Goal: Task Accomplishment & Management: Manage account settings

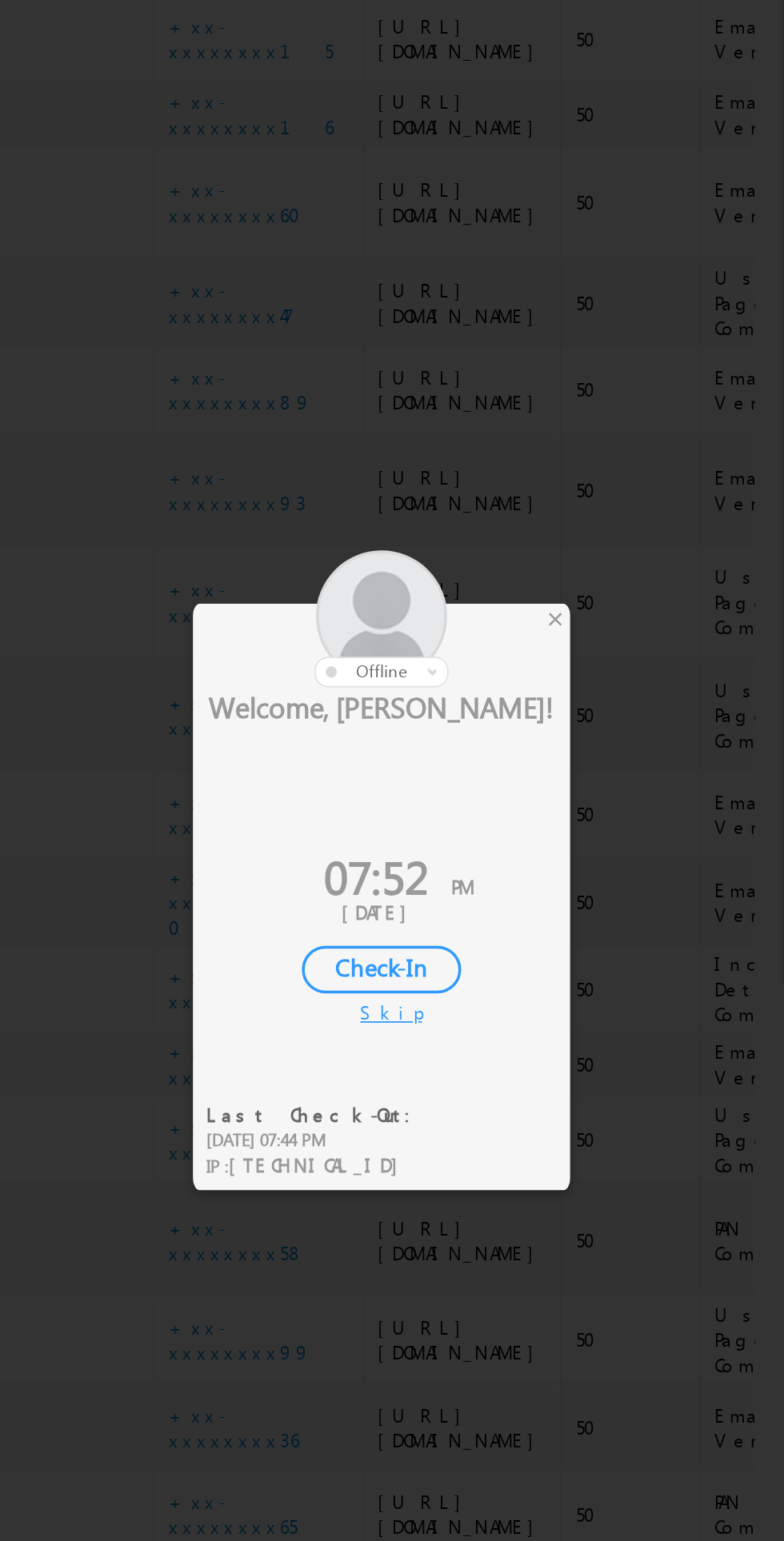
click at [468, 653] on div at bounding box center [362, 656] width 216 height 78
click at [467, 654] on div at bounding box center [362, 656] width 216 height 78
click at [468, 655] on div at bounding box center [362, 656] width 216 height 78
click at [459, 661] on div "×" at bounding box center [462, 656] width 17 height 17
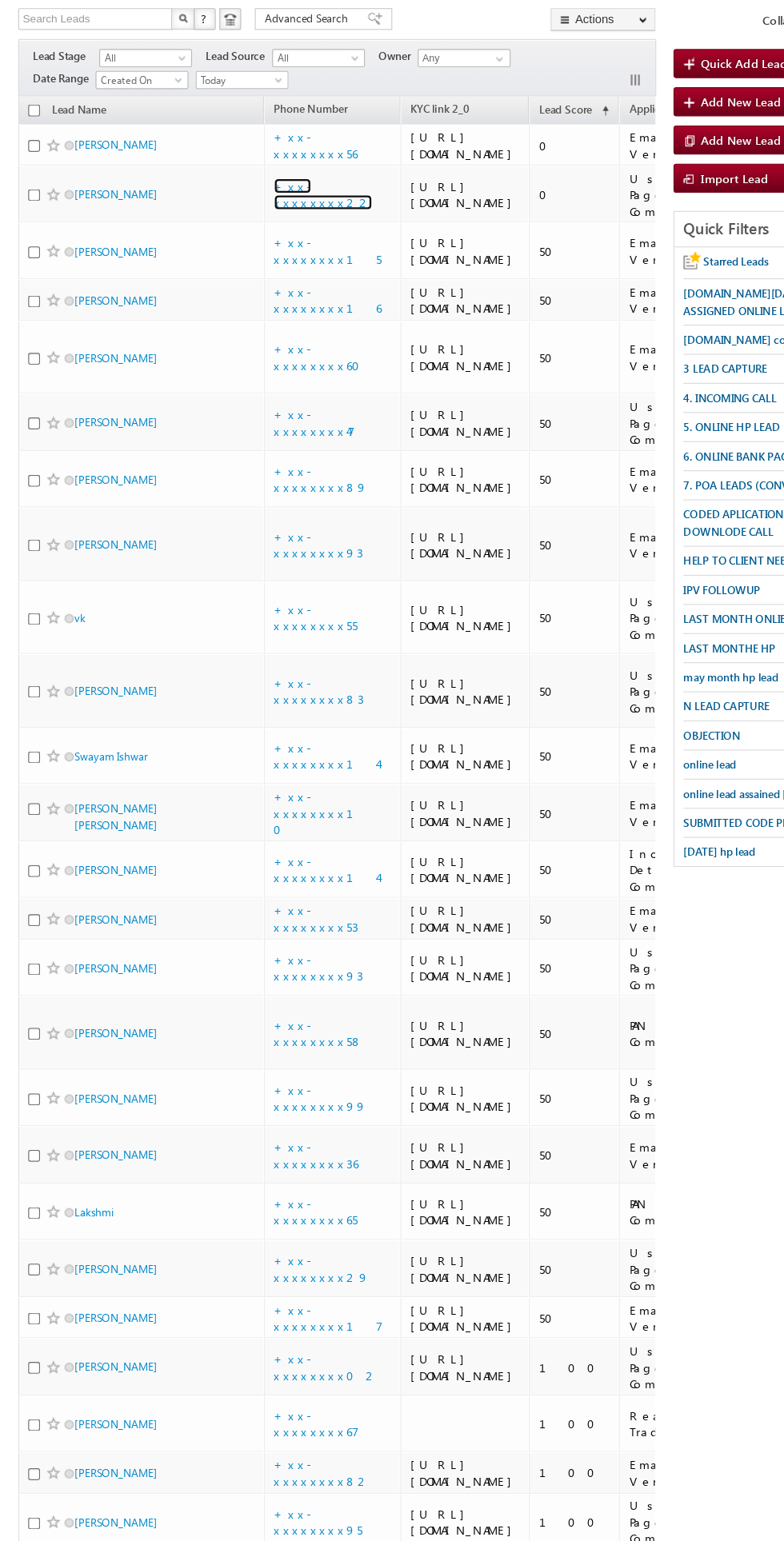
click at [276, 289] on link "+xx-xxxxxxxx22" at bounding box center [284, 274] width 86 height 28
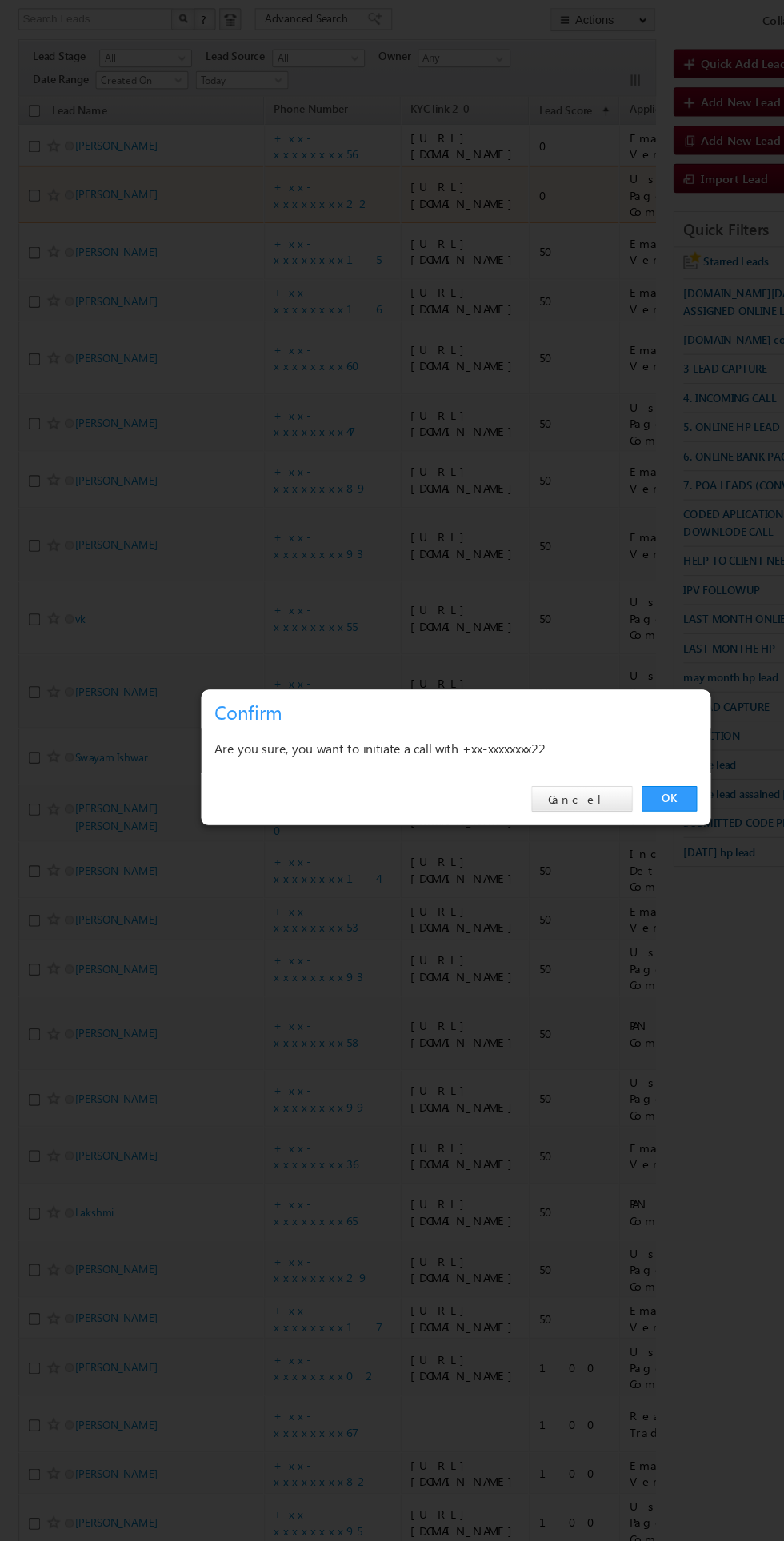
click at [593, 809] on link "OK" at bounding box center [588, 806] width 49 height 22
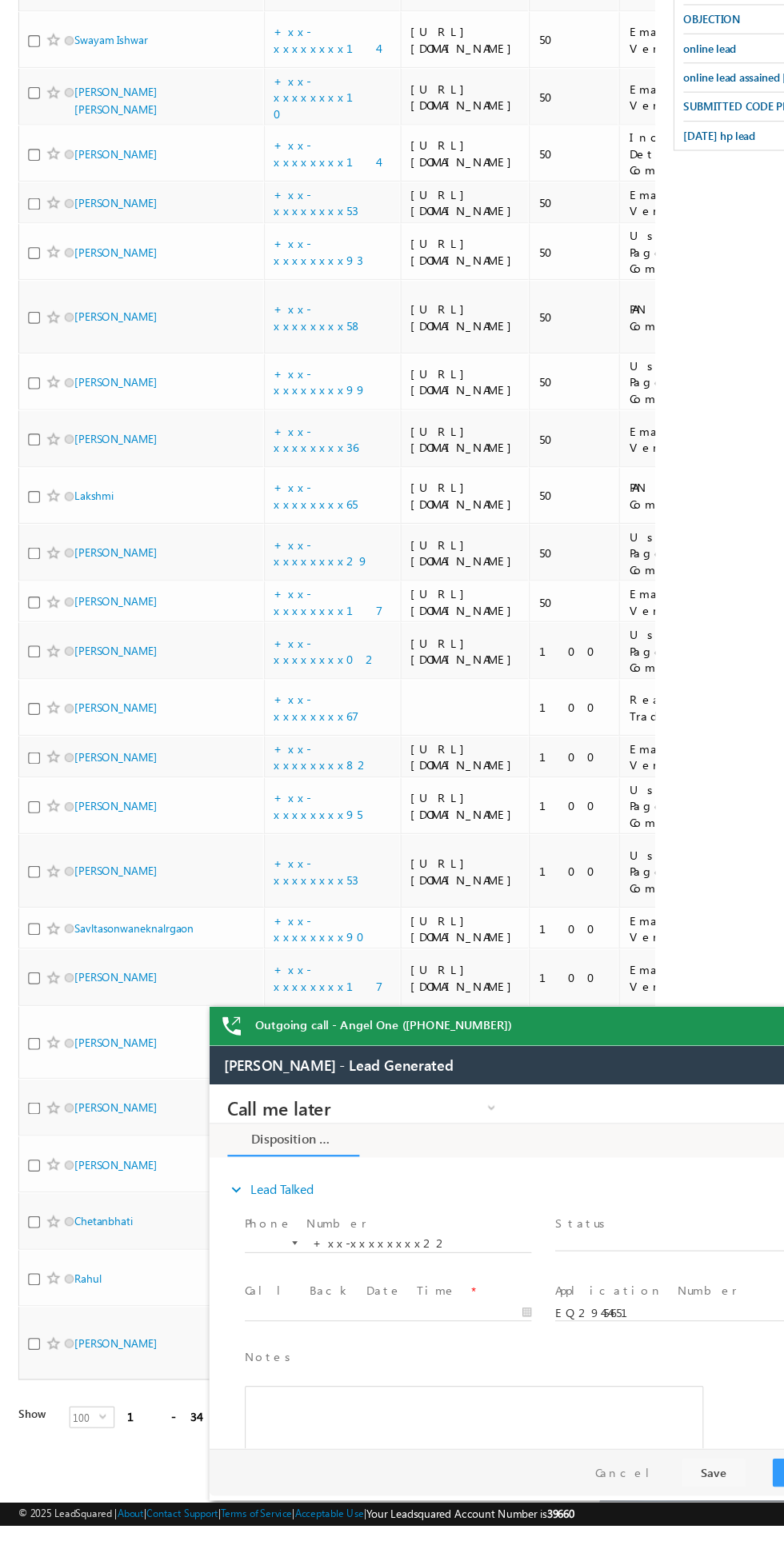
scroll to position [61, 0]
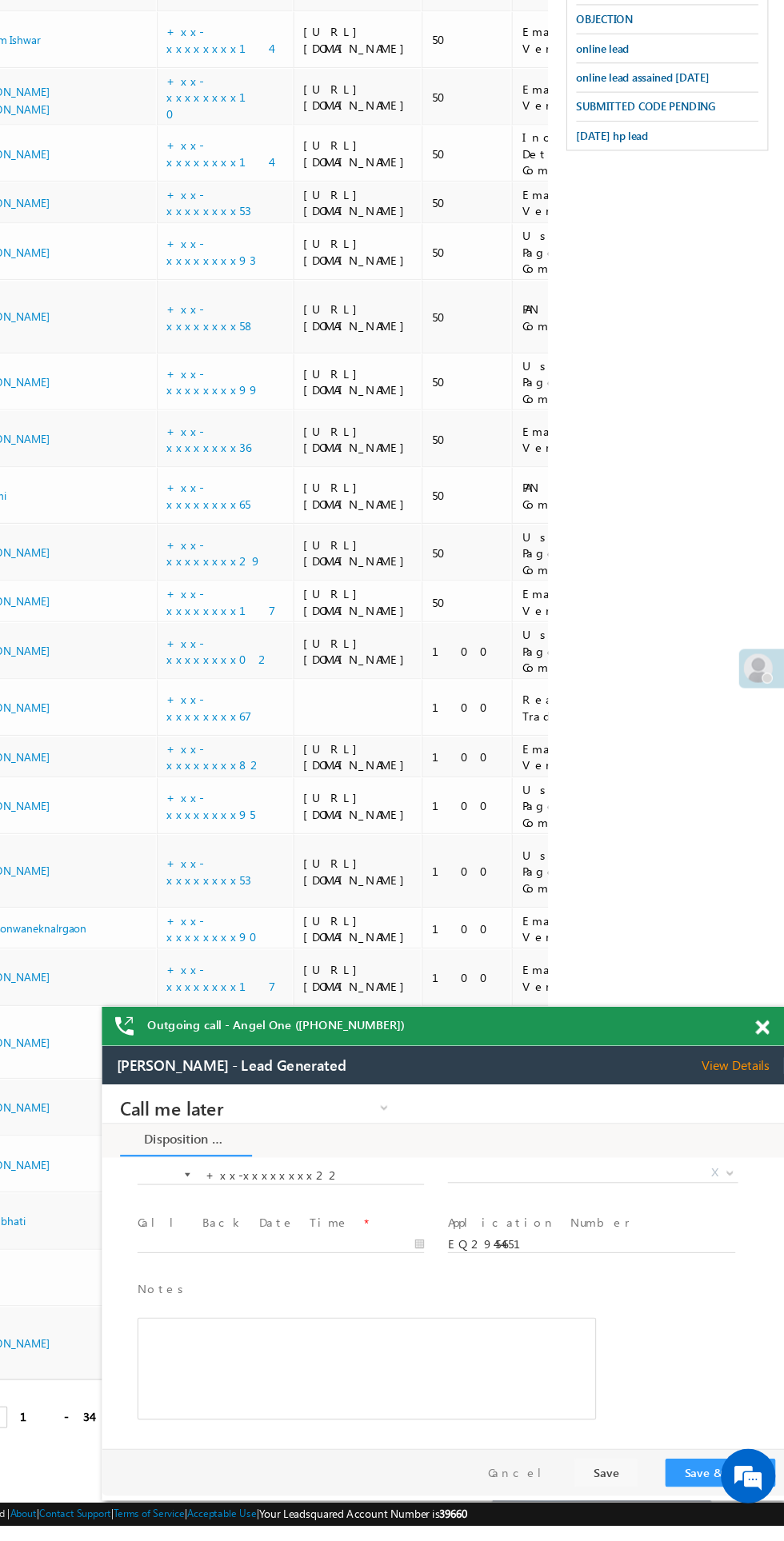
click at [498, 1162] on span "X" at bounding box center [533, 1163] width 254 height 16
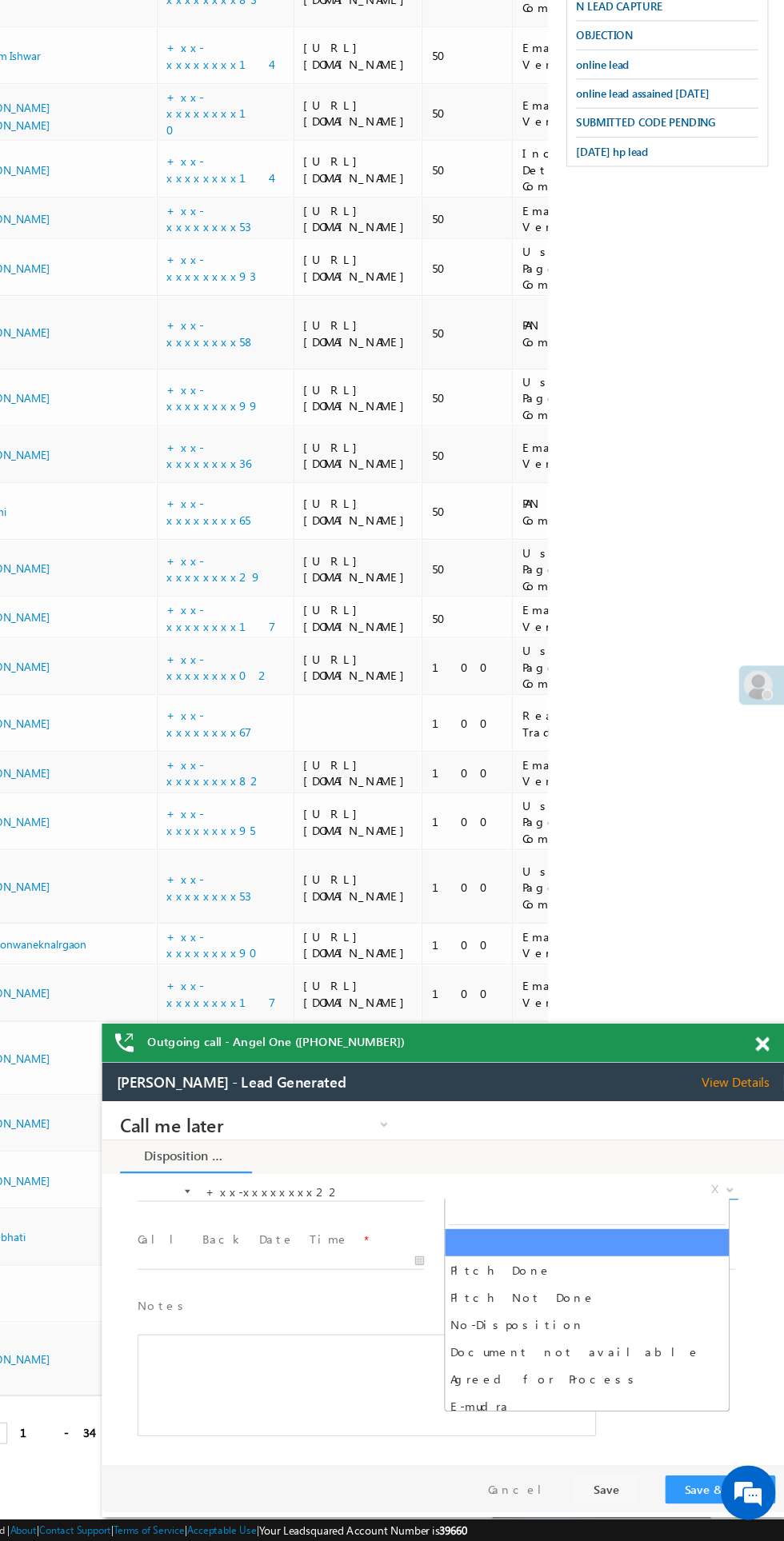
scroll to position [1870, 0]
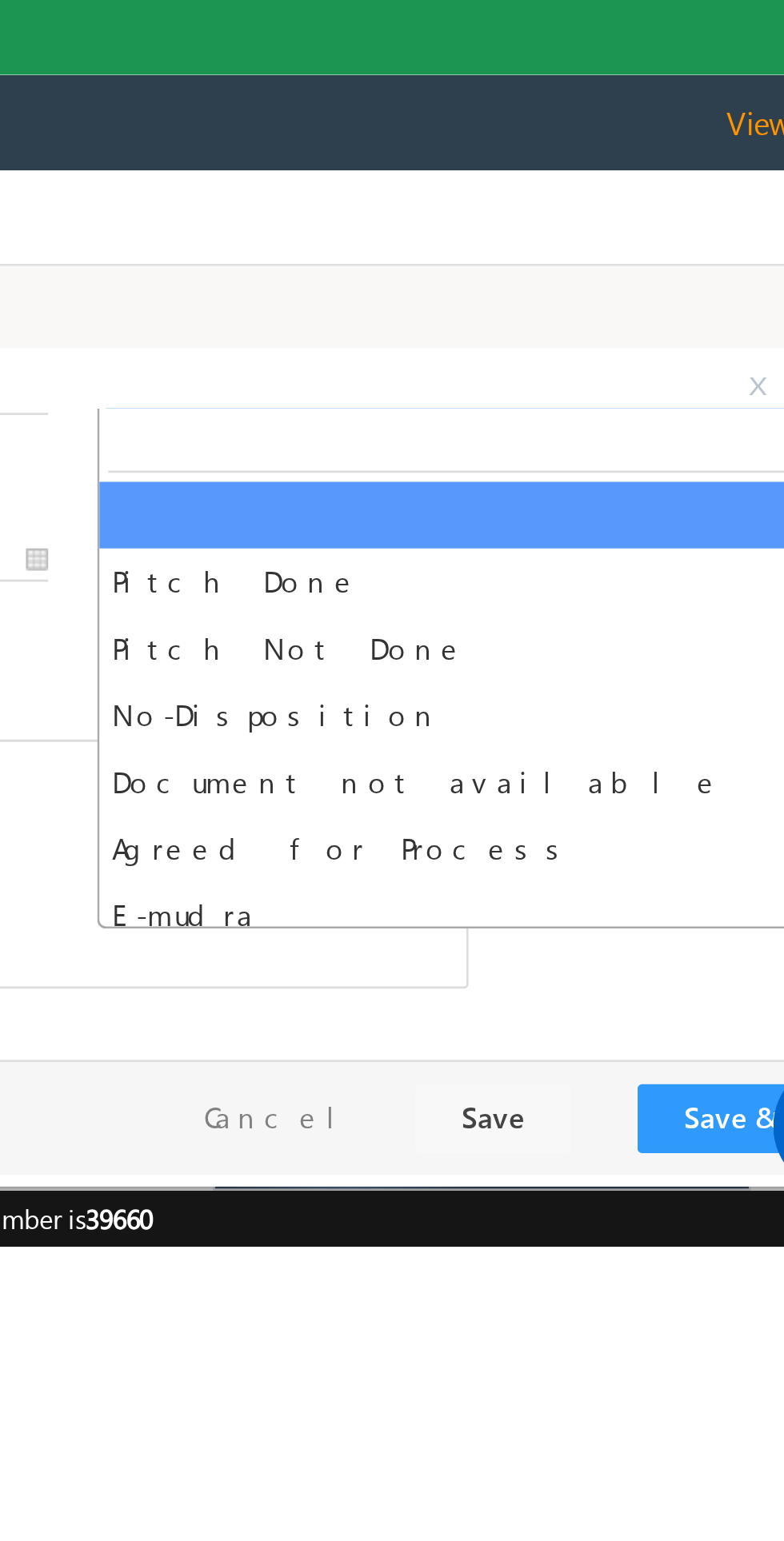
select select "Pitch Not Done"
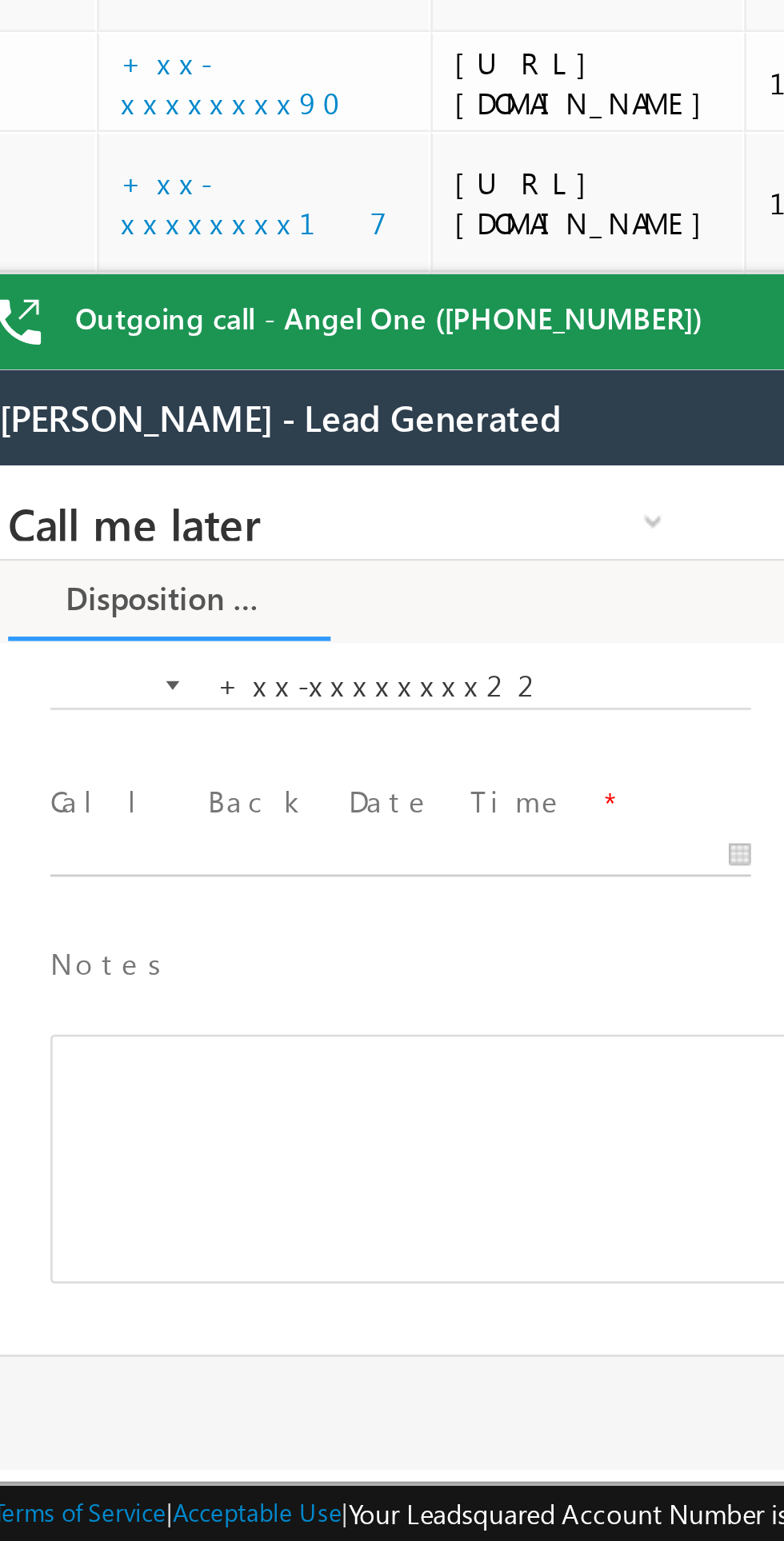
click at [110, 600] on body "Call me later Cross Sell Customer Drop-off reasons Language Barrier Not Interes…" at bounding box center [264, 625] width 600 height 320
type input "09/23/25 7:53 PM"
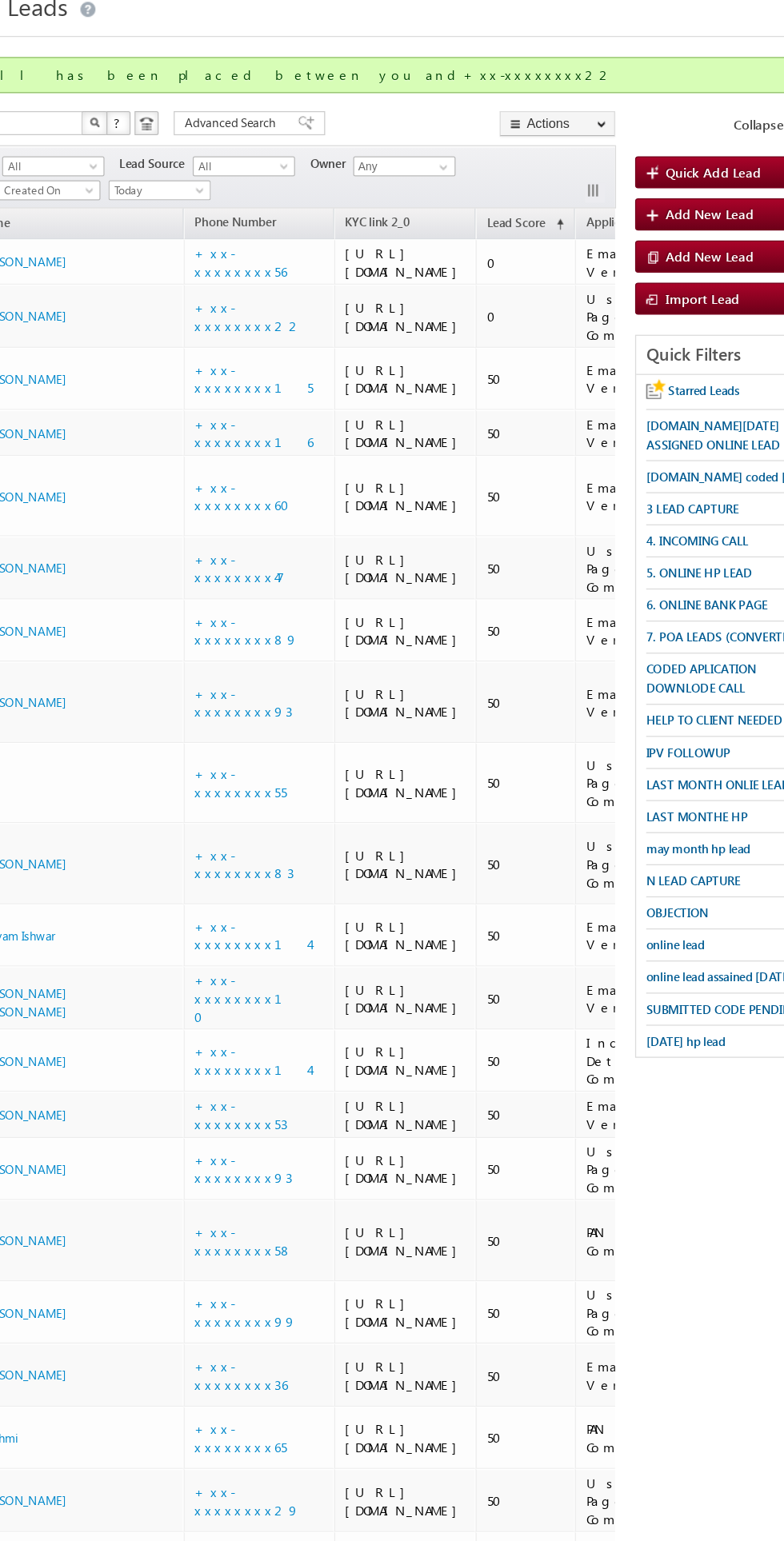
scroll to position [0, 0]
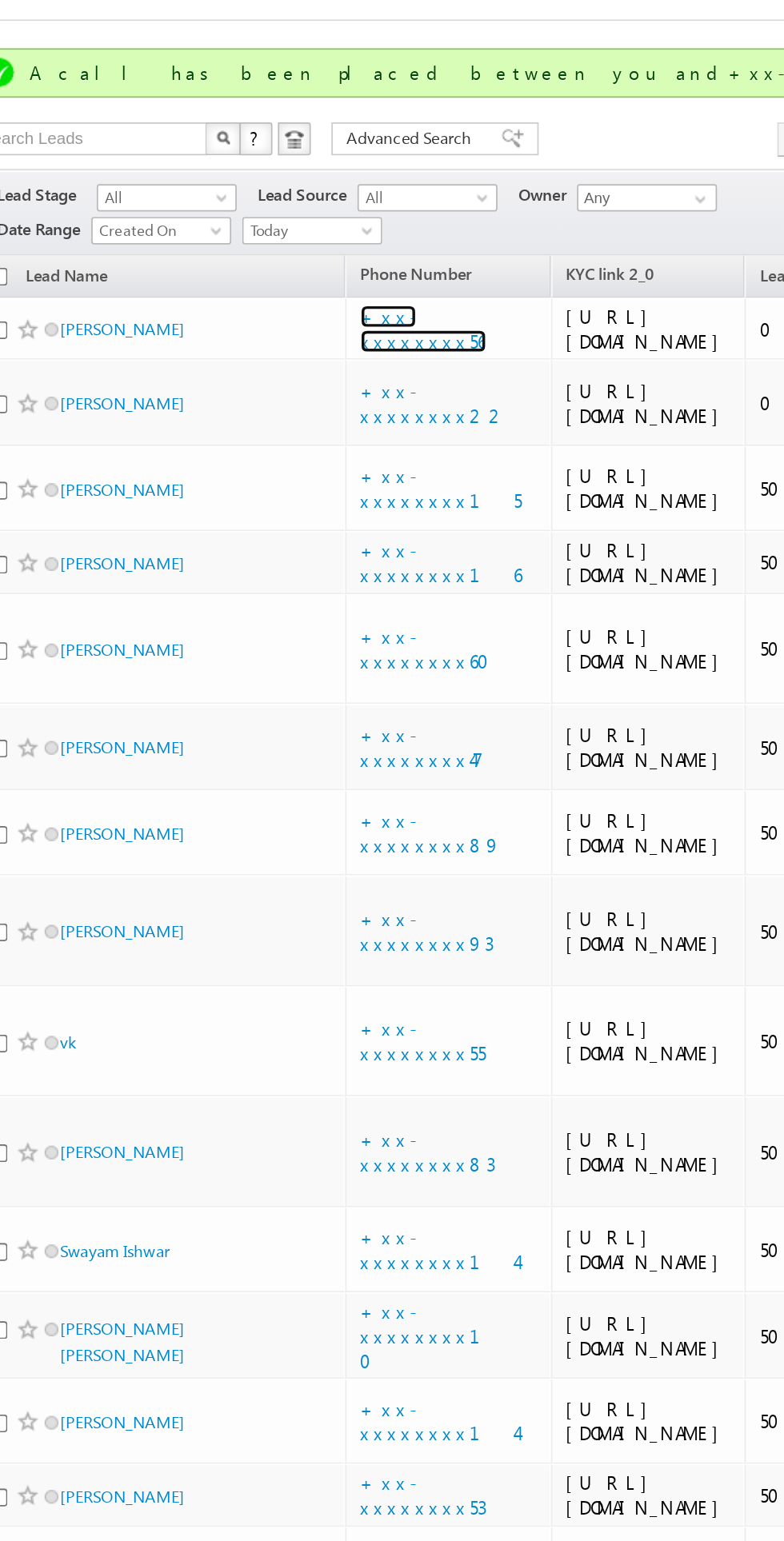
click at [289, 289] on link "+xx-xxxxxxxx56" at bounding box center [278, 274] width 74 height 28
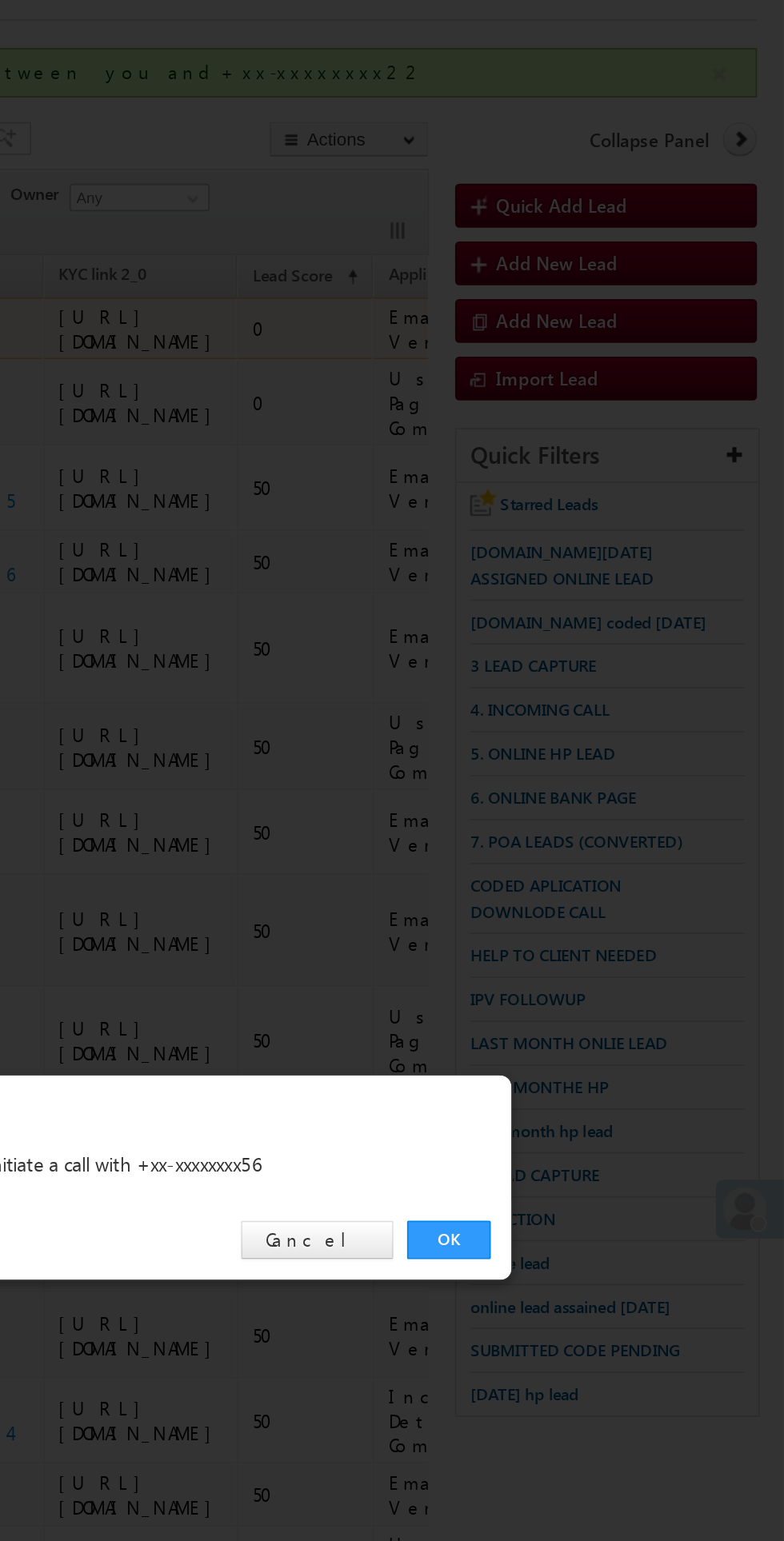
click at [584, 806] on link "OK" at bounding box center [588, 806] width 49 height 22
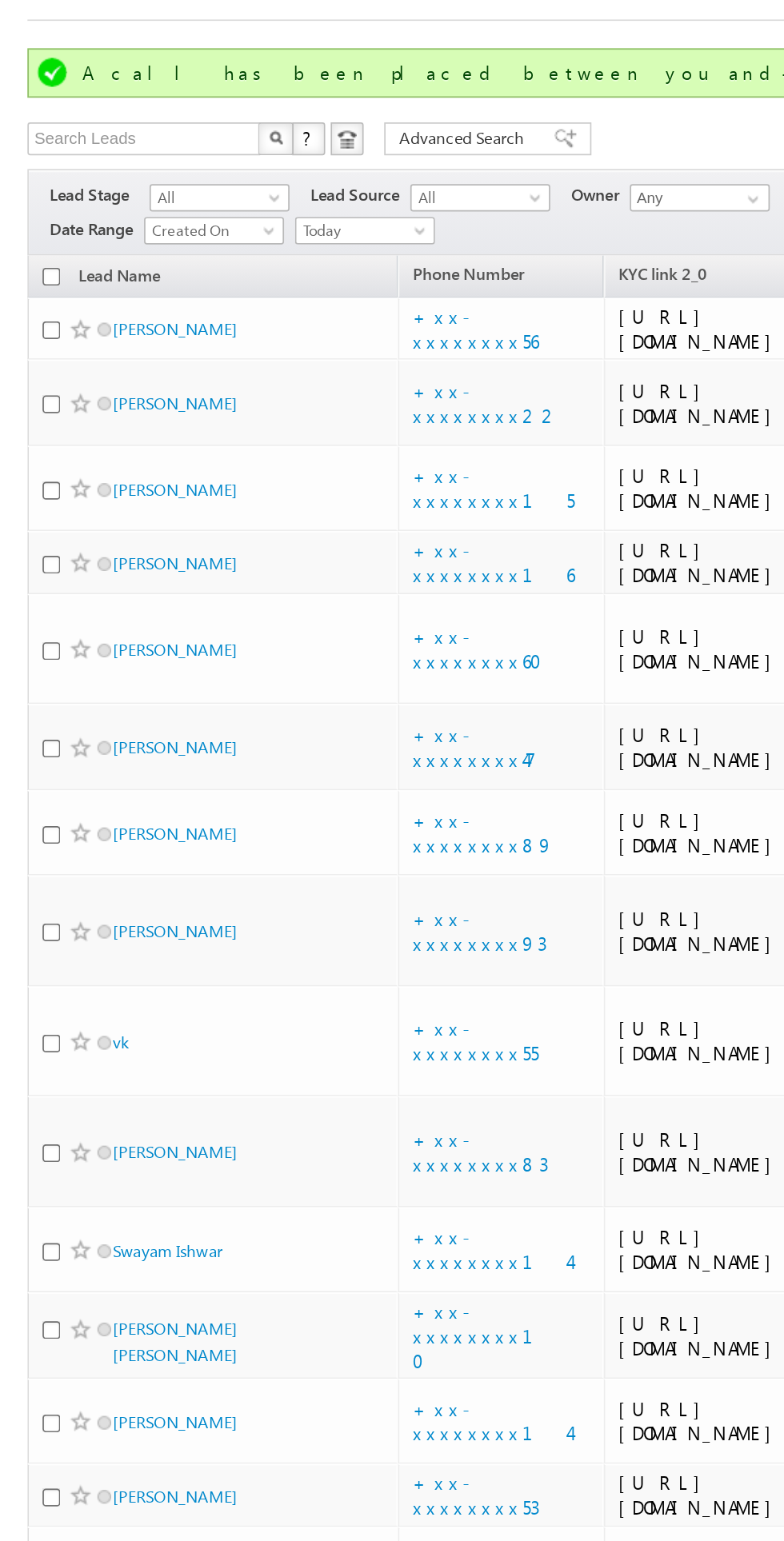
click at [425, 425] on div "https://angelbroking1-pk3em7sa.customui-test.leadsquared.com?leadId=a7b6591d-01…" at bounding box center [409, 411] width 98 height 29
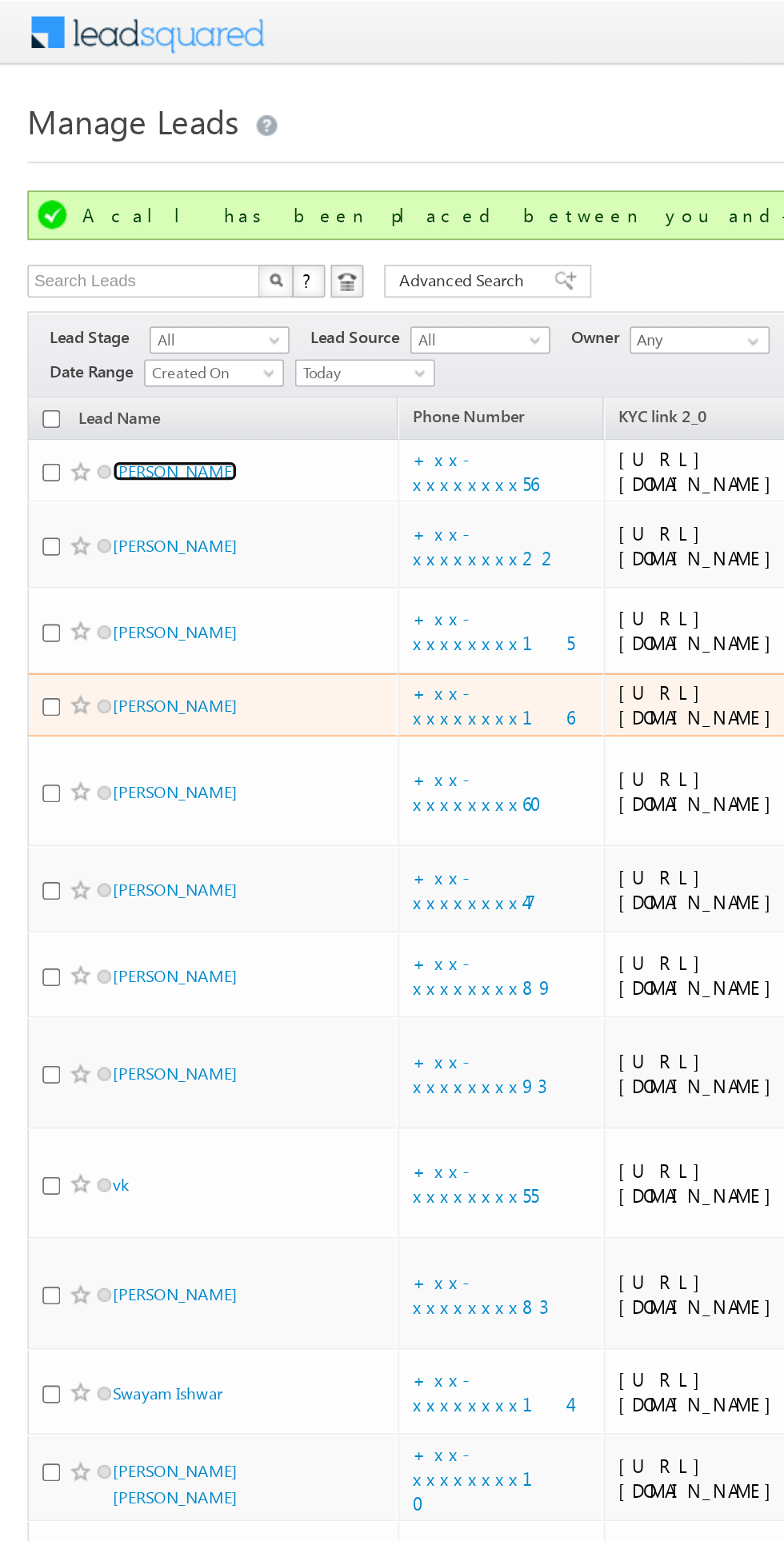
click at [98, 281] on link "Monu Sangwan" at bounding box center [101, 274] width 73 height 12
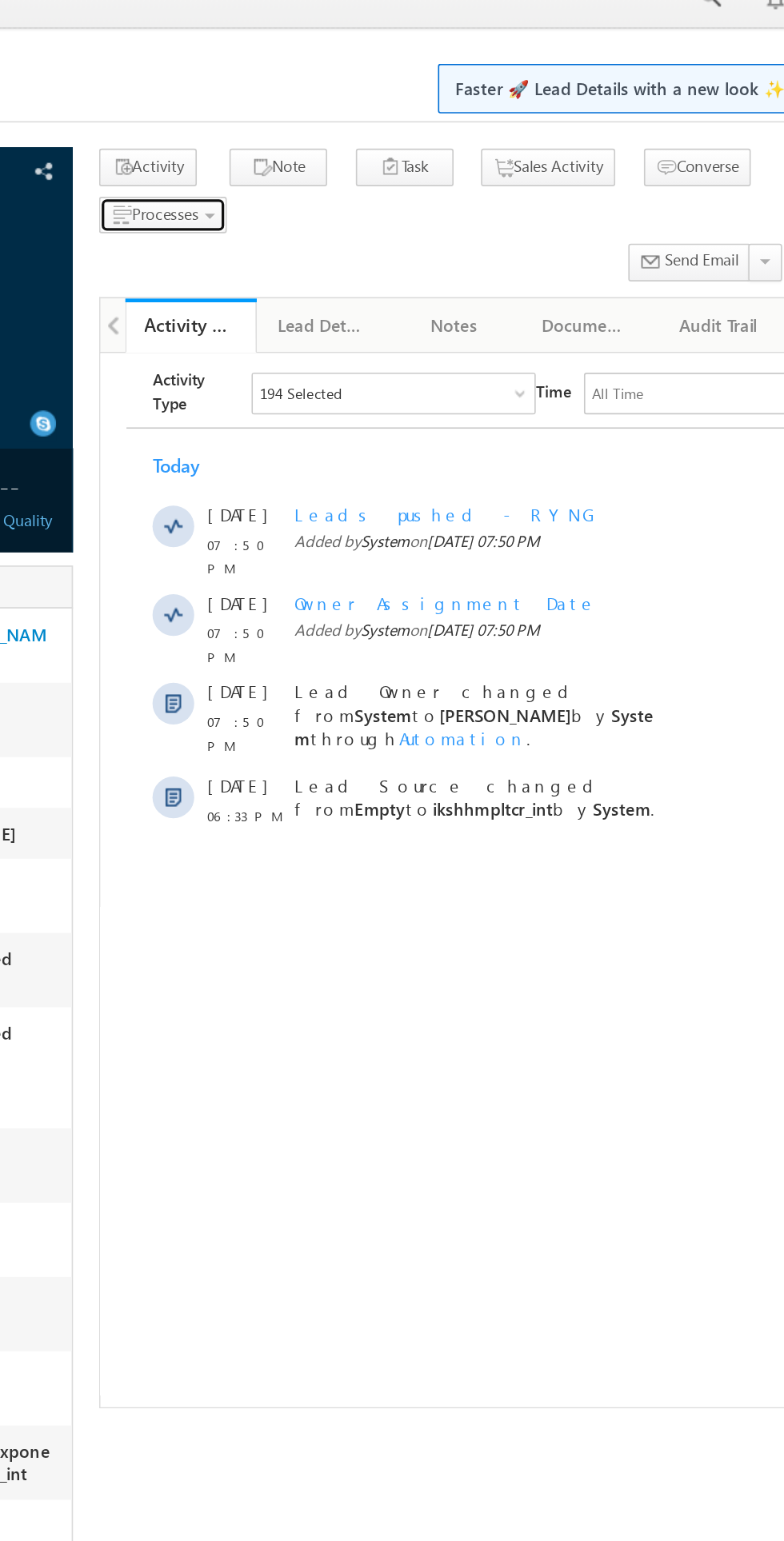
click at [327, 156] on span "Processes" at bounding box center [312, 151] width 40 height 12
click at [0, 0] on span "Not Eligible" at bounding box center [0, 0] width 0 height 0
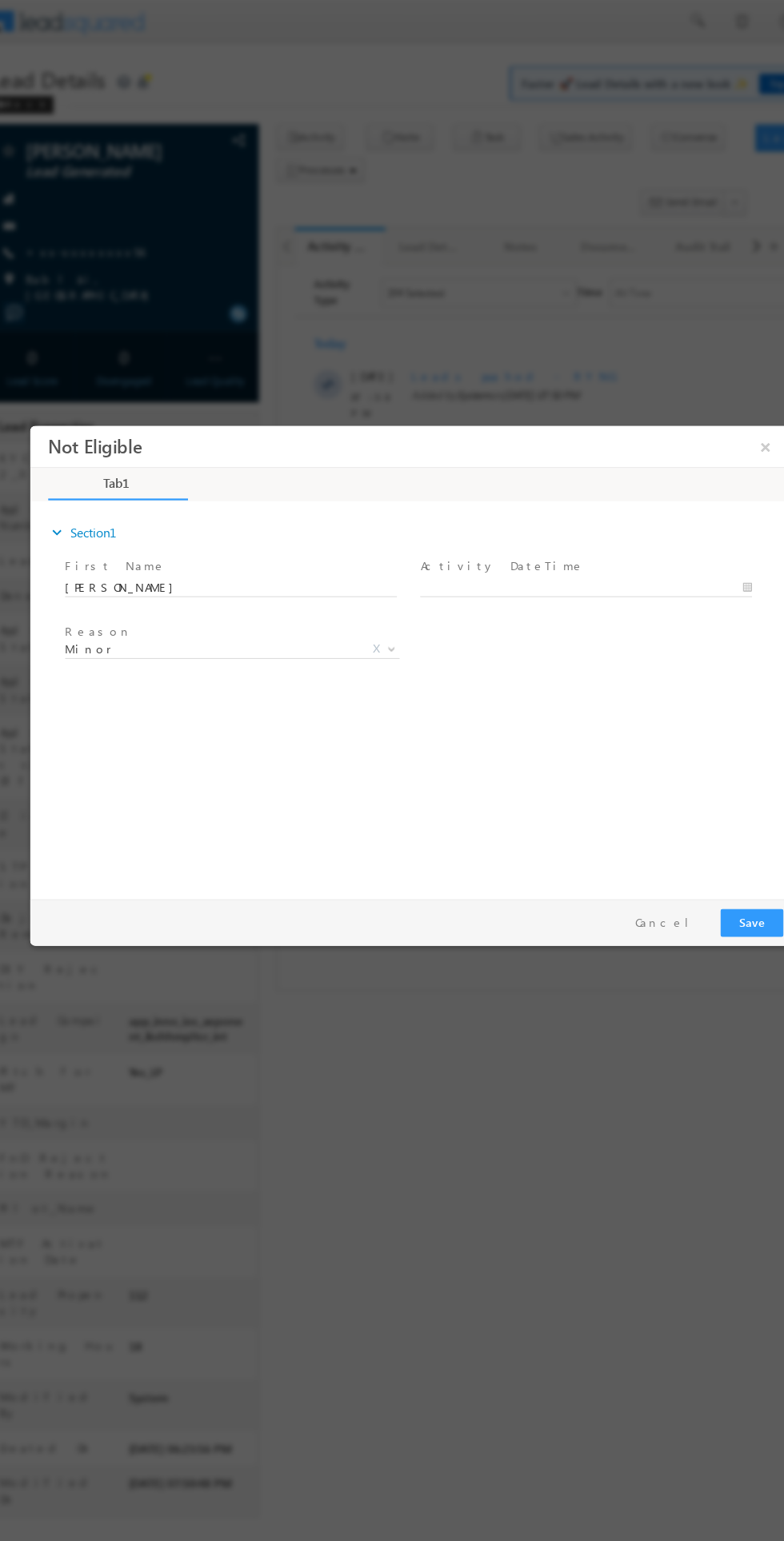
click at [204, 621] on span "Minor" at bounding box center [190, 625] width 259 height 15
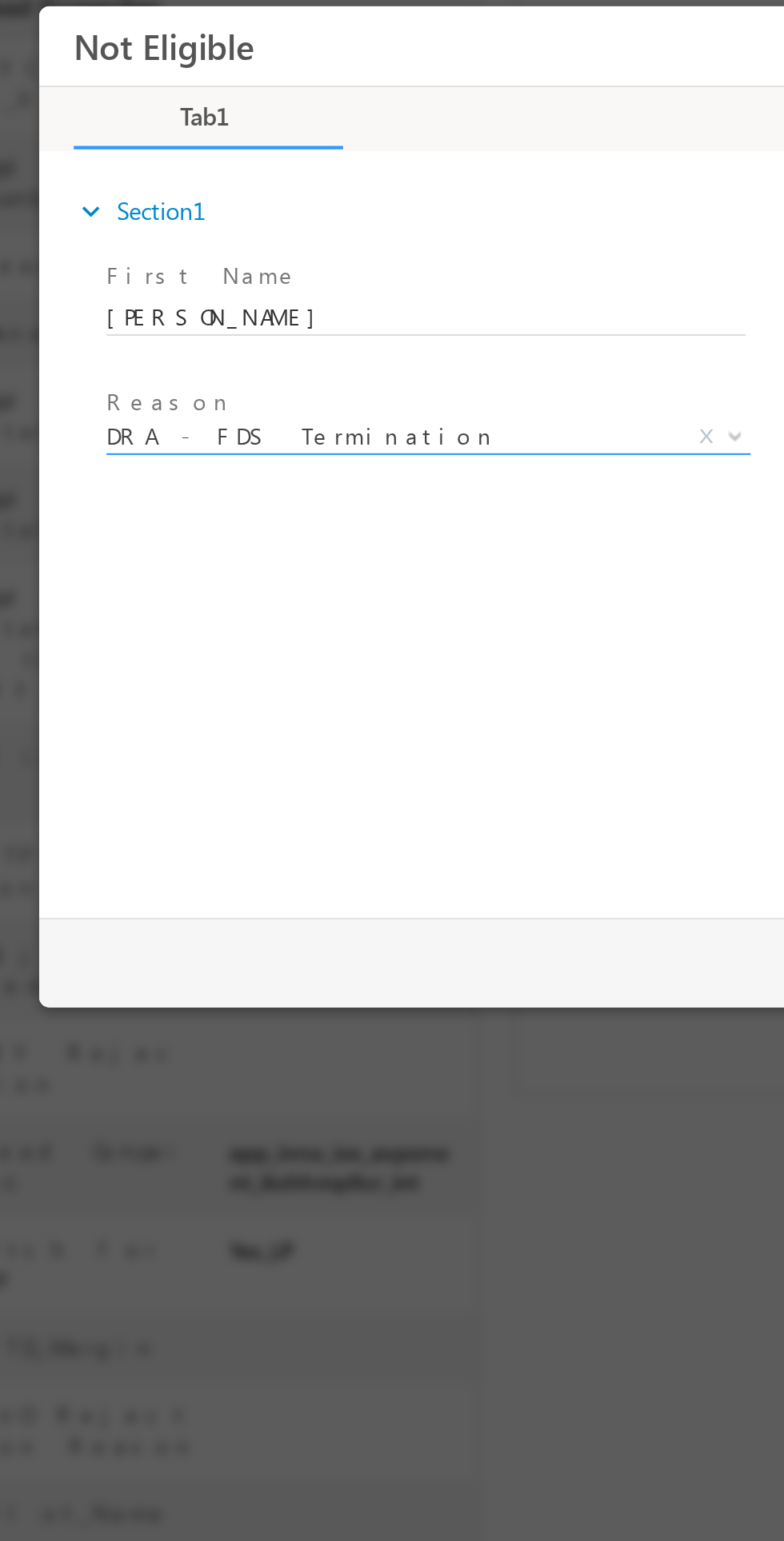
click at [174, 203] on span "DRA - FDS Termination" at bounding box center [200, 205] width 259 height 15
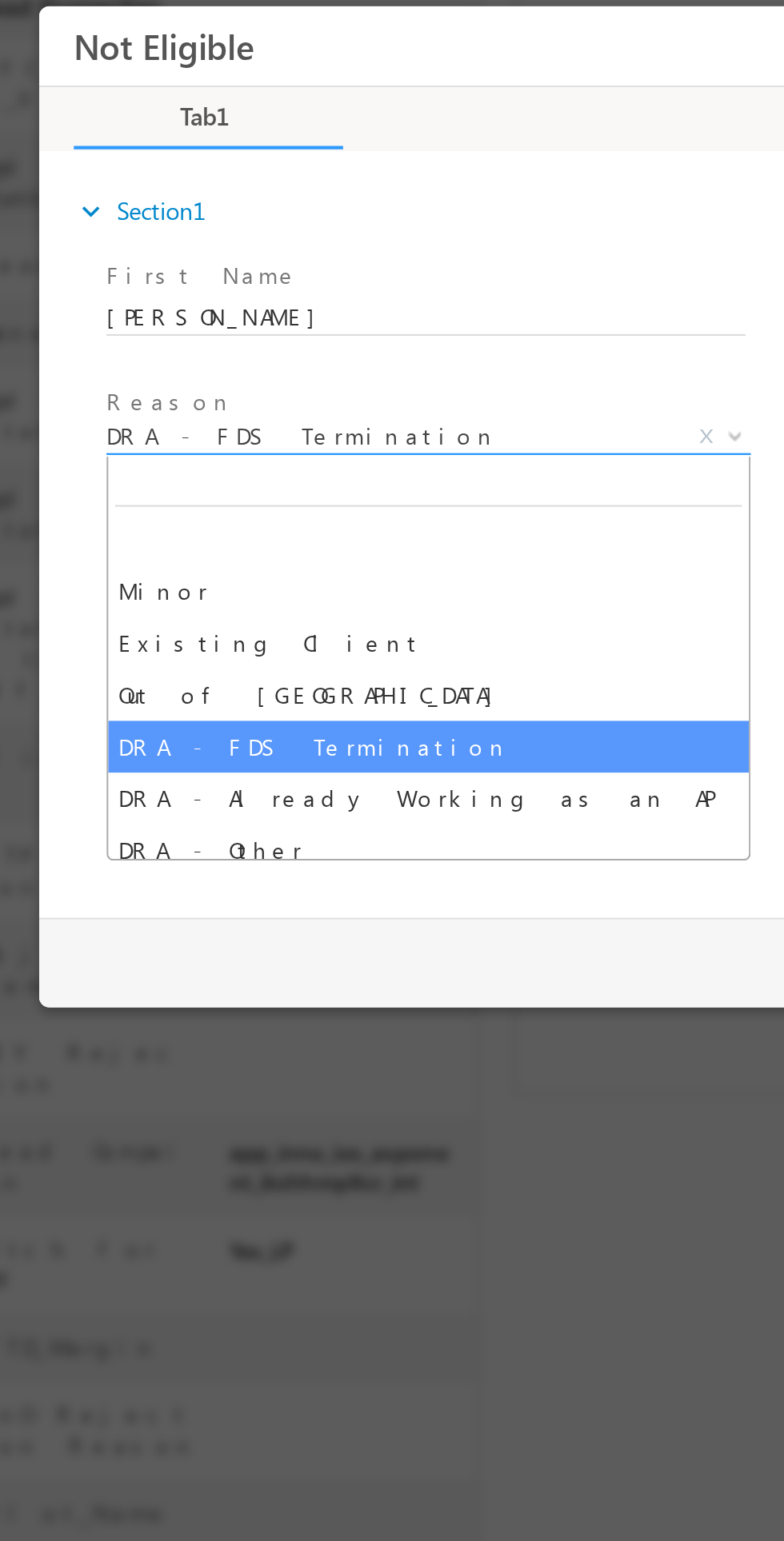
select select "Existing Client"
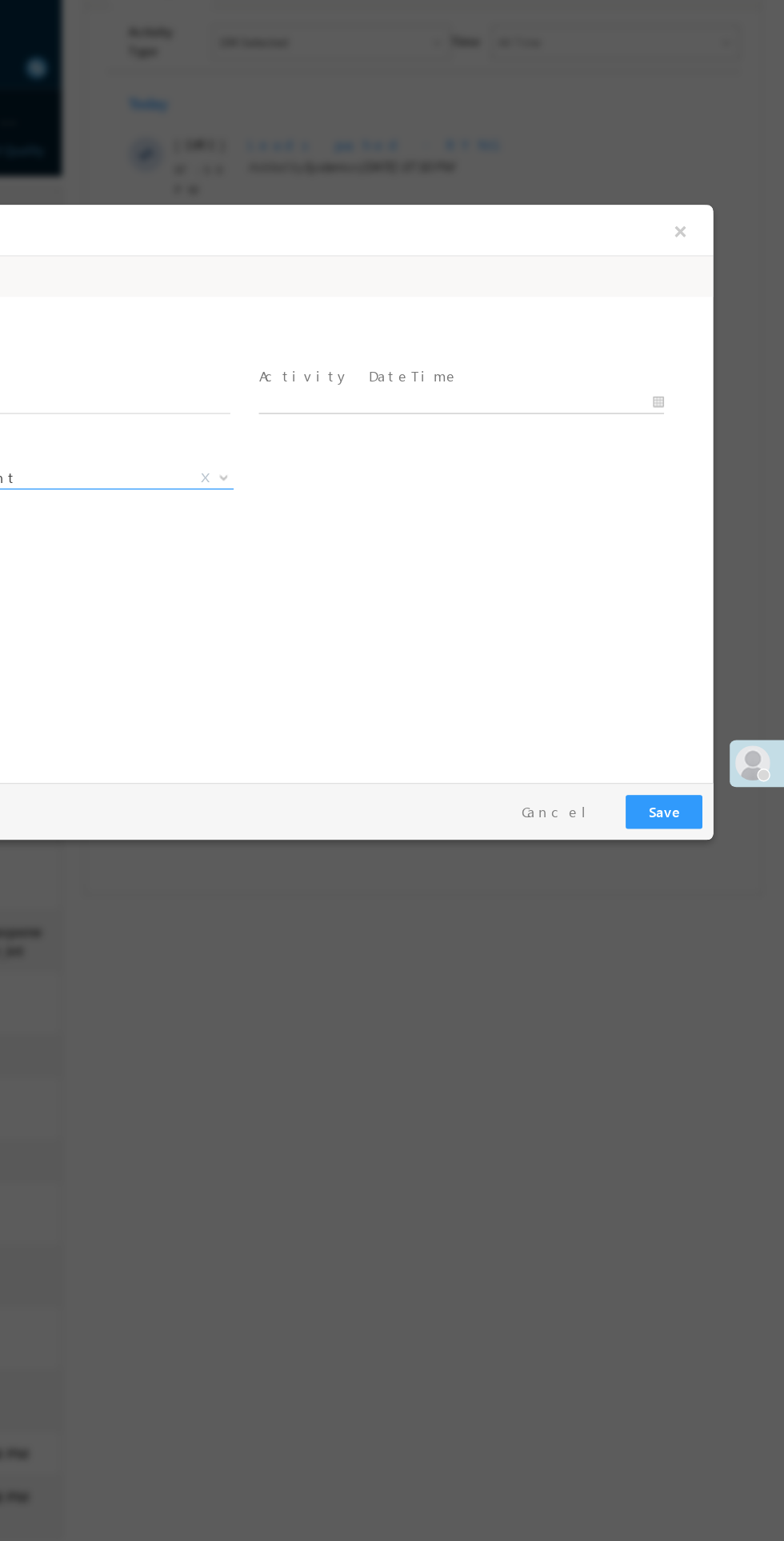
click at [278, 350] on body "Not Eligible ×" at bounding box center [123, 411] width 680 height 415
type input "09/23/25 7:57 PM"
click at [426, 650] on button "Save" at bounding box center [427, 648] width 56 height 25
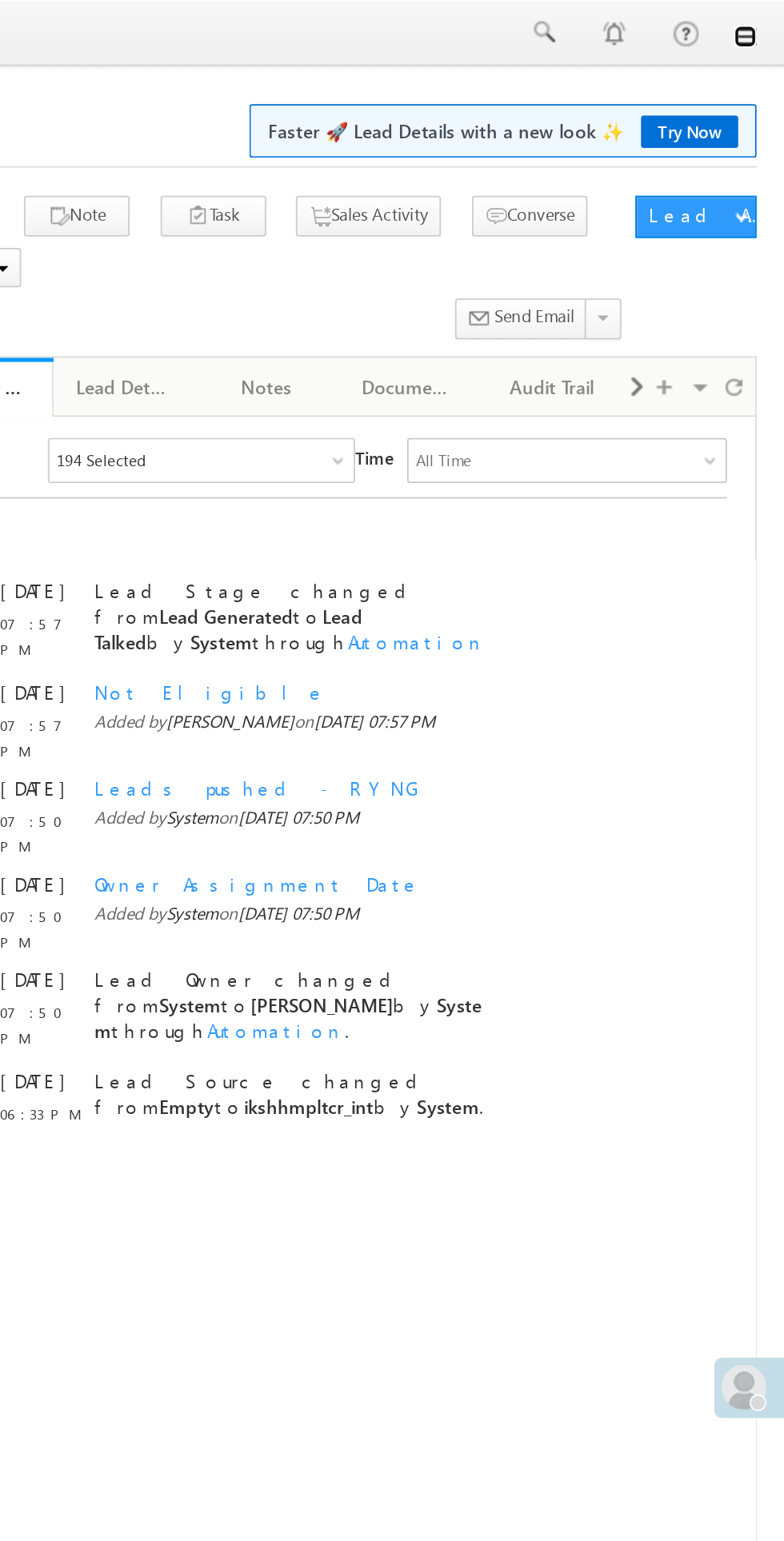
click at [766, 21] on link at bounding box center [761, 21] width 13 height 13
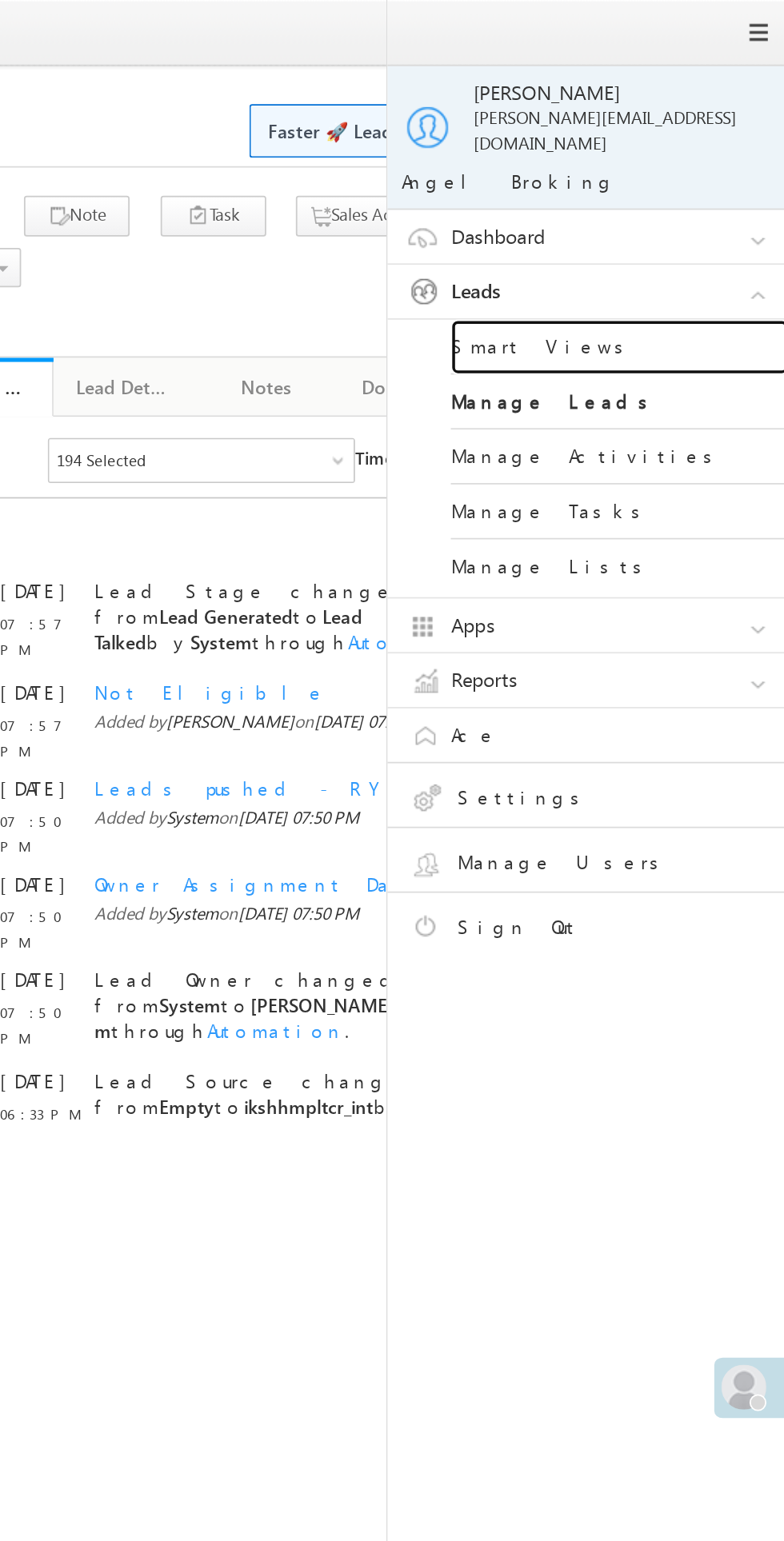
click at [639, 187] on link "Smart Views" at bounding box center [690, 197] width 192 height 31
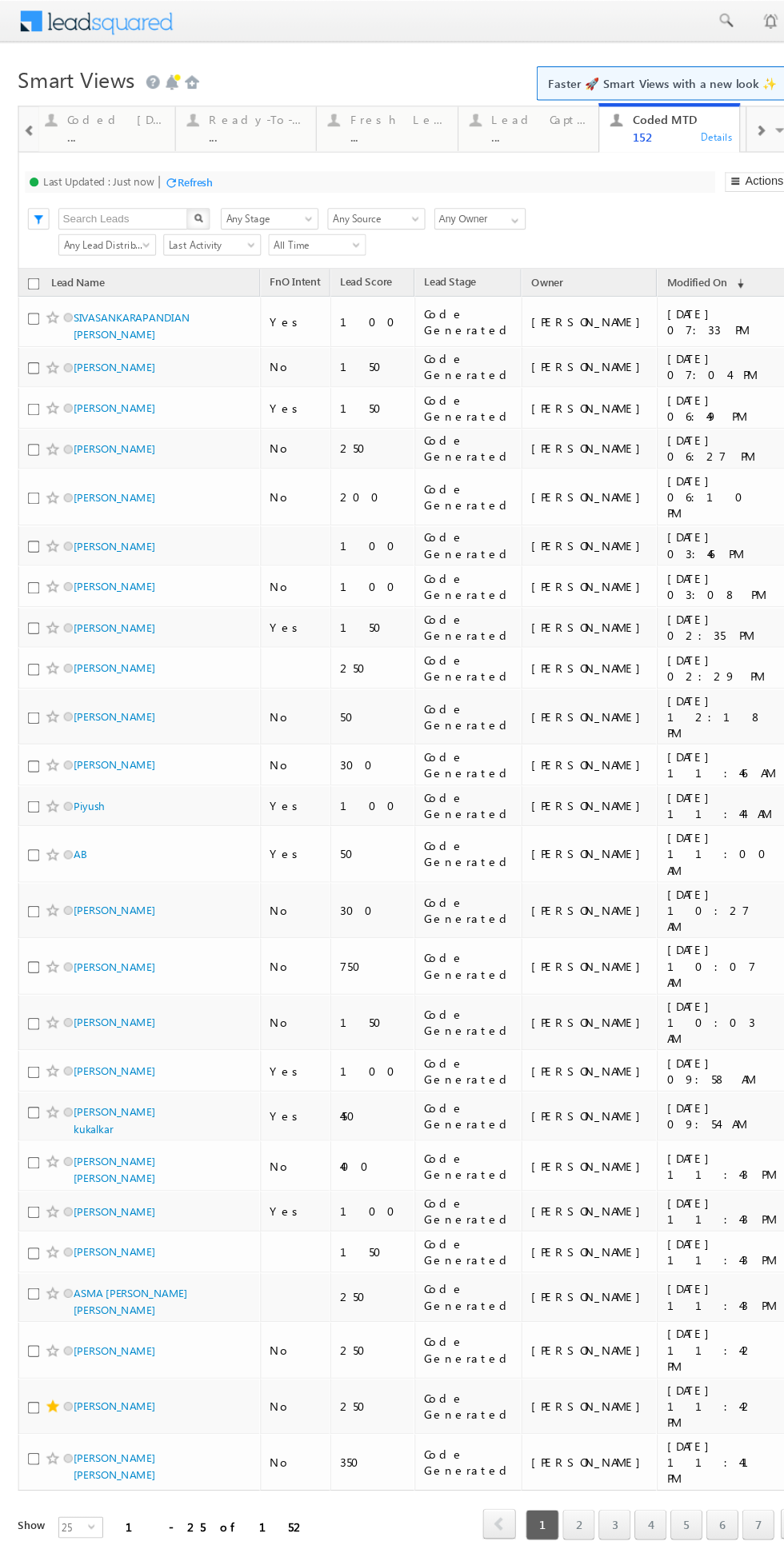
click at [95, 120] on div "..." at bounding box center [103, 122] width 86 height 12
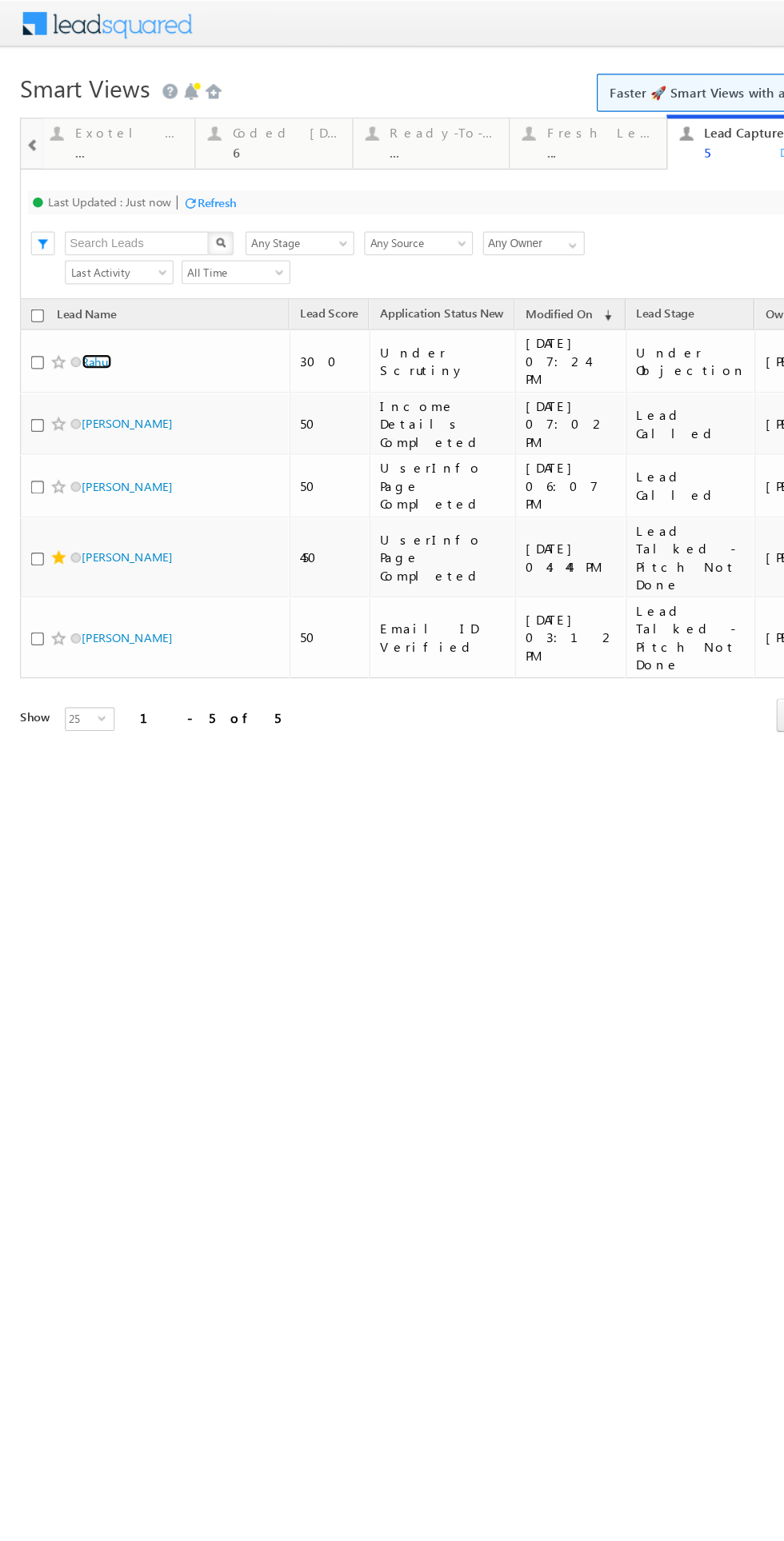
click at [83, 284] on link "Rahul" at bounding box center [77, 289] width 24 height 12
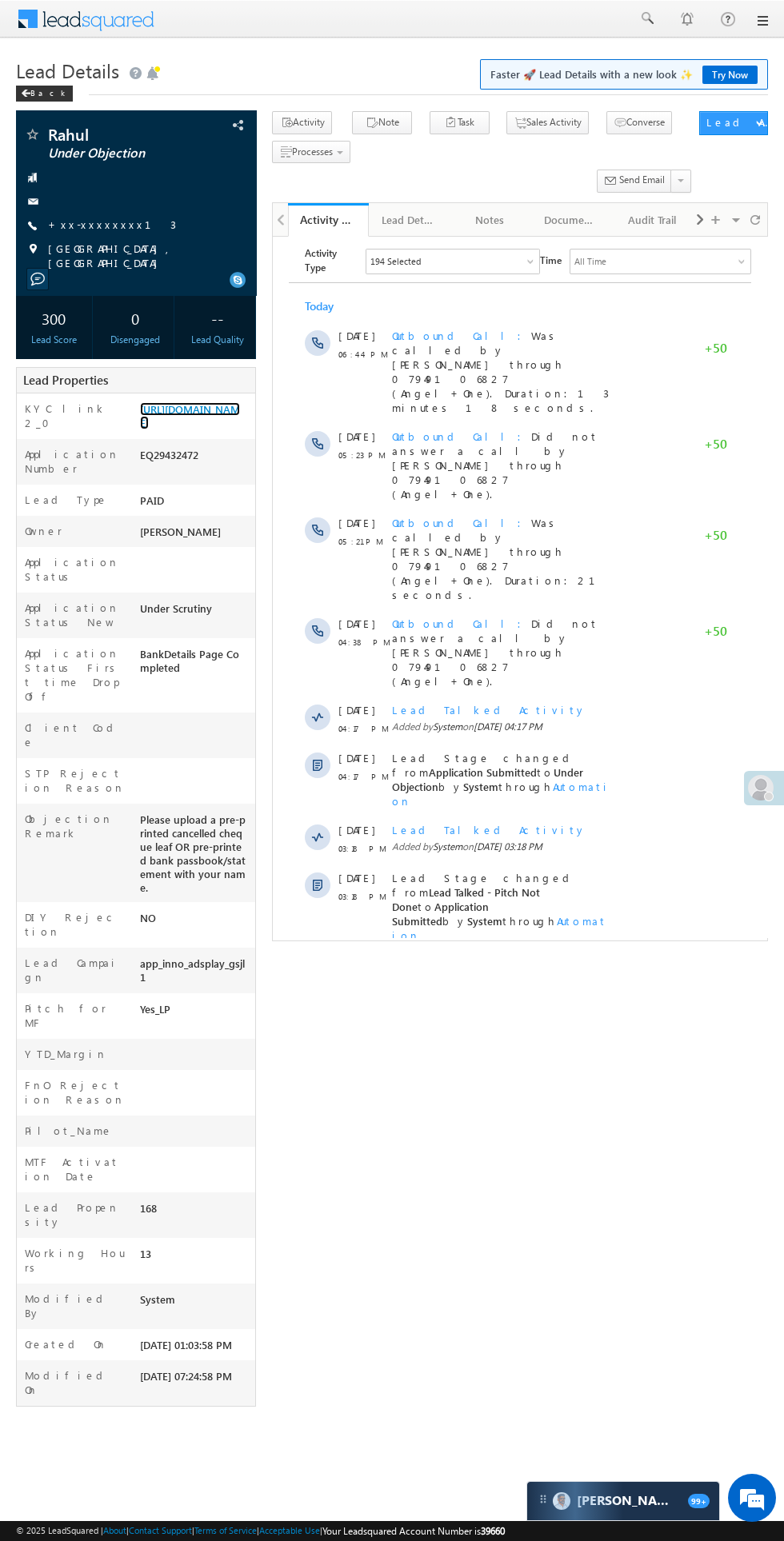
click at [198, 430] on link "https://angelbroking1-pk3em7sa.customui-test.leadsquared.com?leadId=adb560ec-38…" at bounding box center [190, 416] width 100 height 28
click at [28, 94] on span at bounding box center [26, 93] width 9 height 8
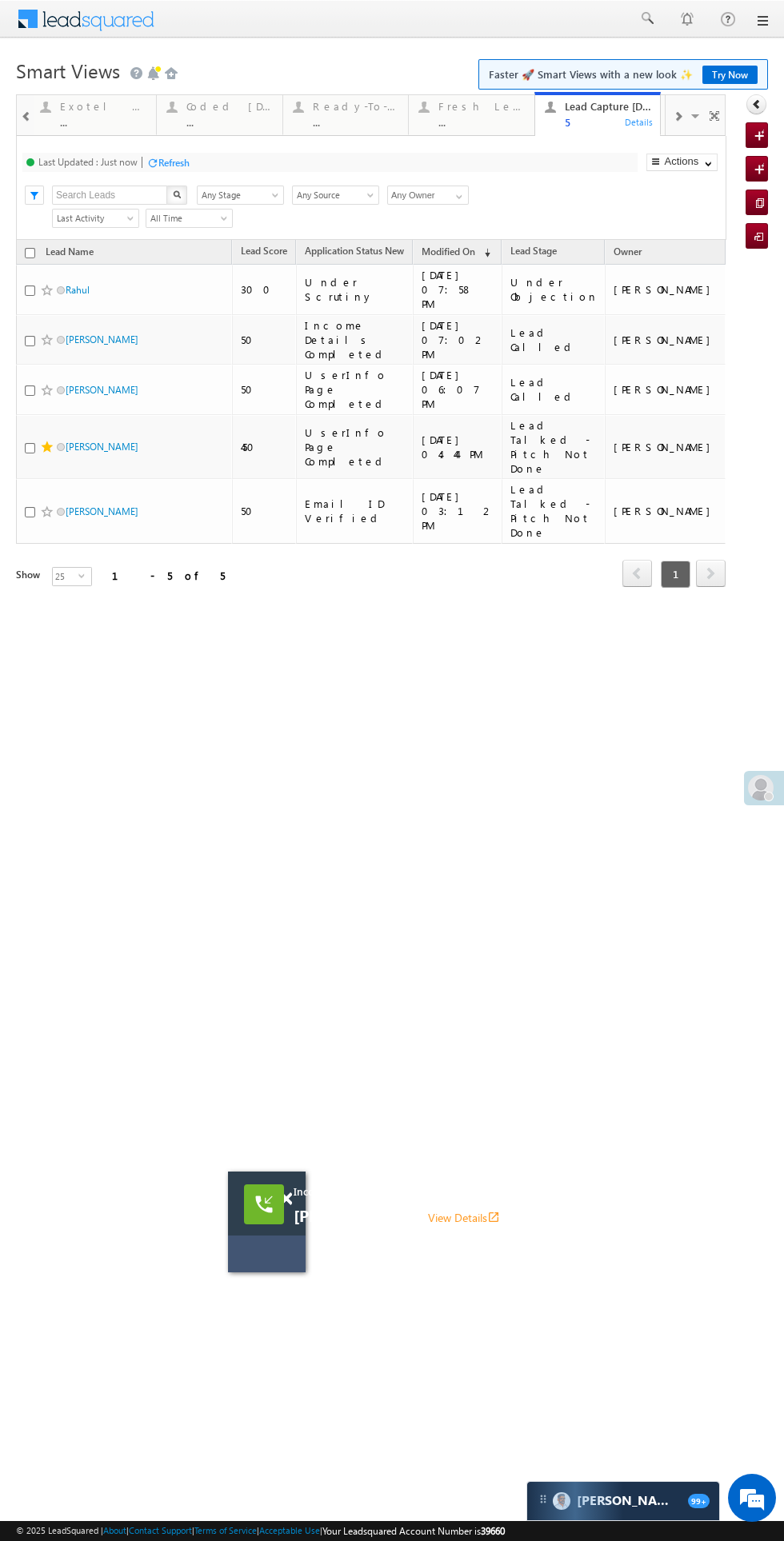
click at [428, 1218] on link "View Details open_in_new" at bounding box center [464, 1218] width 72 height 16
click at [169, 167] on div "Refresh" at bounding box center [174, 162] width 31 height 12
click at [88, 505] on link "BISHAl" at bounding box center [101, 511] width 73 height 12
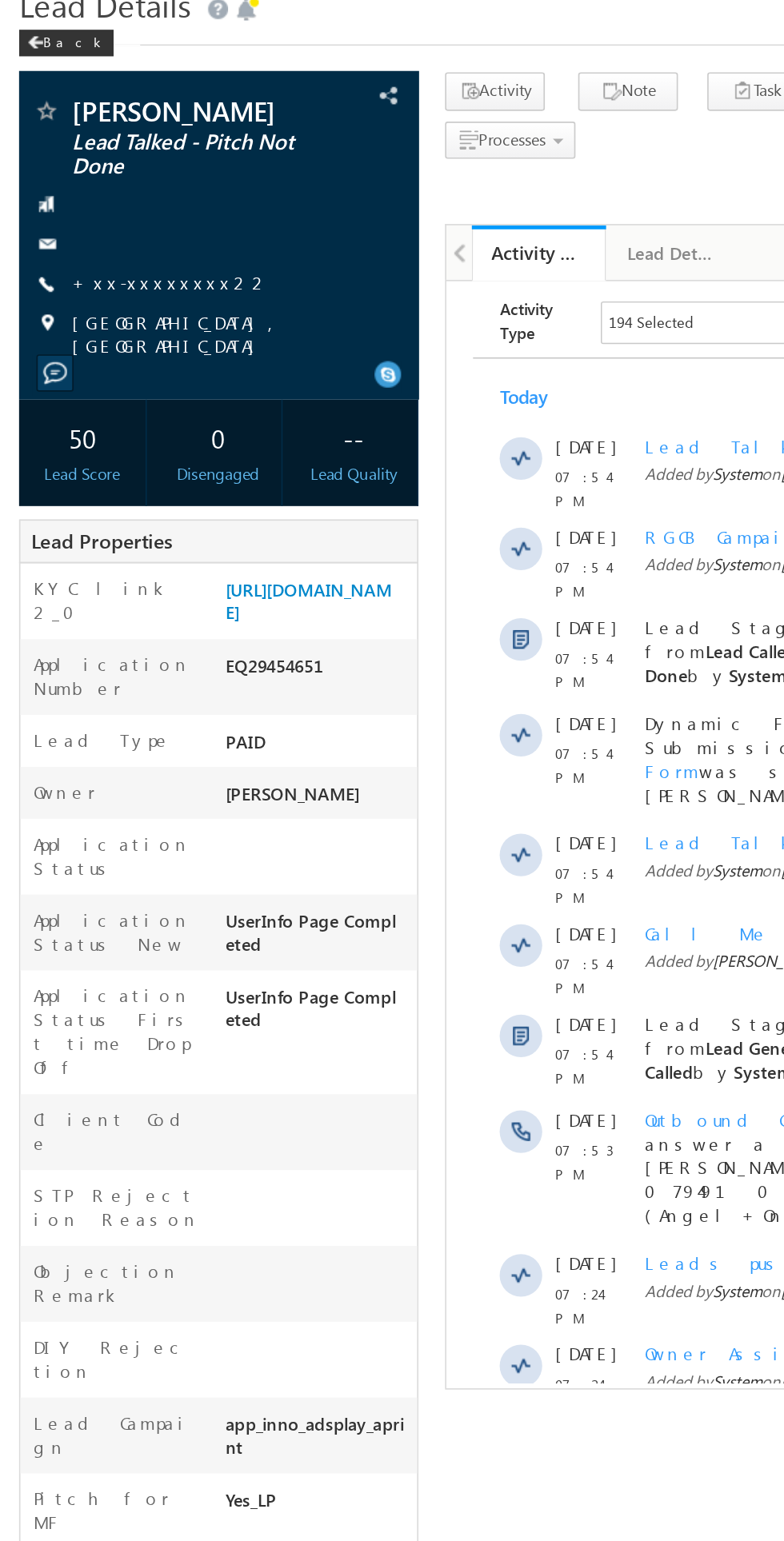
click at [98, 238] on link "+xx-xxxxxxxx22" at bounding box center [107, 237] width 119 height 14
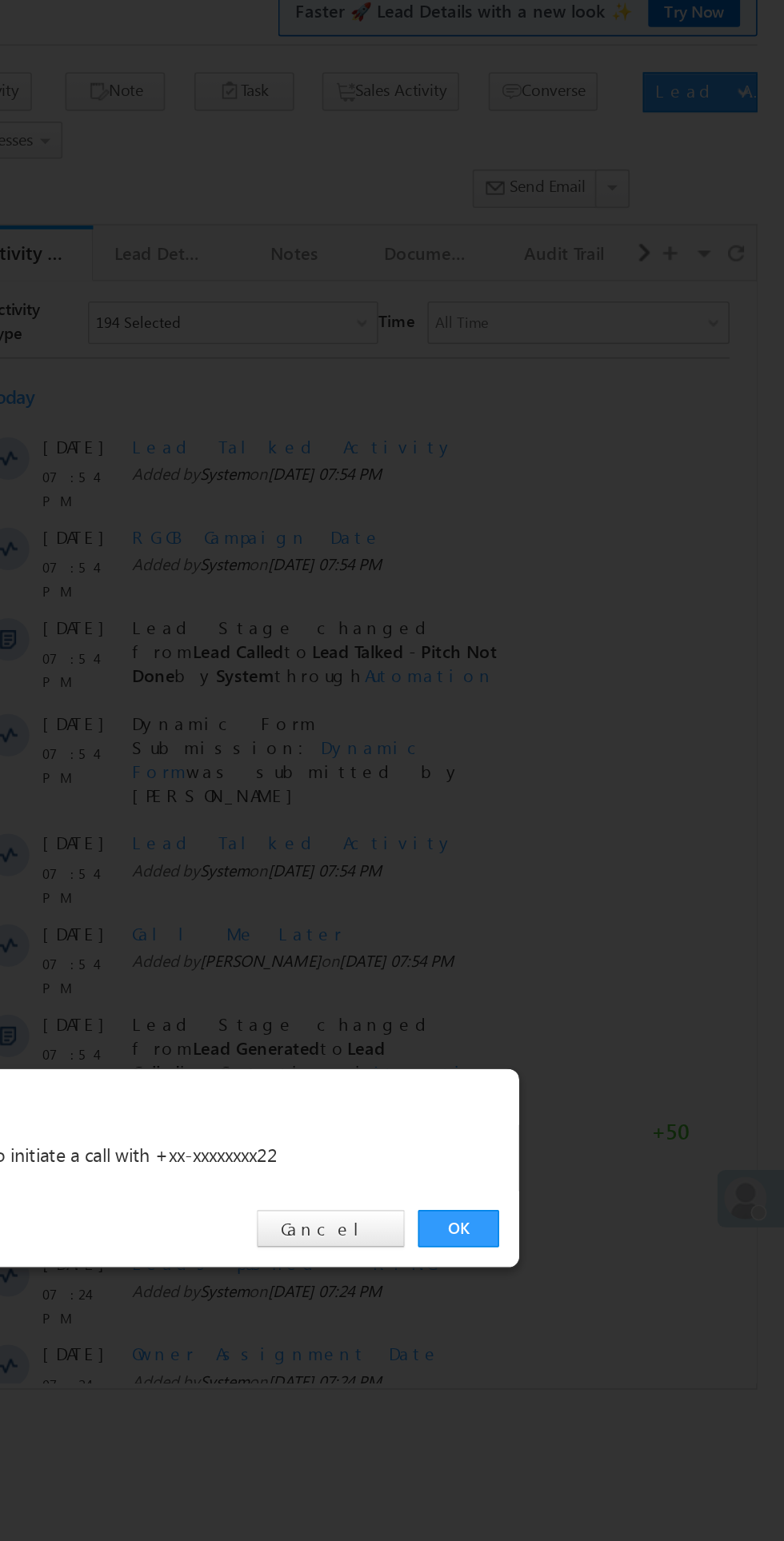
click at [582, 805] on link "OK" at bounding box center [588, 806] width 49 height 22
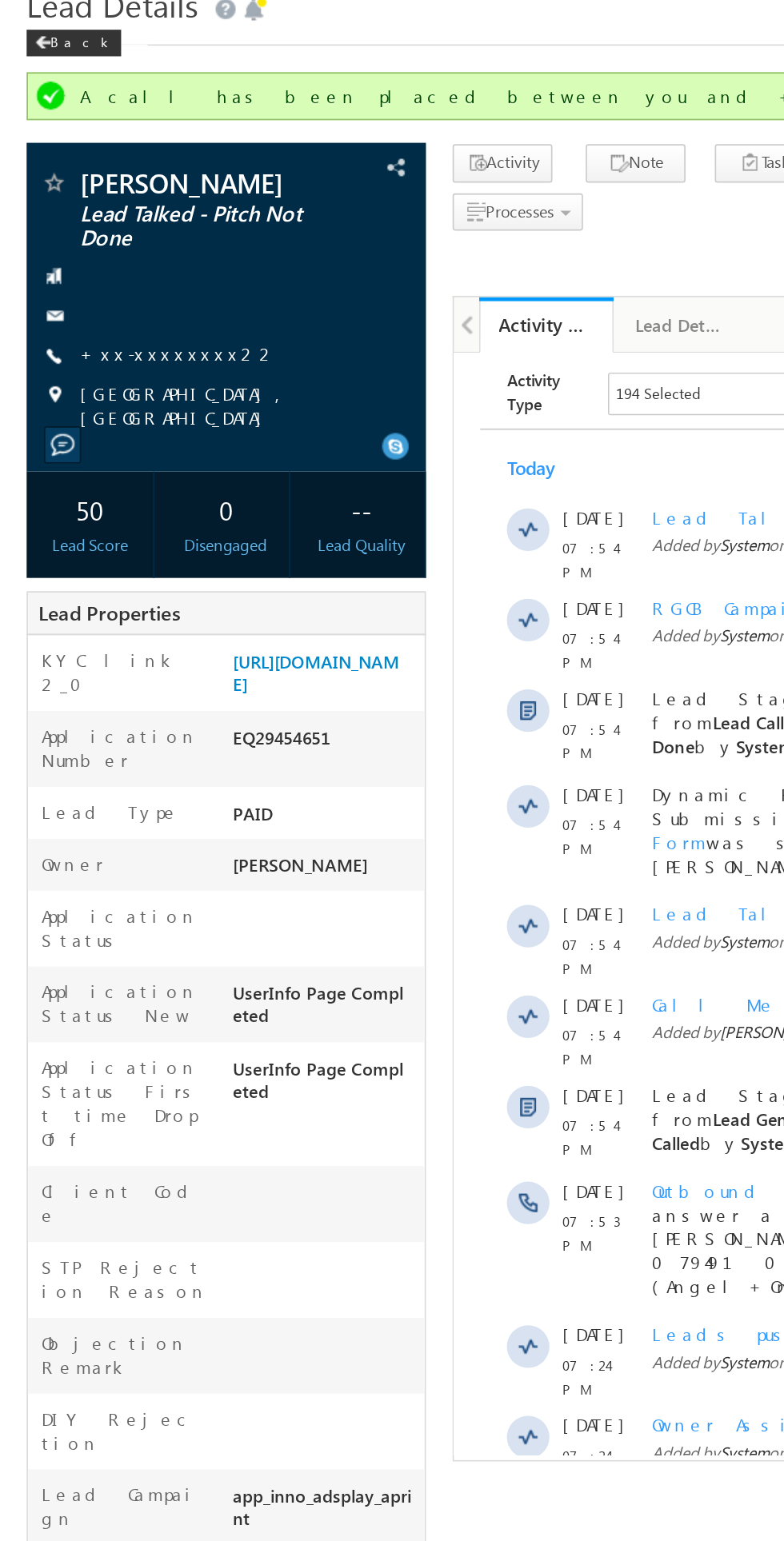
click at [98, 277] on link "+xx-xxxxxxxx22" at bounding box center [107, 280] width 119 height 14
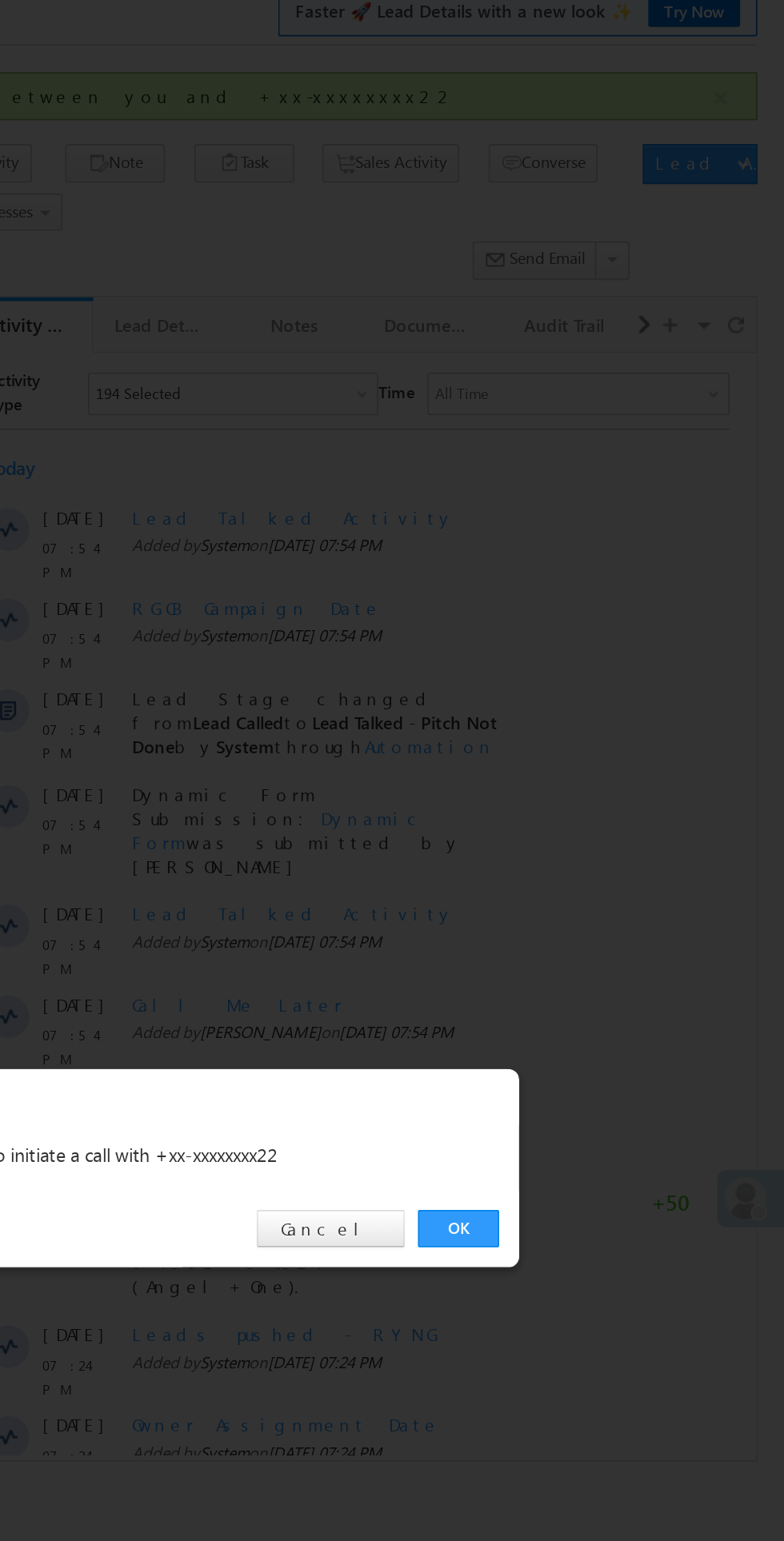
click at [586, 825] on div "OK Cancel" at bounding box center [400, 807] width 448 height 46
click at [576, 813] on link "OK" at bounding box center [588, 806] width 49 height 22
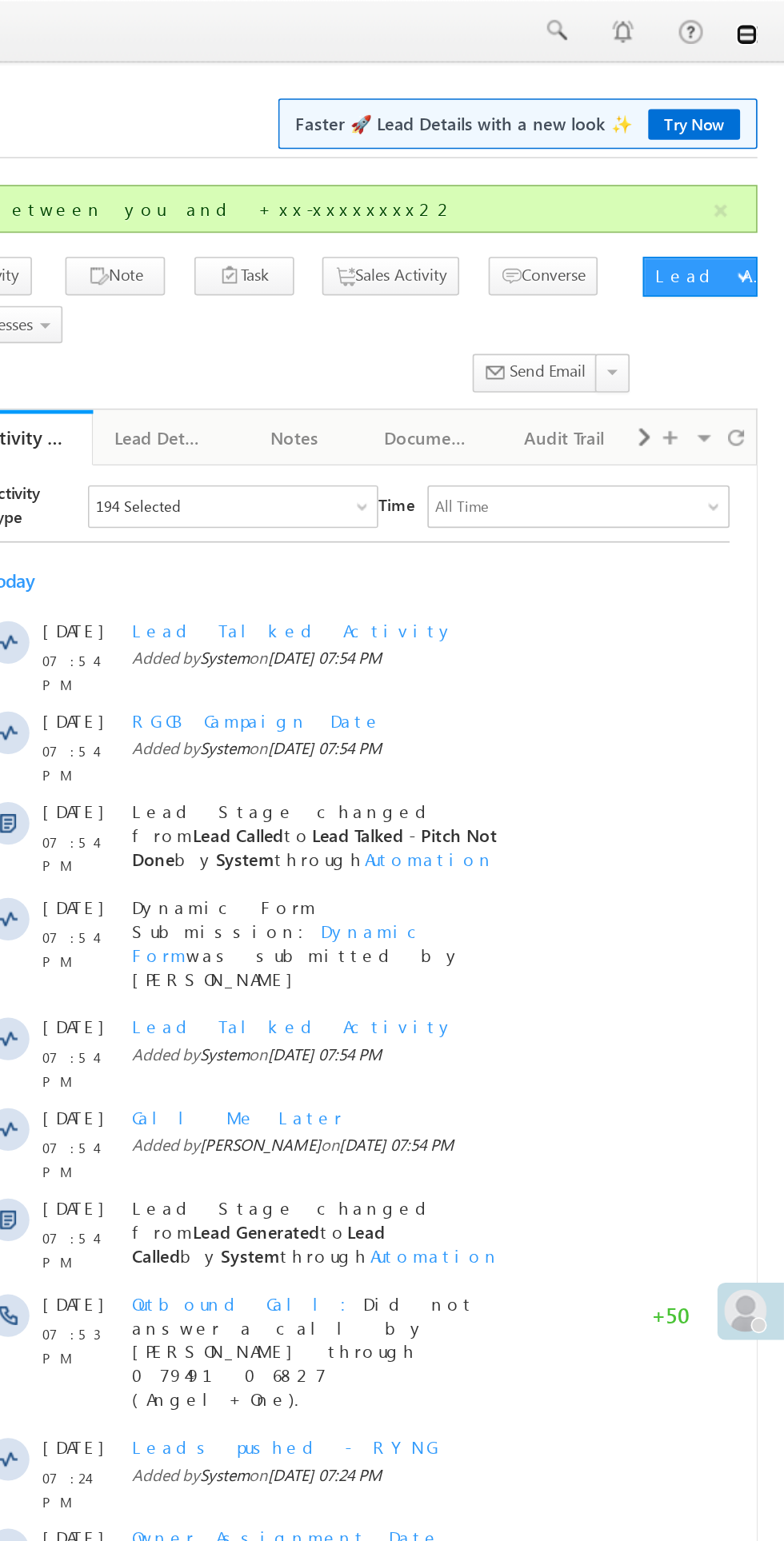
click at [761, 21] on link at bounding box center [761, 21] width 13 height 13
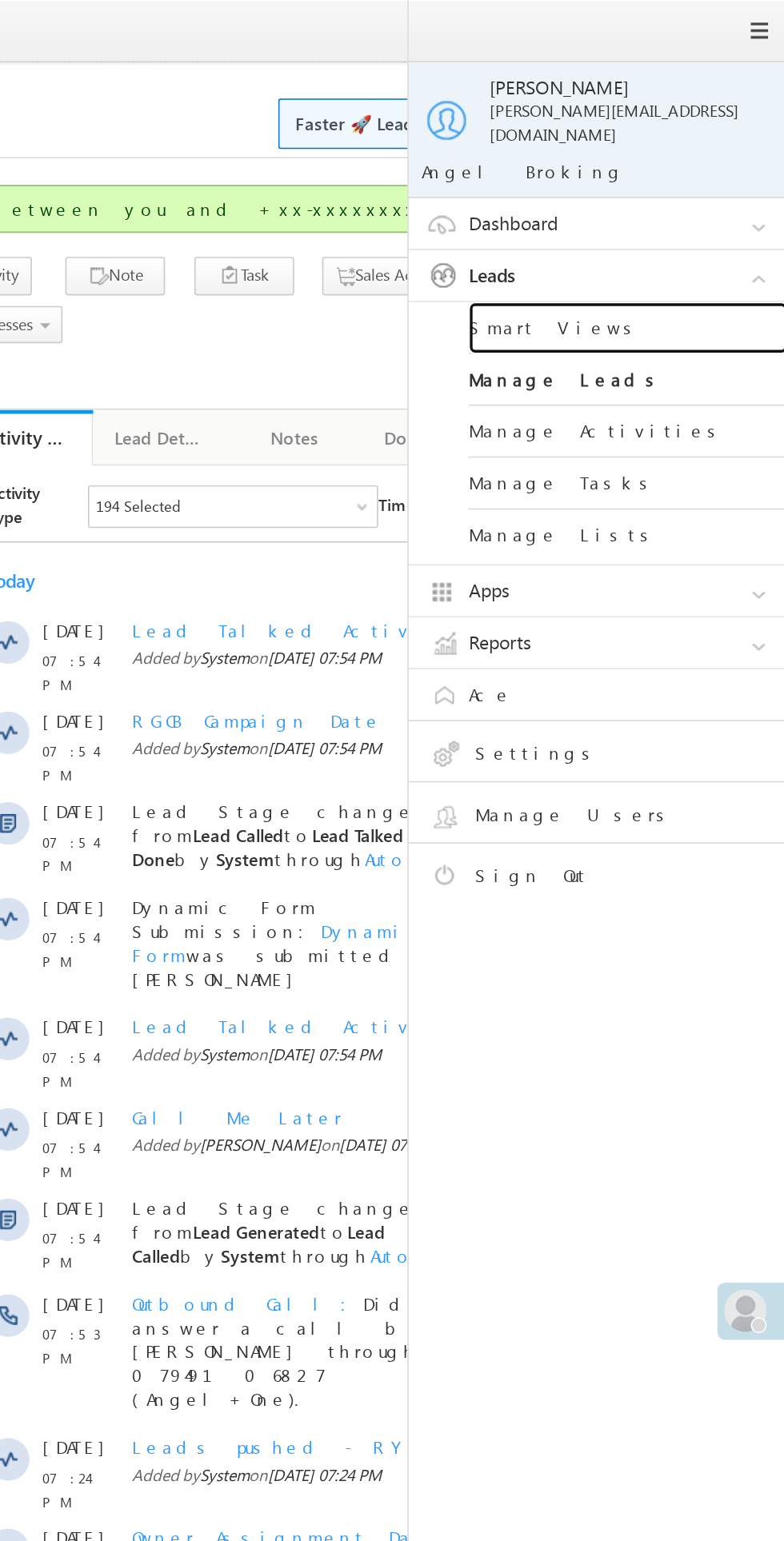
click at [663, 183] on link "Smart Views" at bounding box center [690, 197] width 192 height 31
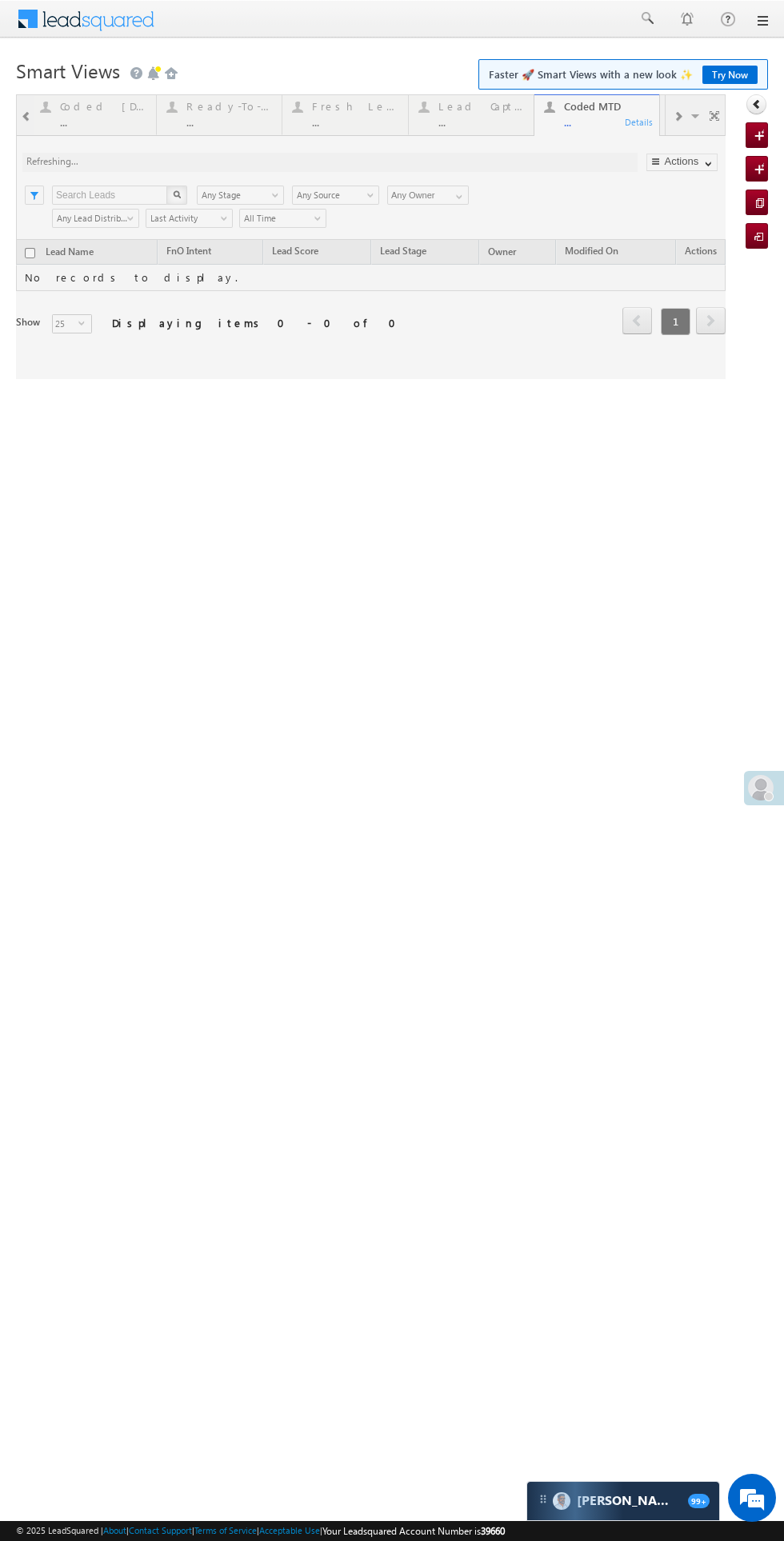
click at [471, 107] on div at bounding box center [370, 237] width 709 height 284
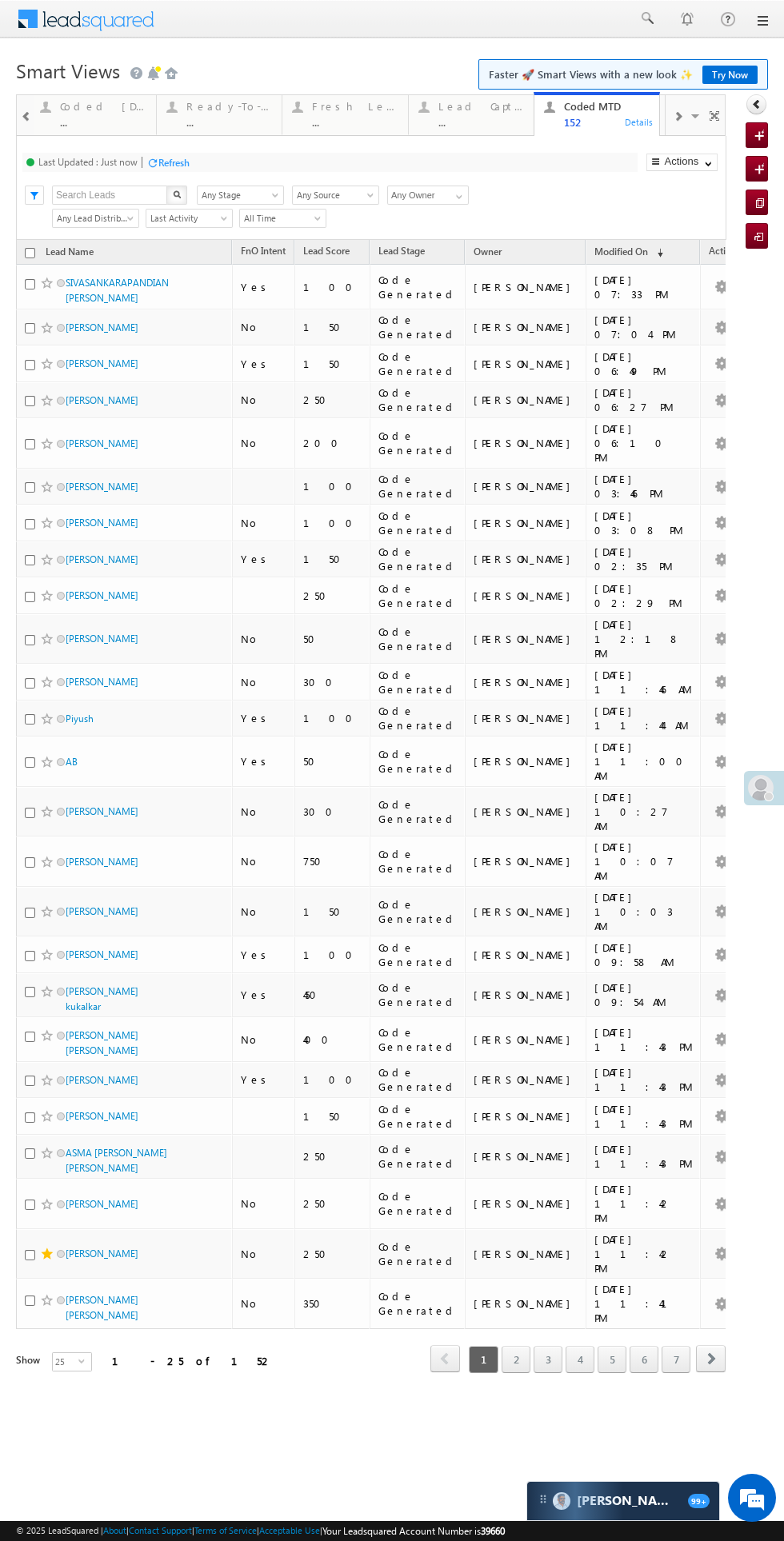
click at [461, 107] on div "Lead Capture [DATE]" at bounding box center [481, 107] width 86 height 13
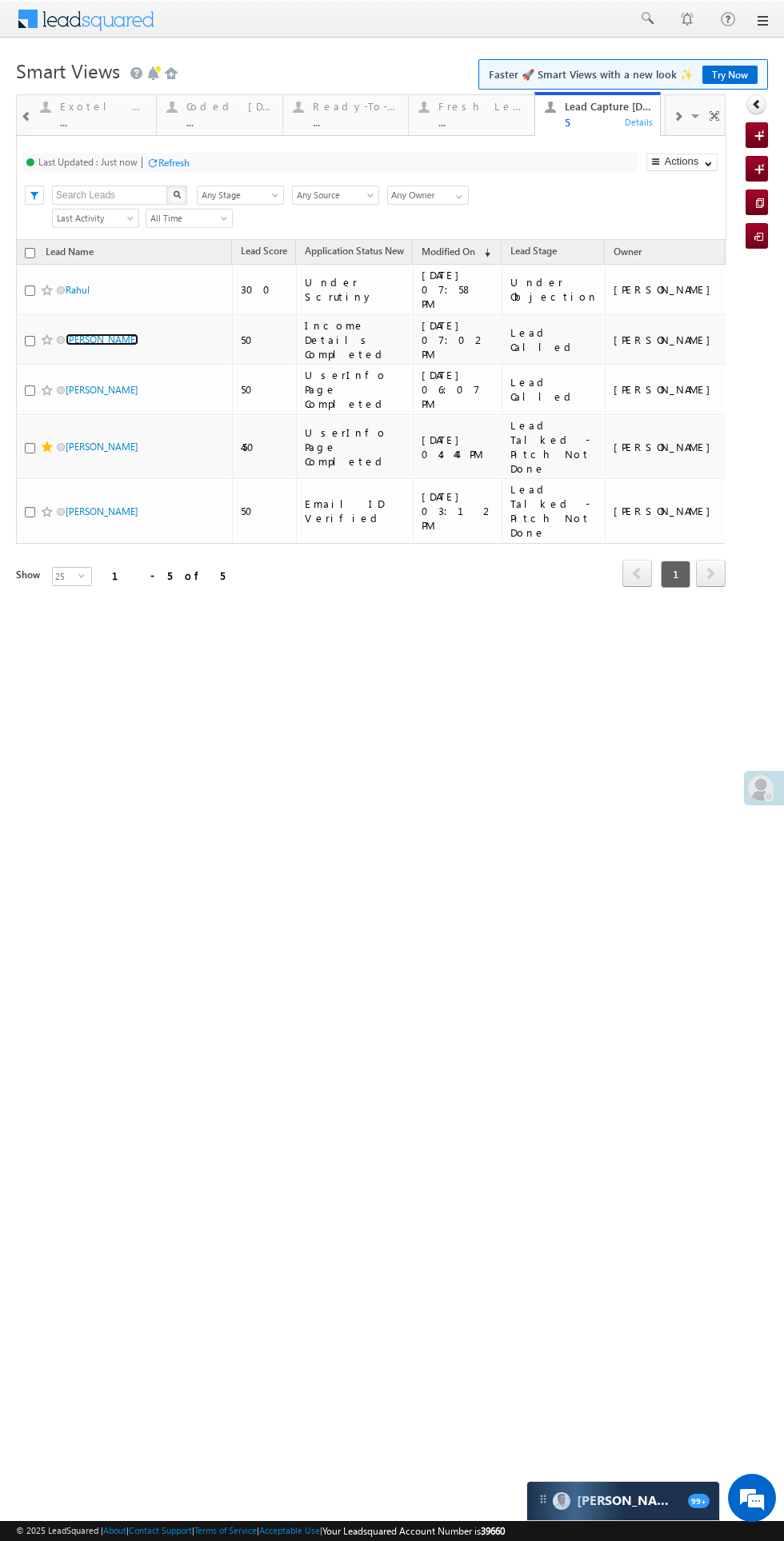
click at [122, 333] on link "[PERSON_NAME]" at bounding box center [101, 339] width 73 height 12
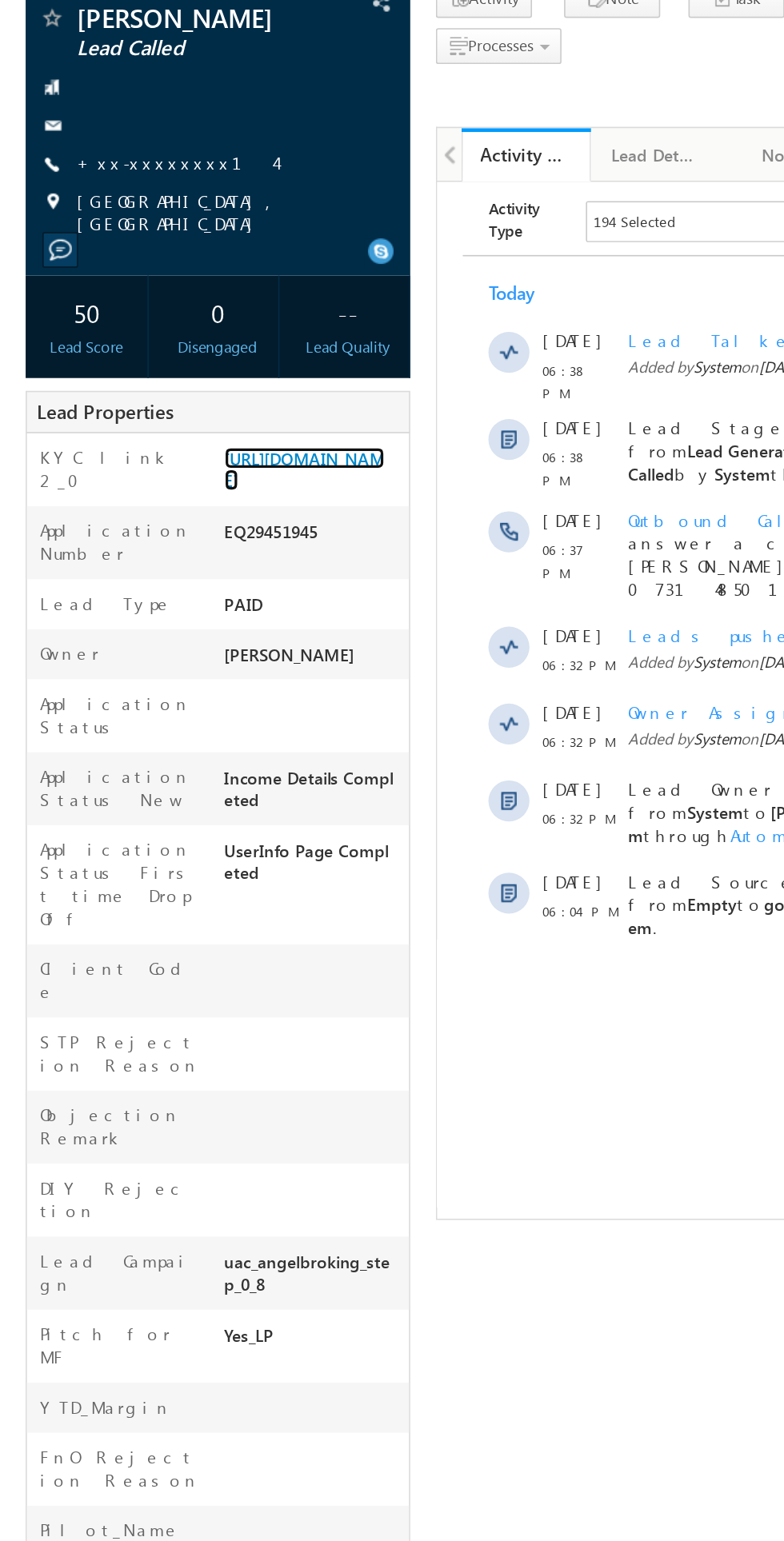
click at [188, 430] on link "[URL][DOMAIN_NAME]" at bounding box center [190, 416] width 100 height 28
click at [110, 231] on link "+xx-xxxxxxxx14" at bounding box center [110, 224] width 124 height 14
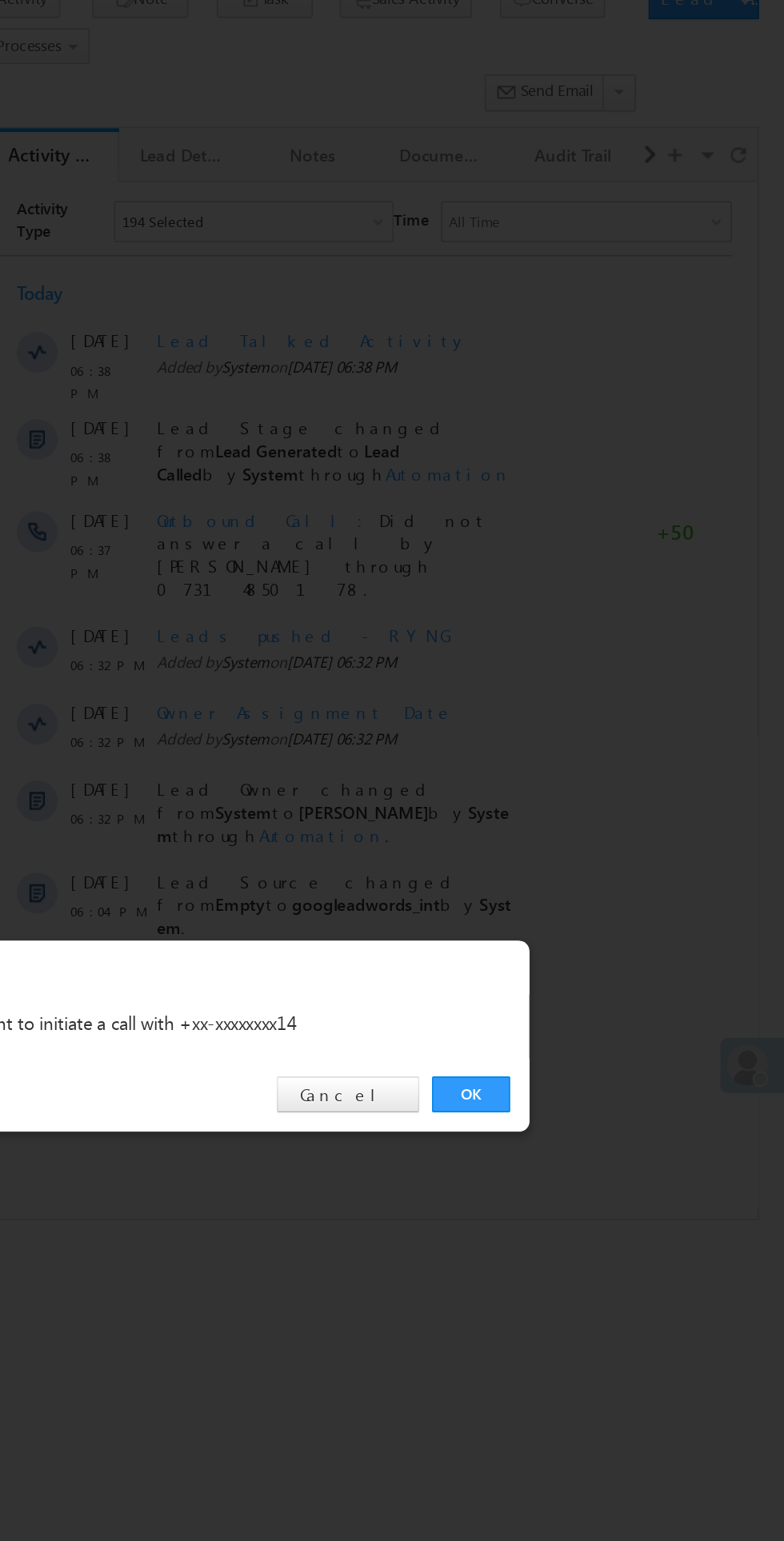
click at [585, 799] on link "OK" at bounding box center [588, 806] width 49 height 22
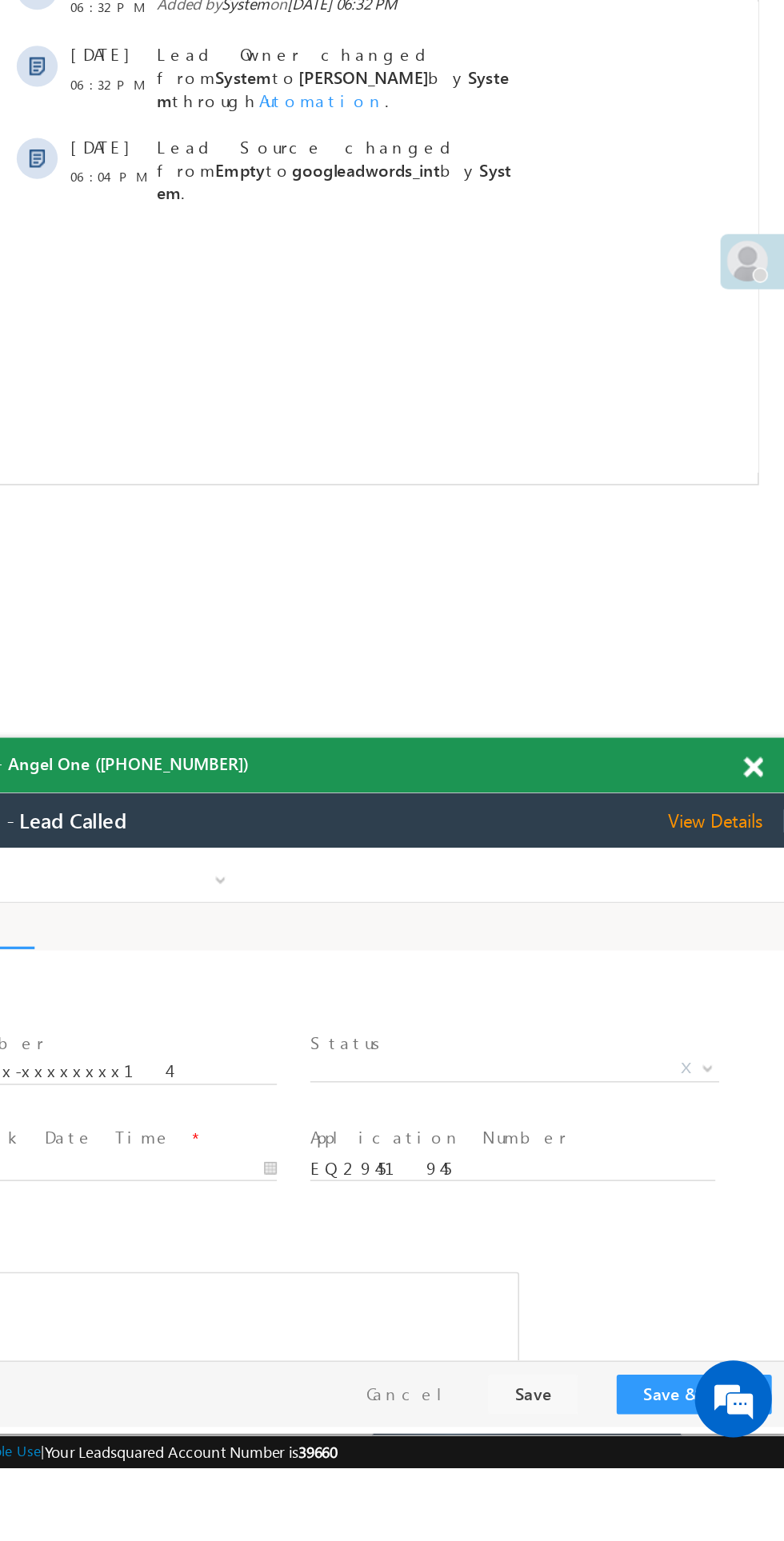
click at [225, 979] on span "X" at bounding box center [254, 986] width 254 height 16
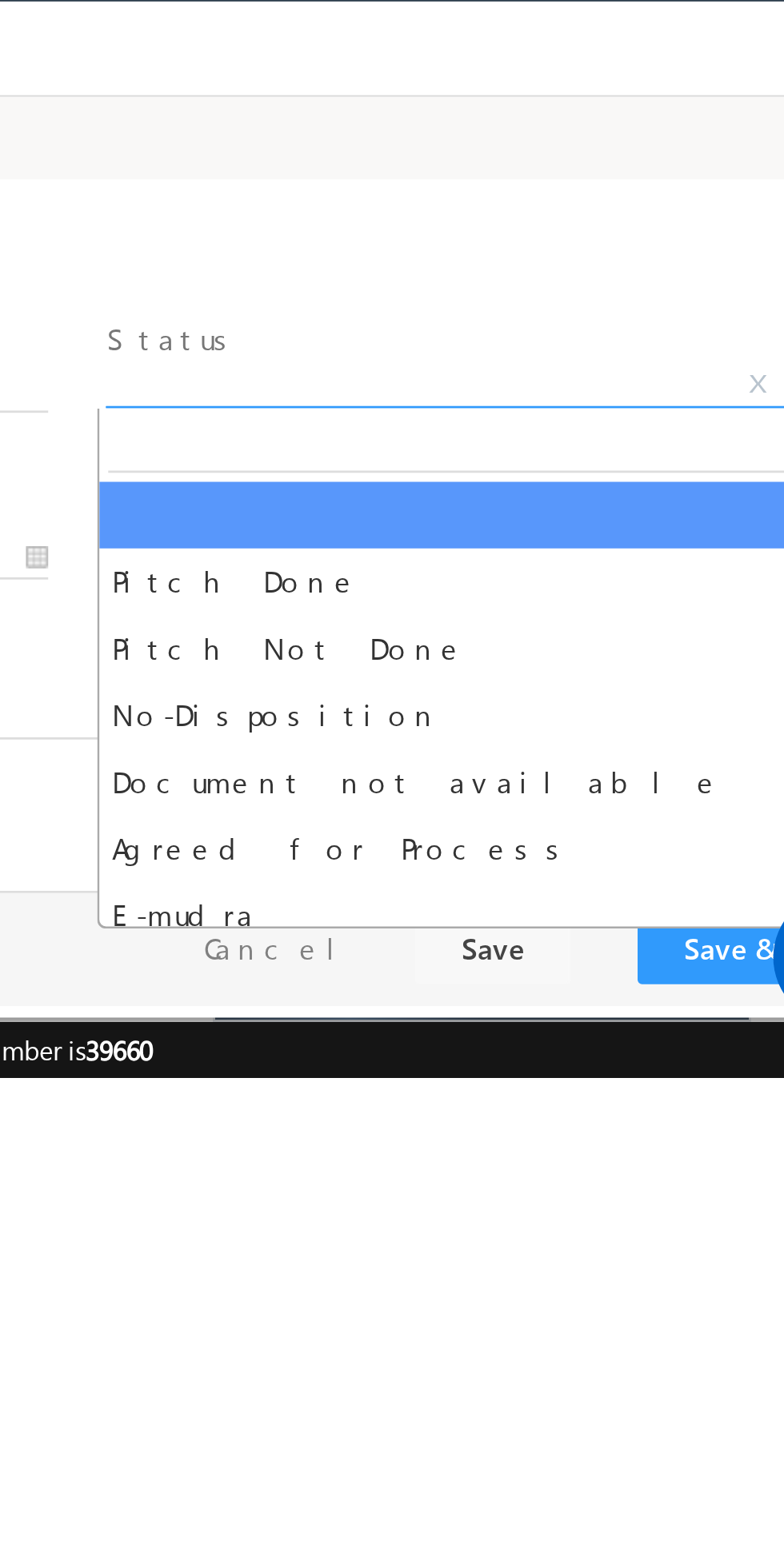
select select "Pitch Not Done"
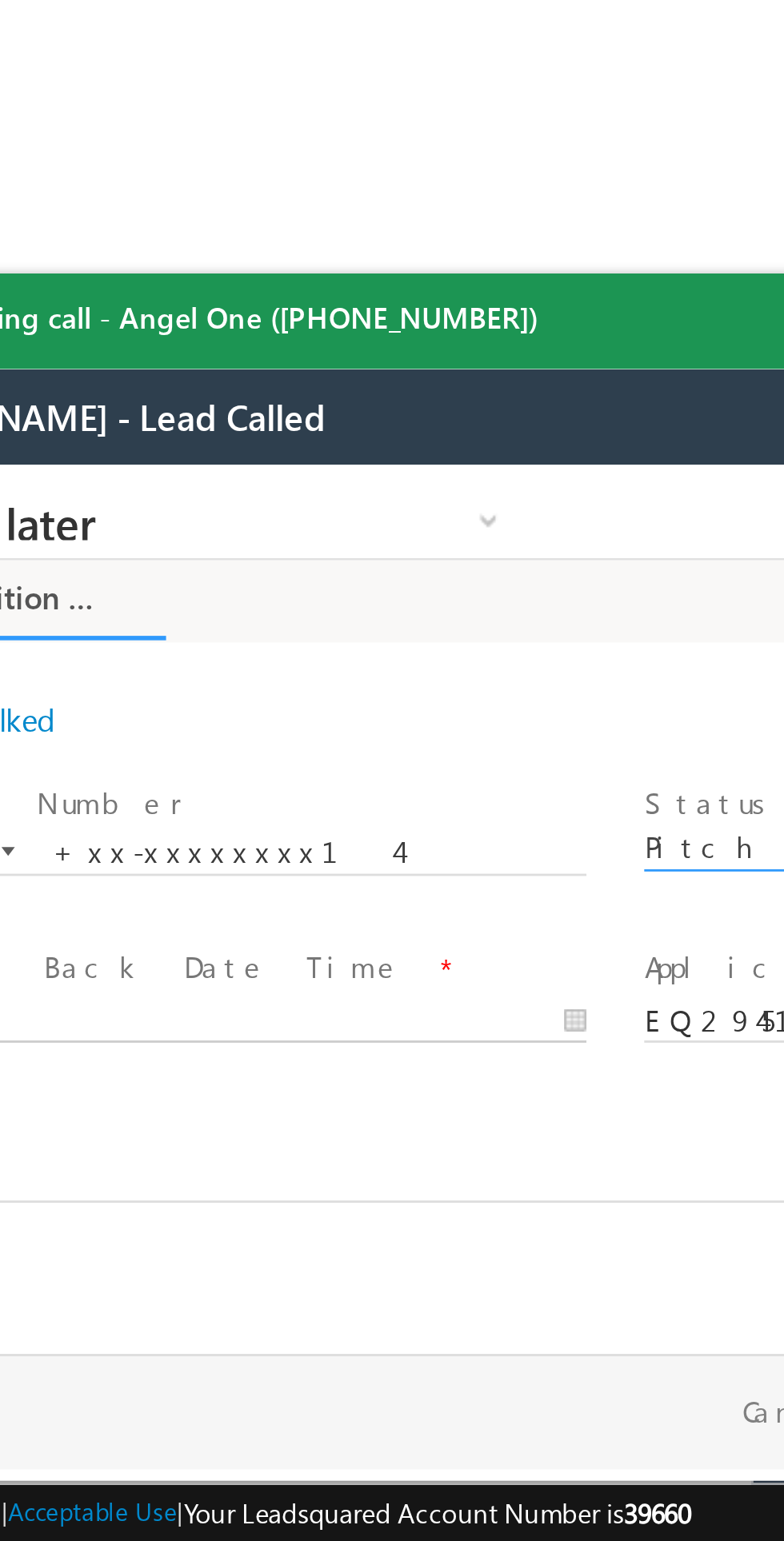
click at [0, 669] on body "Call me later Cross Sell Customer Drop-off reasons Language Barrier Not Interes…" at bounding box center [99, 625] width 600 height 320
type input "[DATE] 8:04 PM"
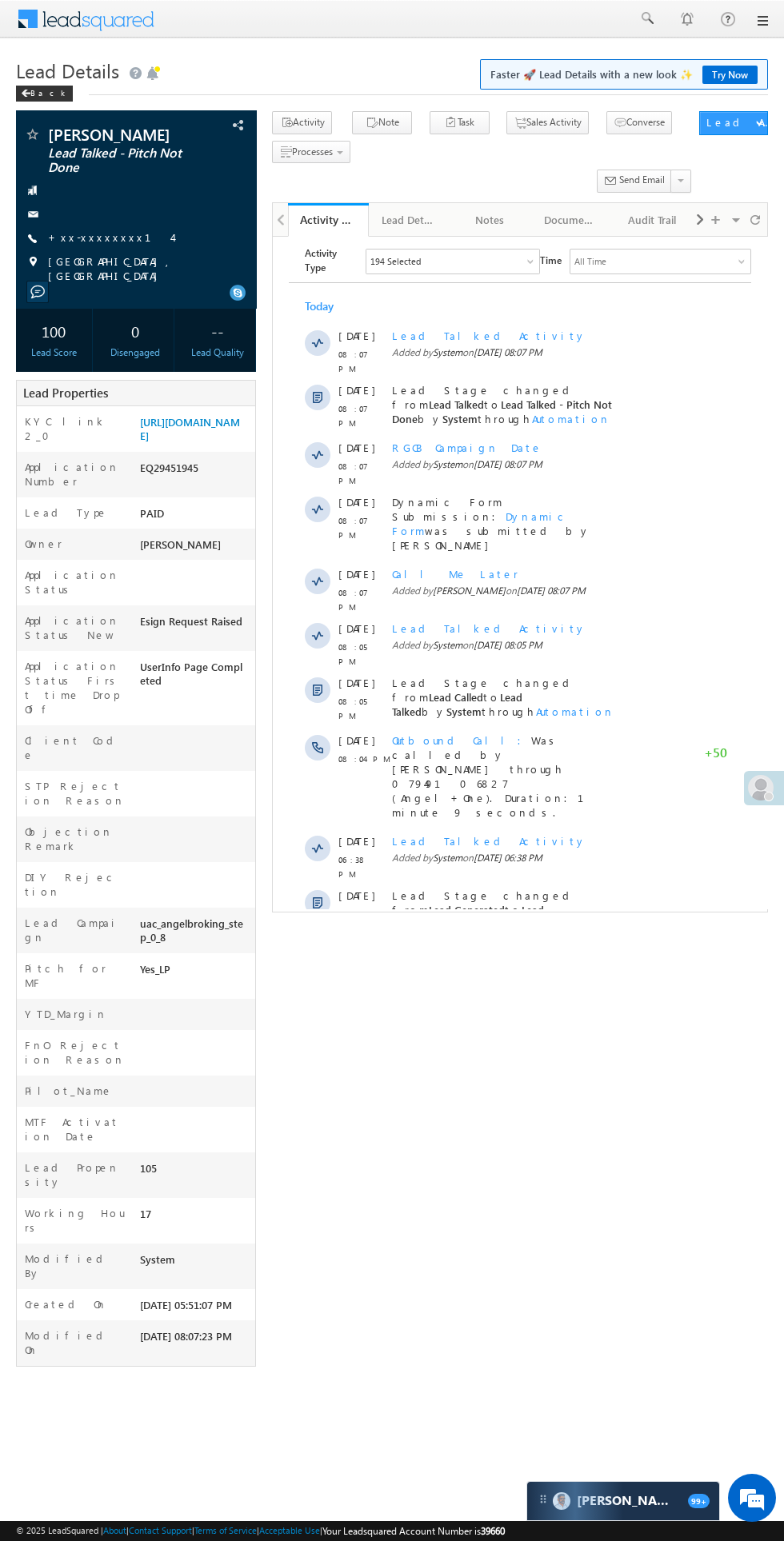
click at [546, 950] on span "Show More" at bounding box center [527, 966] width 85 height 32
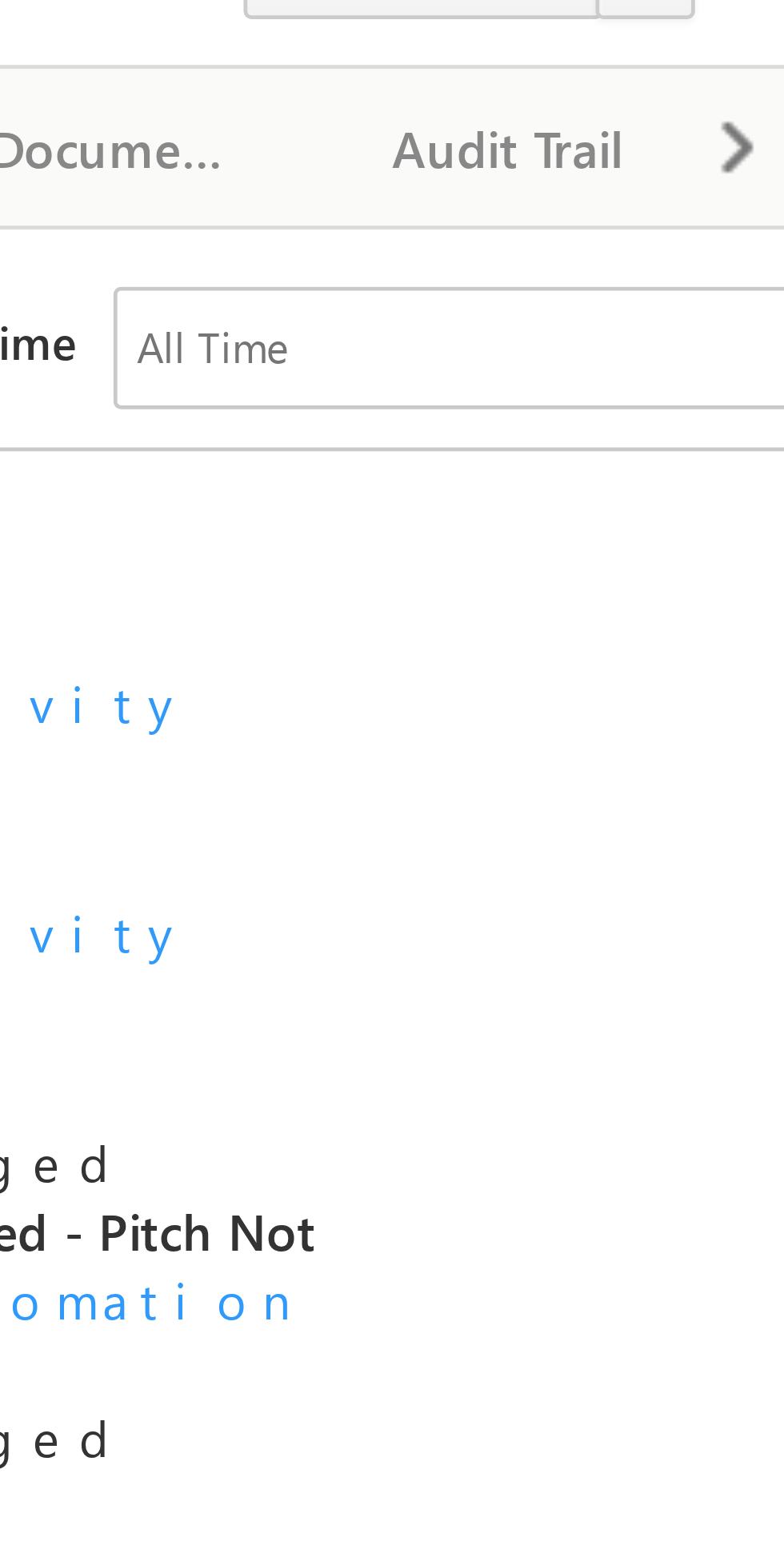
click at [700, 221] on span at bounding box center [699, 219] width 9 height 29
click at [652, 221] on div "New Referral Leads" at bounding box center [651, 220] width 53 height 19
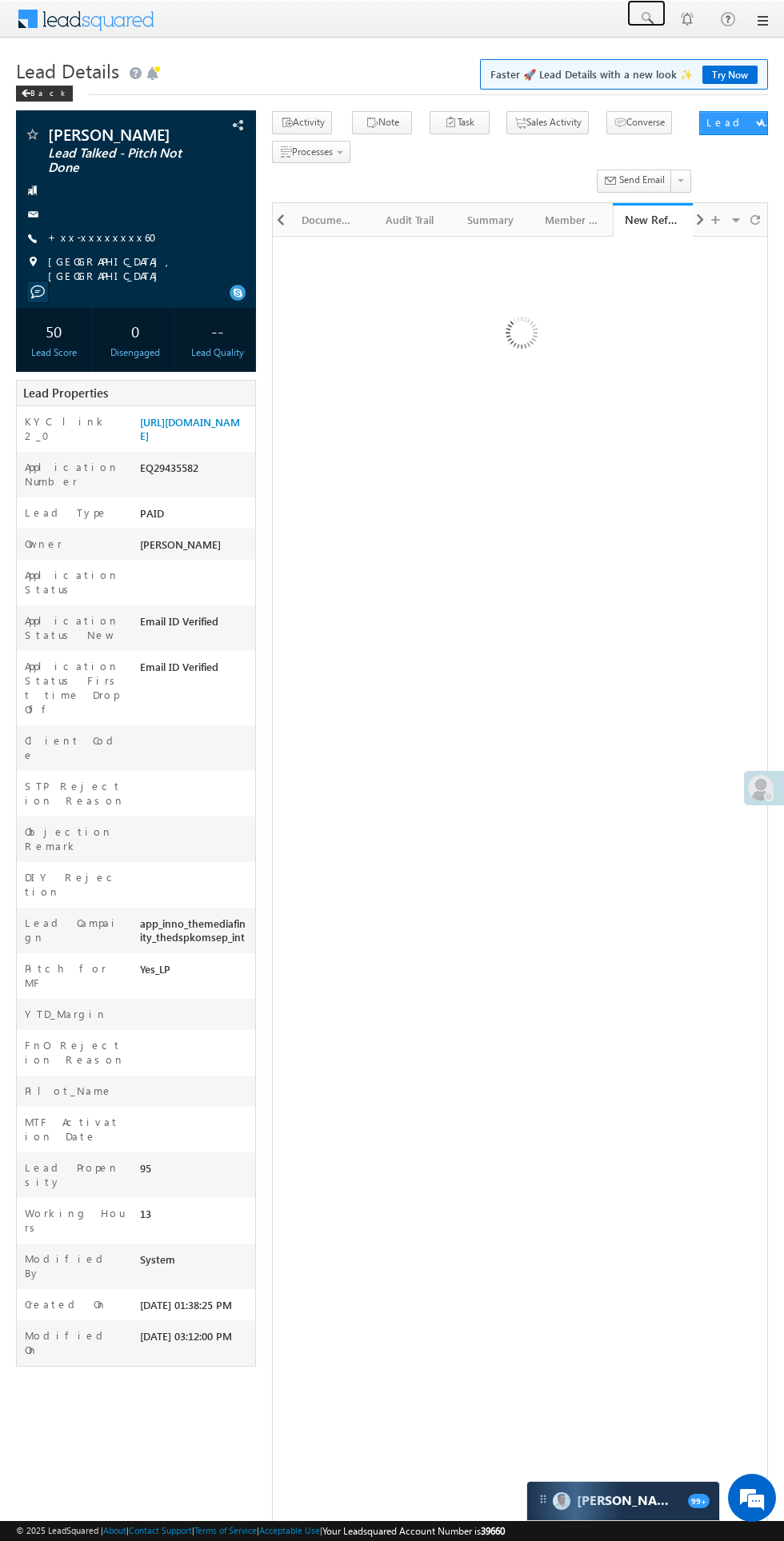
click at [649, 25] on span at bounding box center [645, 17] width 16 height 16
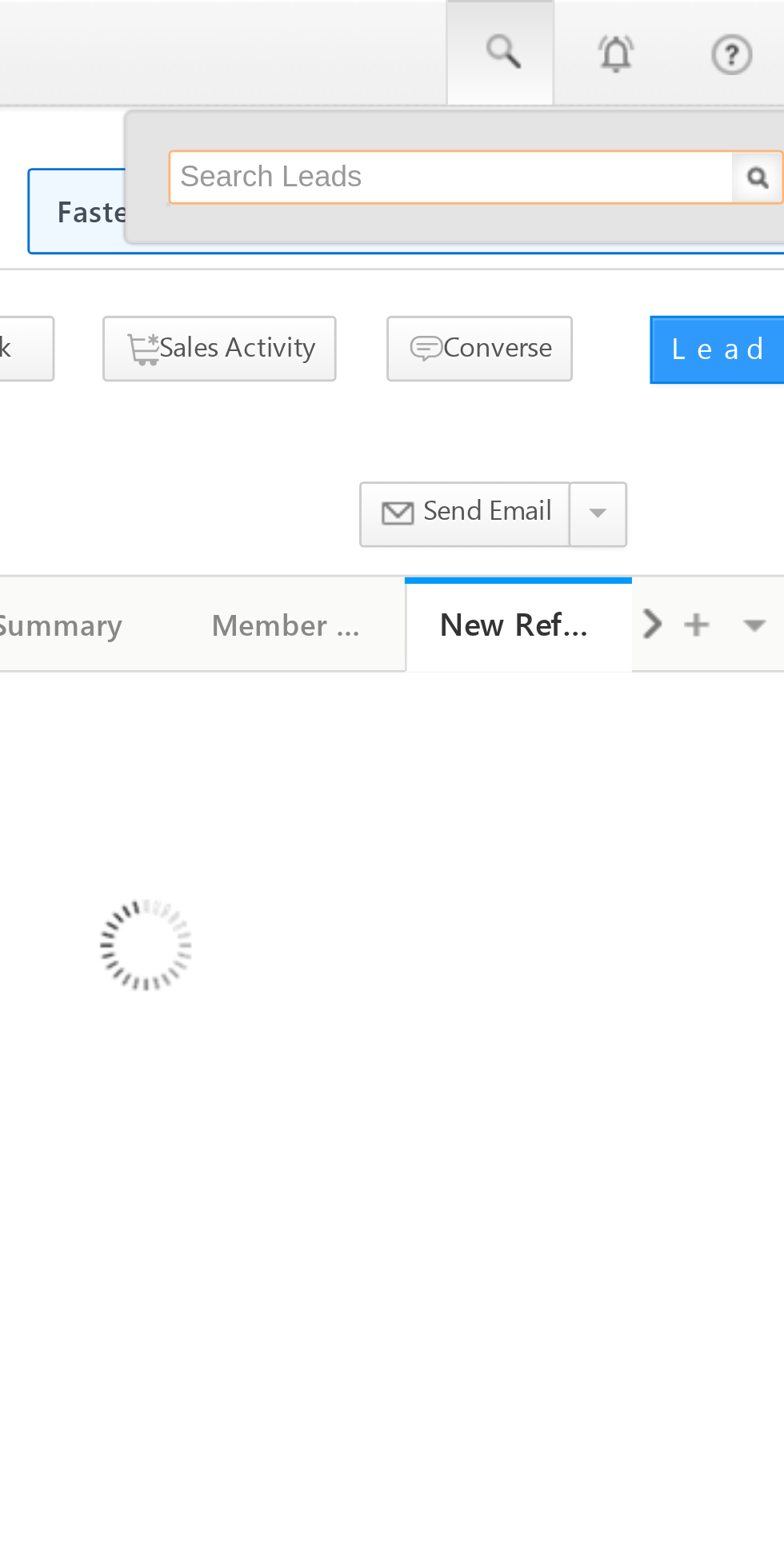
paste input "7086511668"
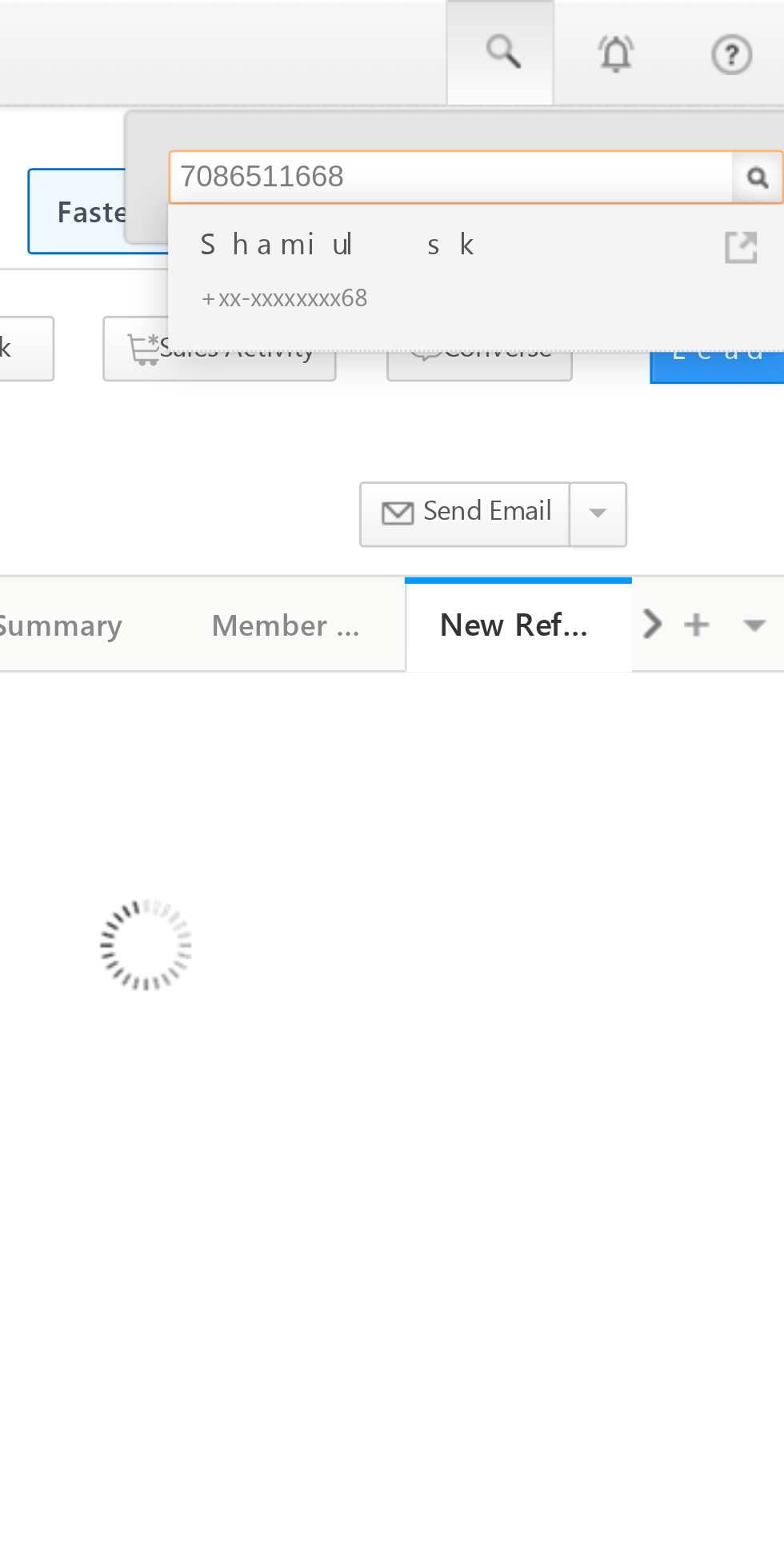
type input "7086511668"
click at [577, 100] on div "+xx-xxxxxxxx68" at bounding box center [644, 104] width 214 height 19
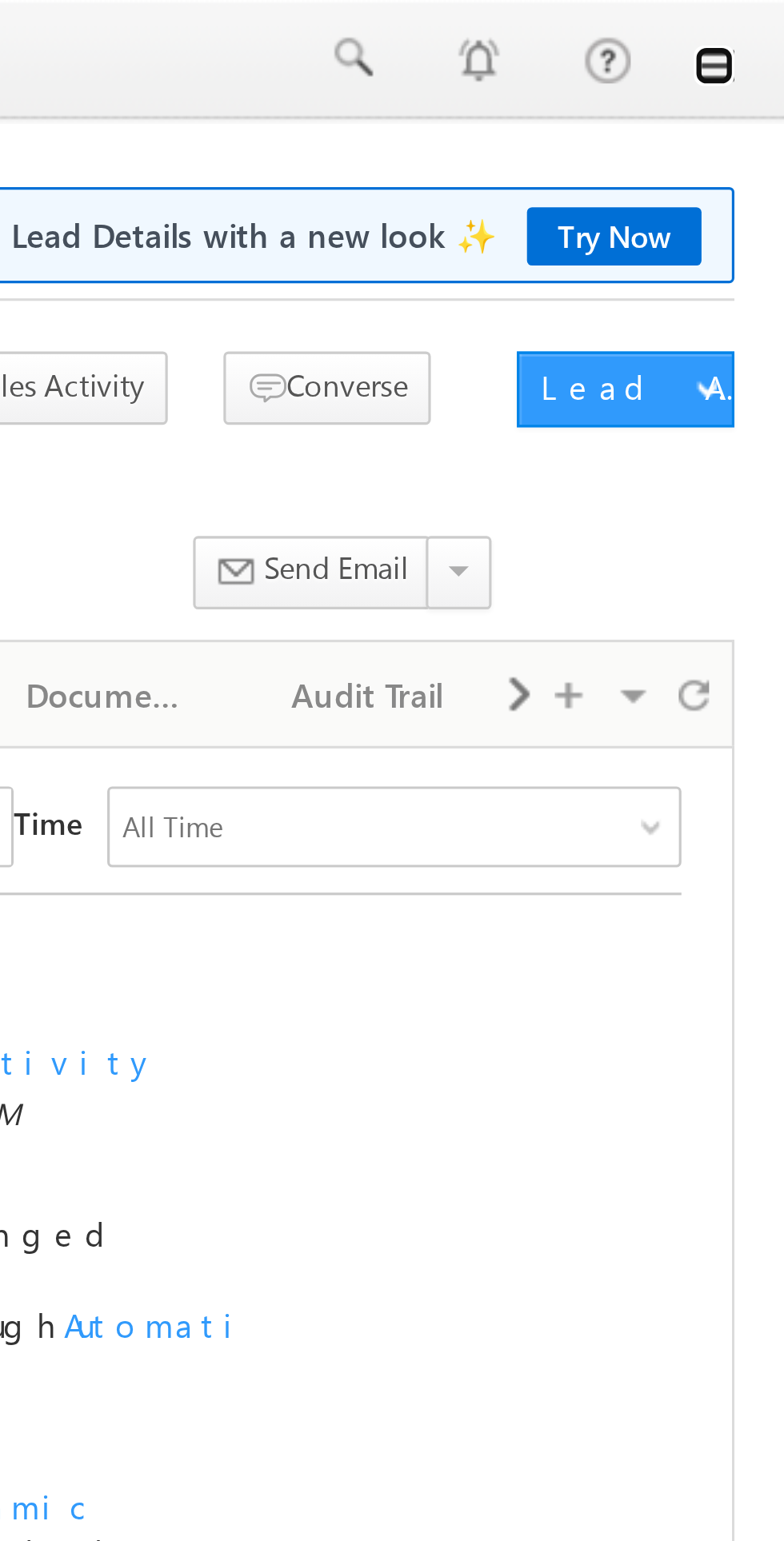
click at [766, 18] on link at bounding box center [761, 21] width 13 height 13
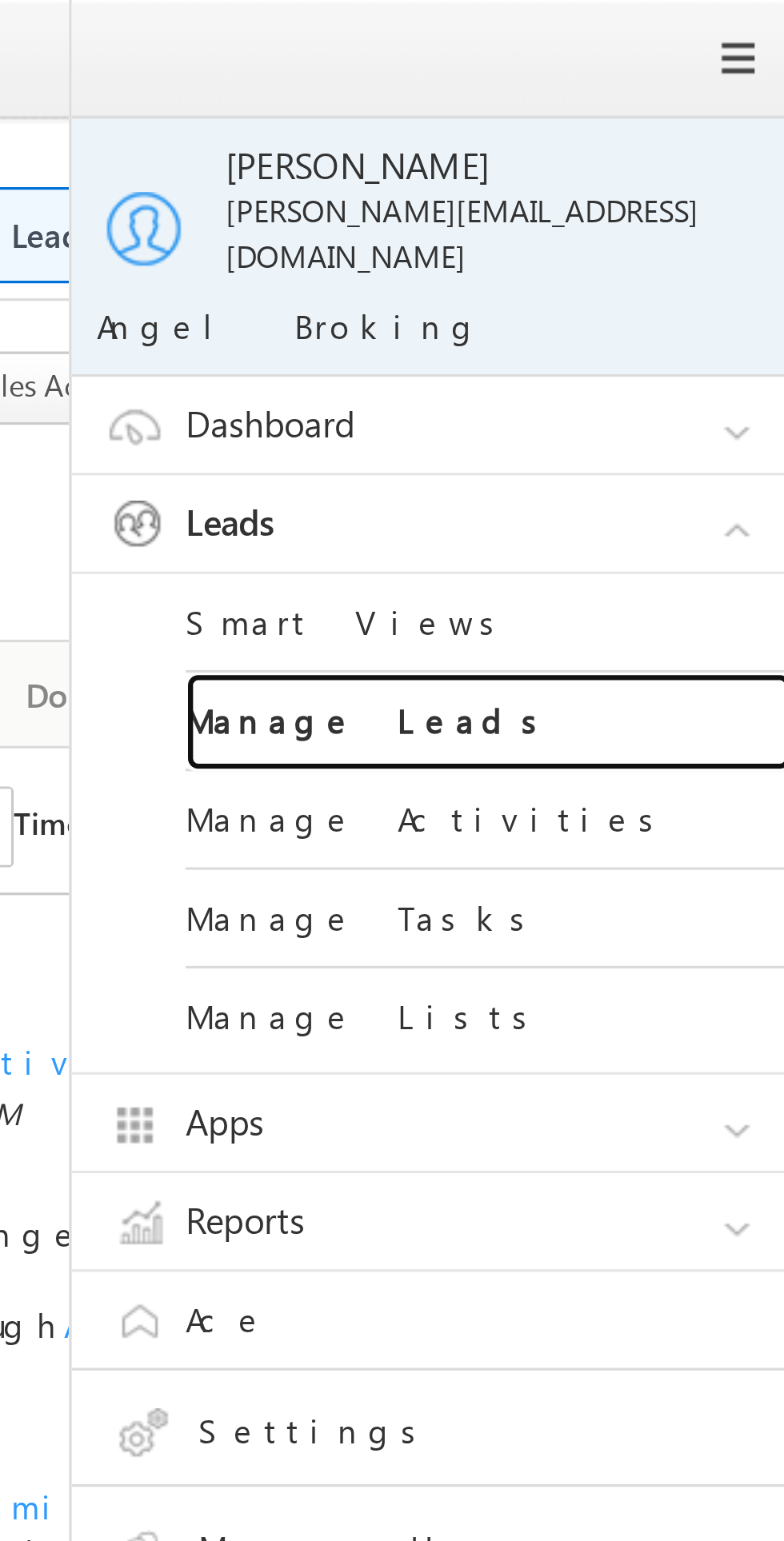
click at [651, 216] on link "Manage Leads" at bounding box center [690, 228] width 192 height 31
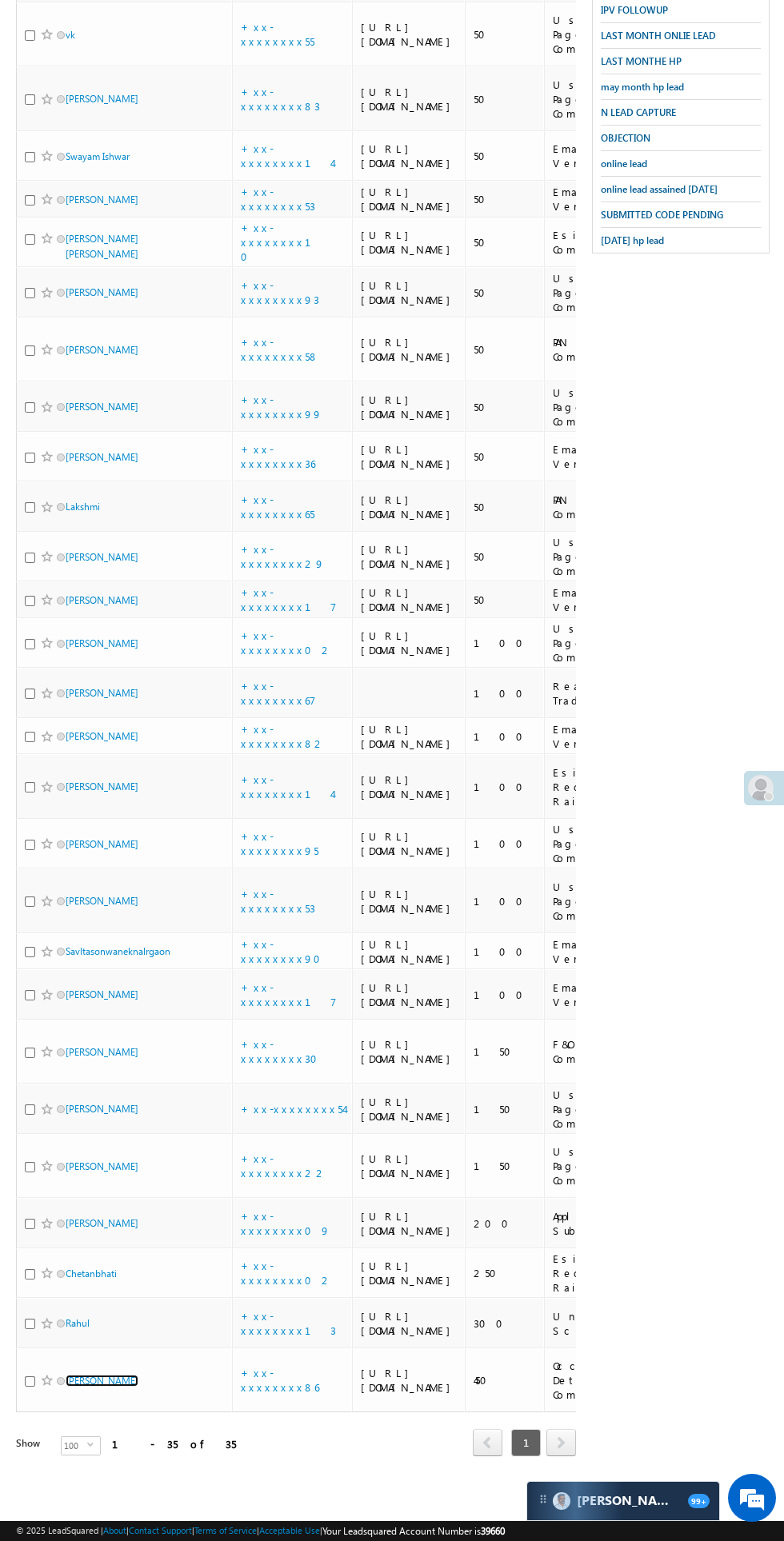
click at [97, 1387] on link "[PERSON_NAME]" at bounding box center [101, 1381] width 73 height 12
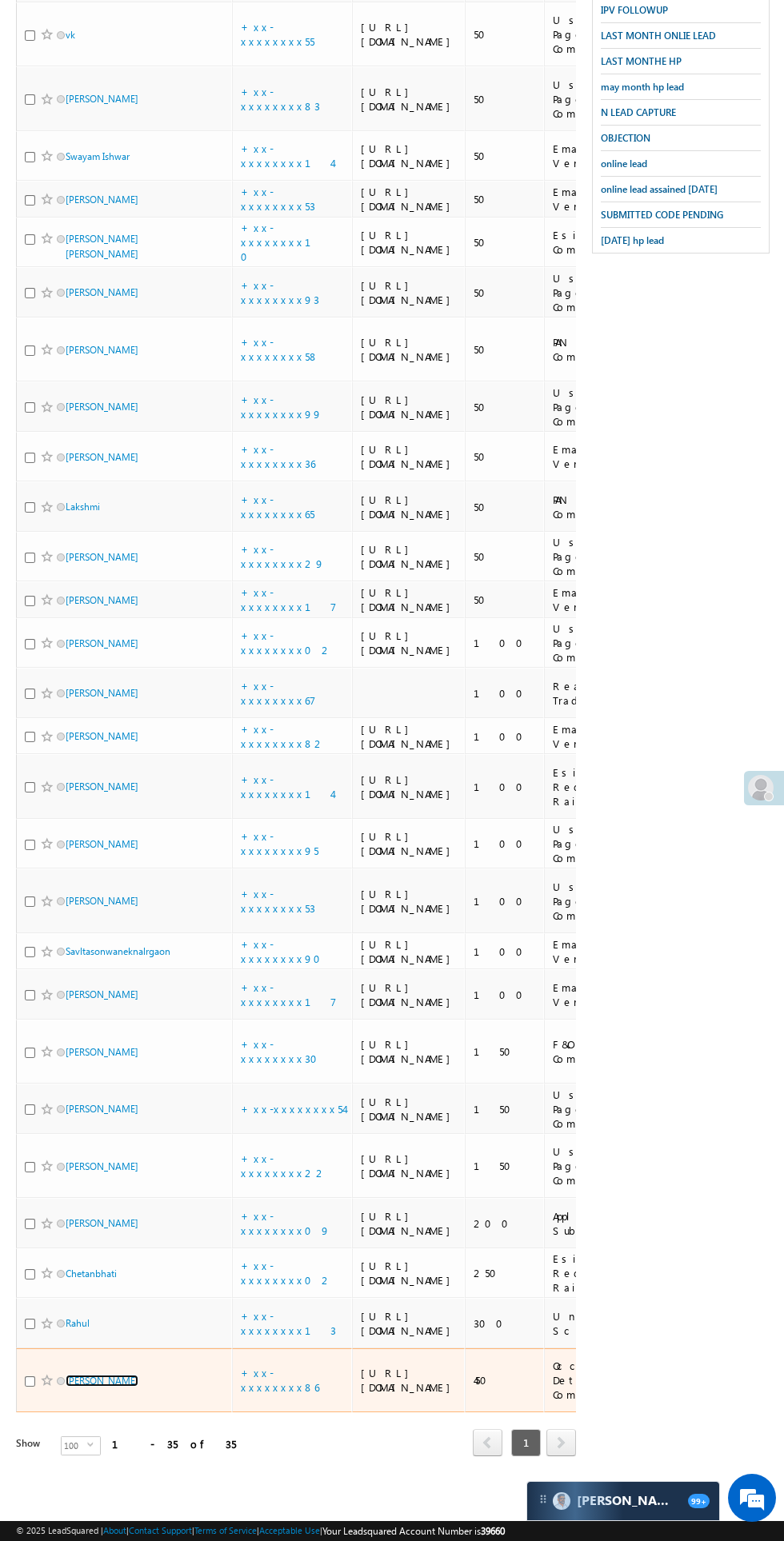
scroll to position [1937, 0]
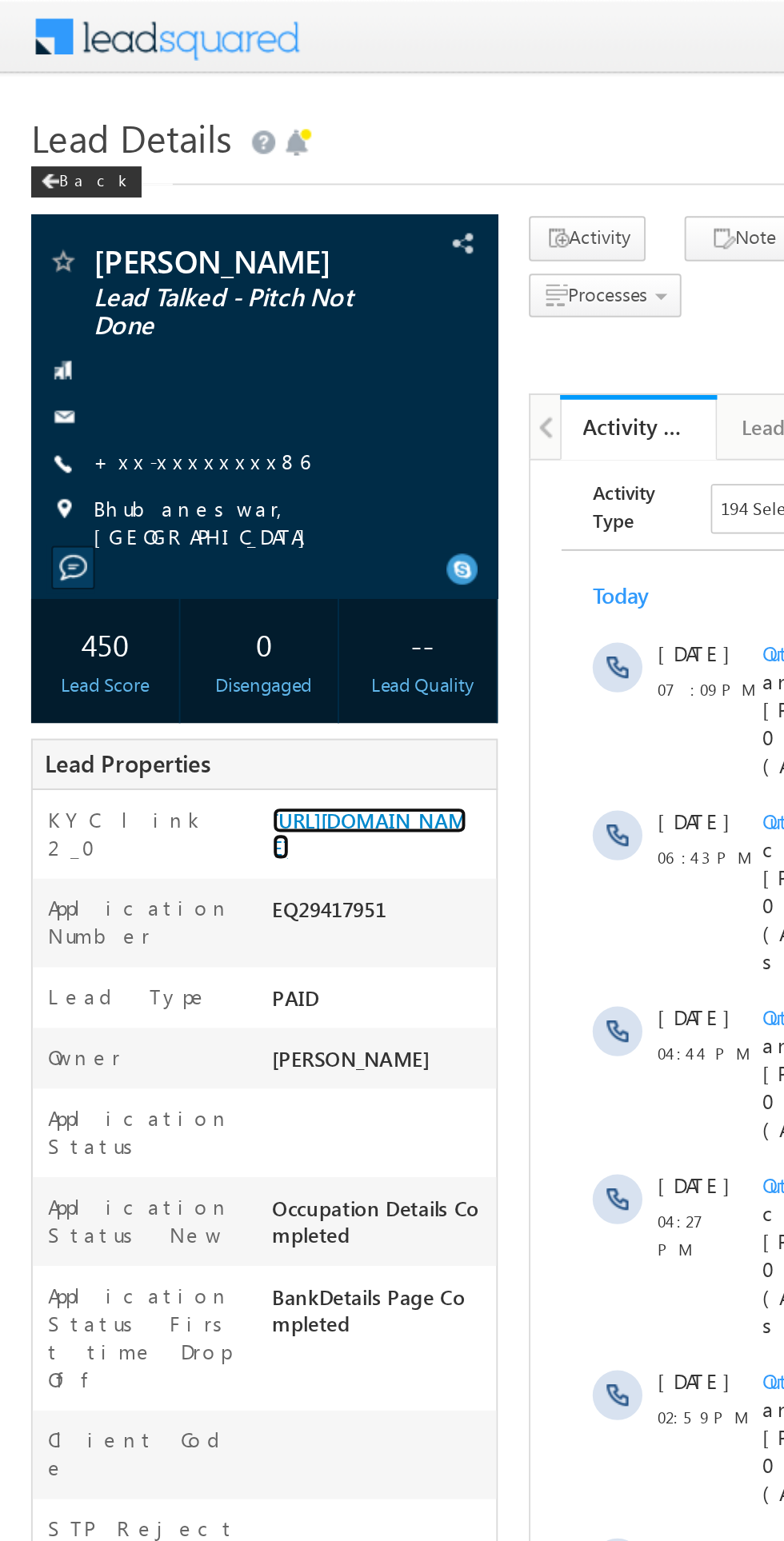
click at [188, 436] on link "https://angelbroking1-pk3em7sa.customui-test.leadsquared.com?leadId=2cae2349-3a…" at bounding box center [190, 429] width 100 height 28
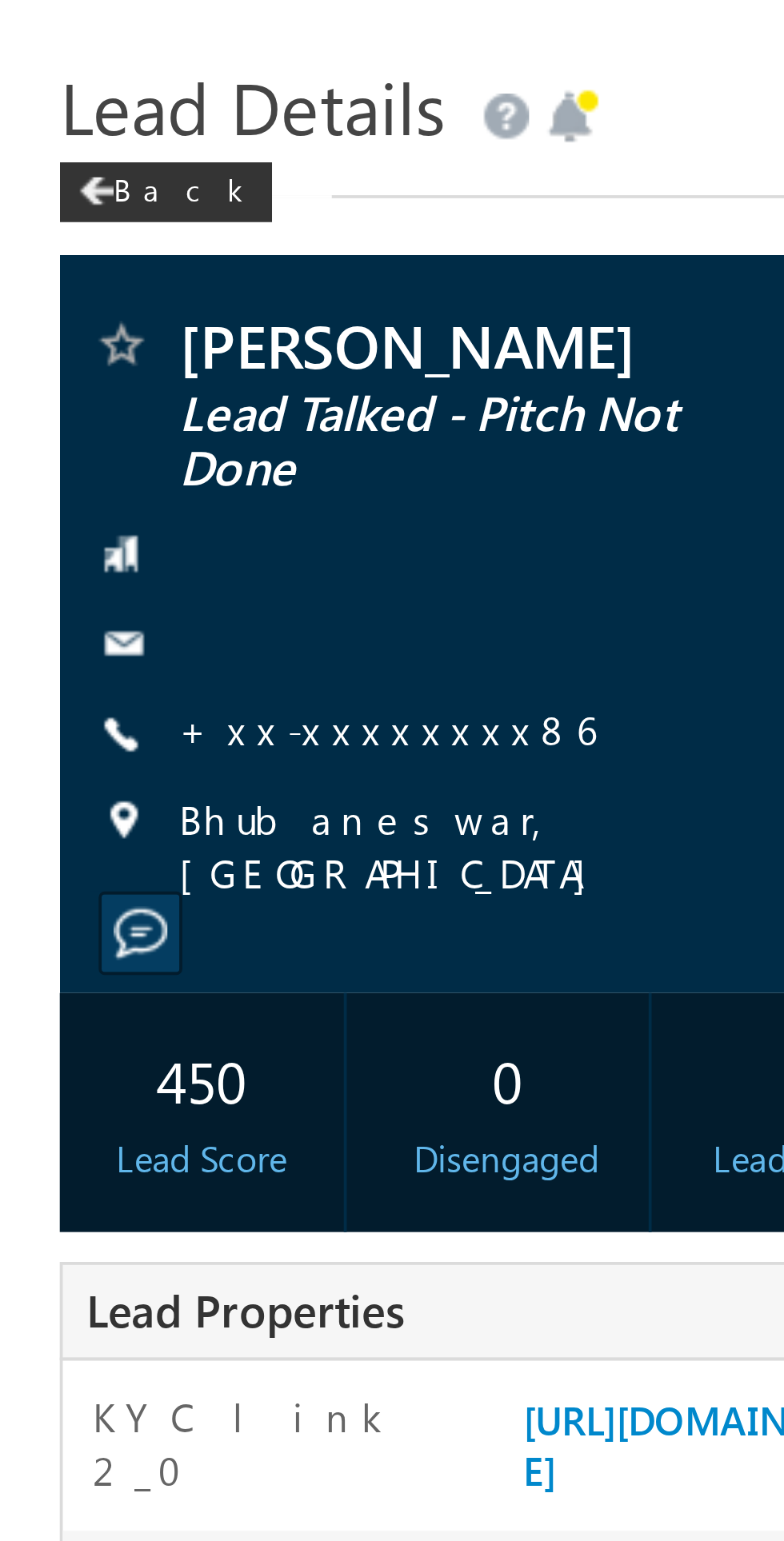
click at [95, 241] on link "+xx-xxxxxxxx86" at bounding box center [103, 237] width 111 height 14
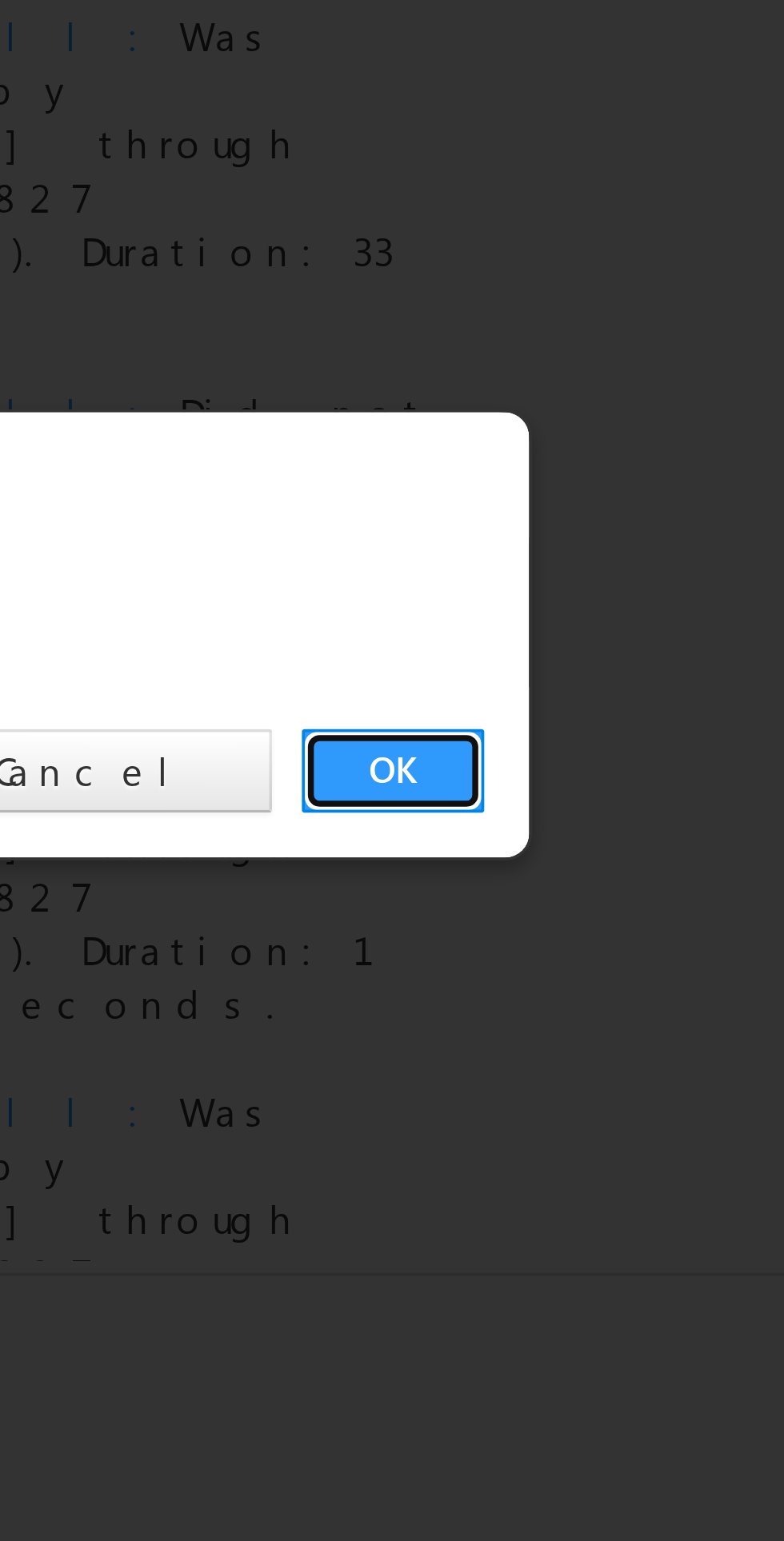
click at [587, 802] on link "OK" at bounding box center [588, 806] width 49 height 22
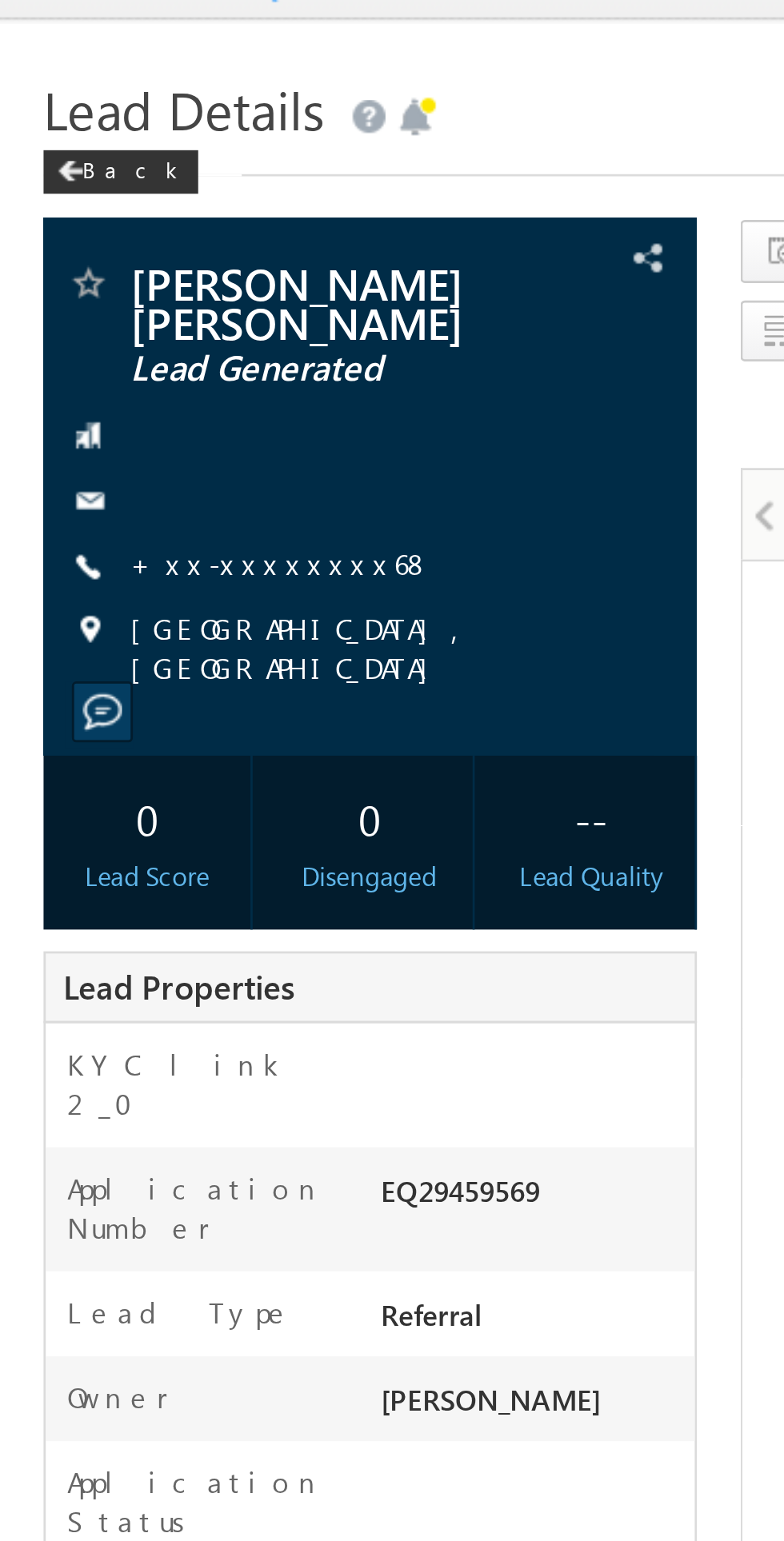
click at [102, 230] on link "+xx-xxxxxxxx68" at bounding box center [103, 237] width 111 height 14
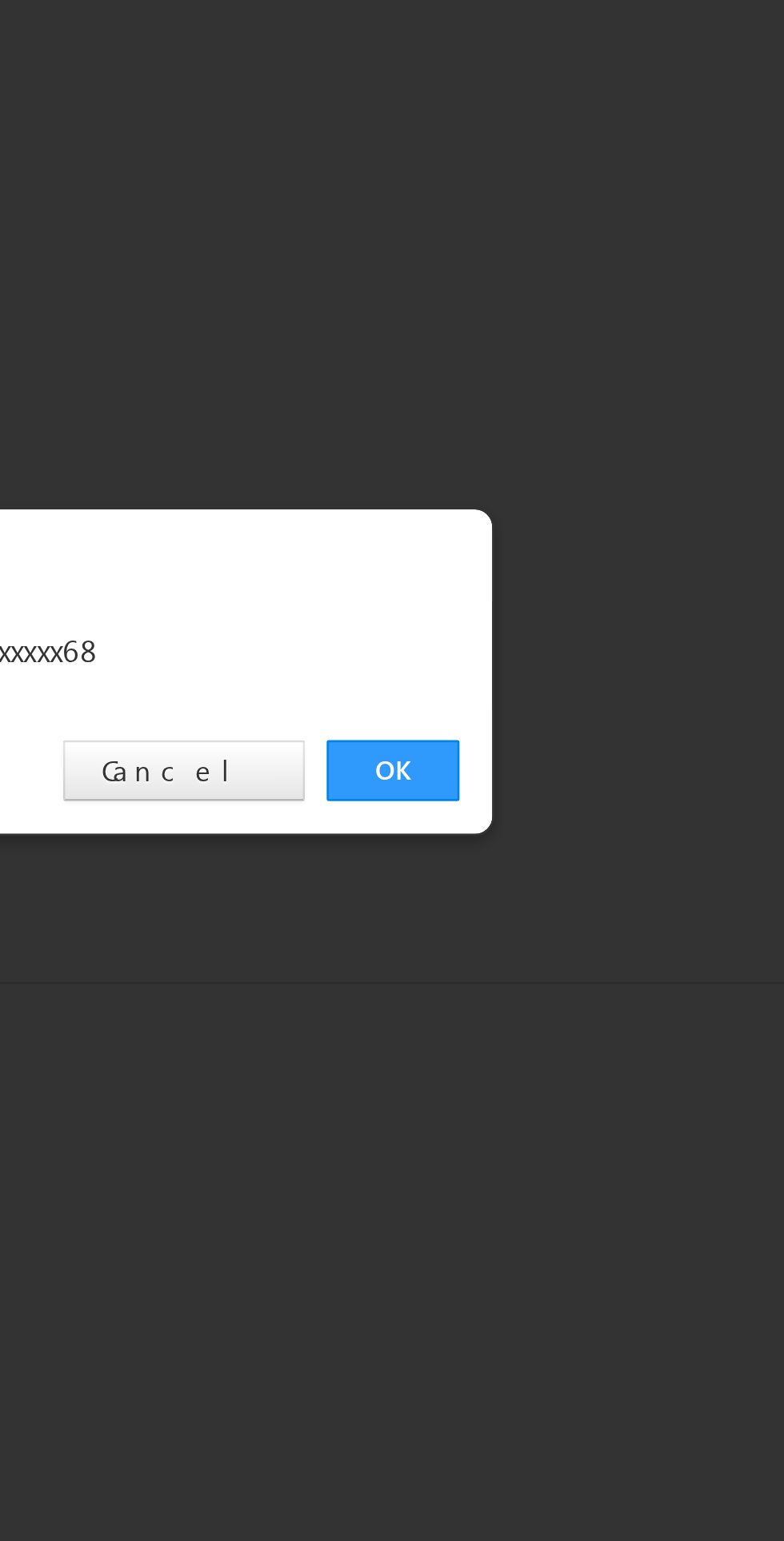
click at [590, 808] on link "OK" at bounding box center [588, 806] width 49 height 22
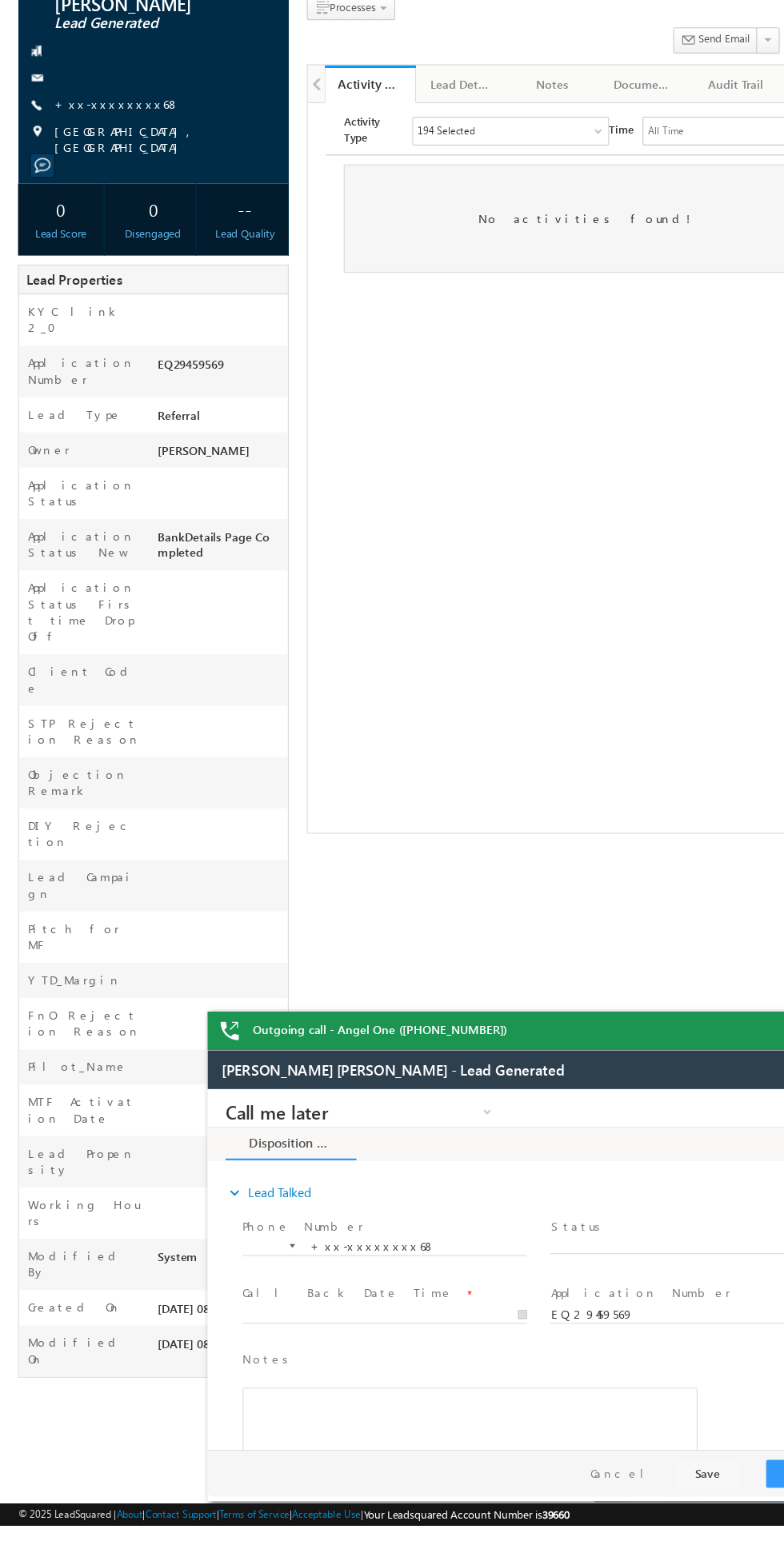
click at [605, 1227] on span "X" at bounding box center [638, 1226] width 254 height 16
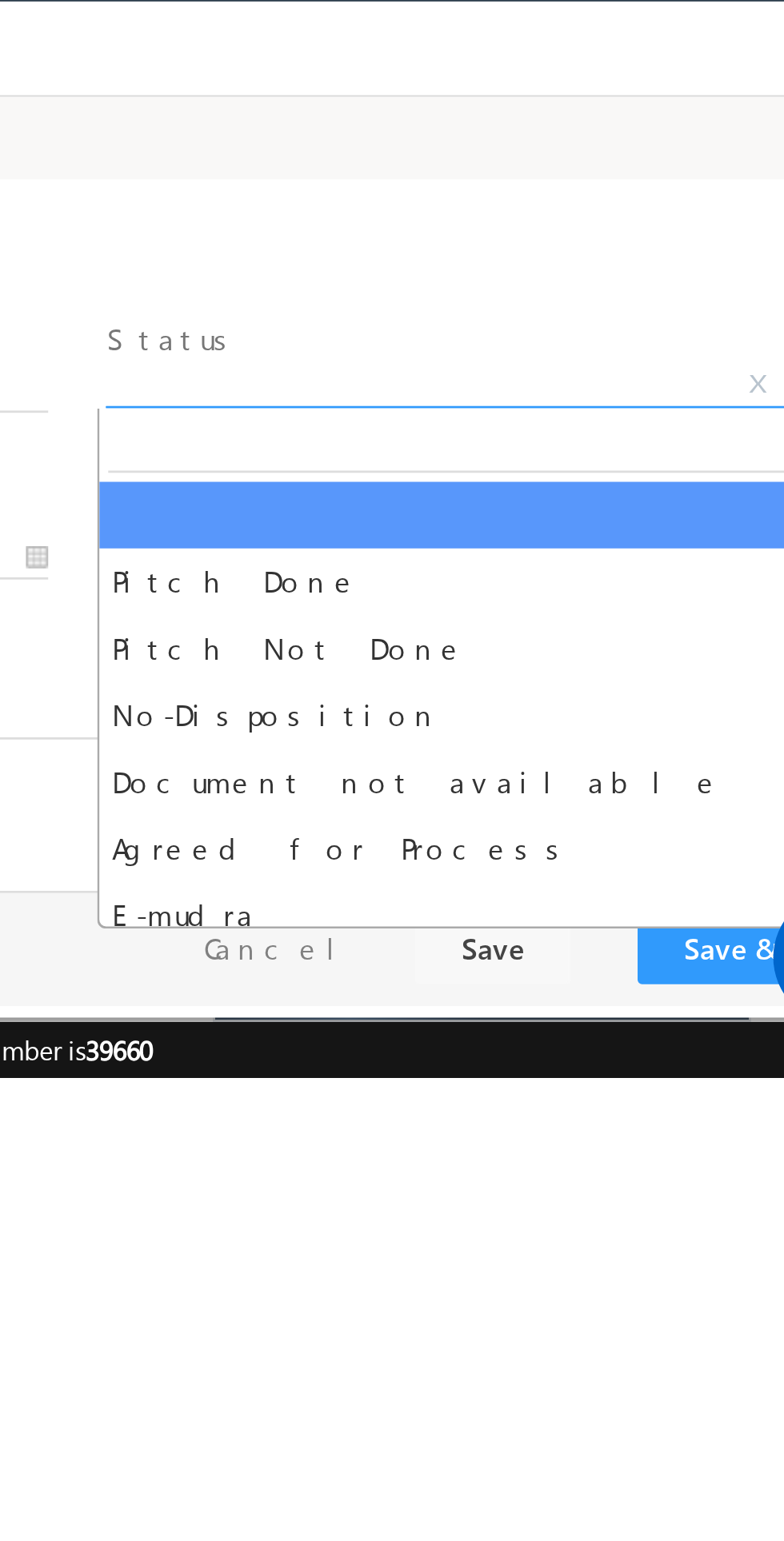
select select "Pitch Not Done"
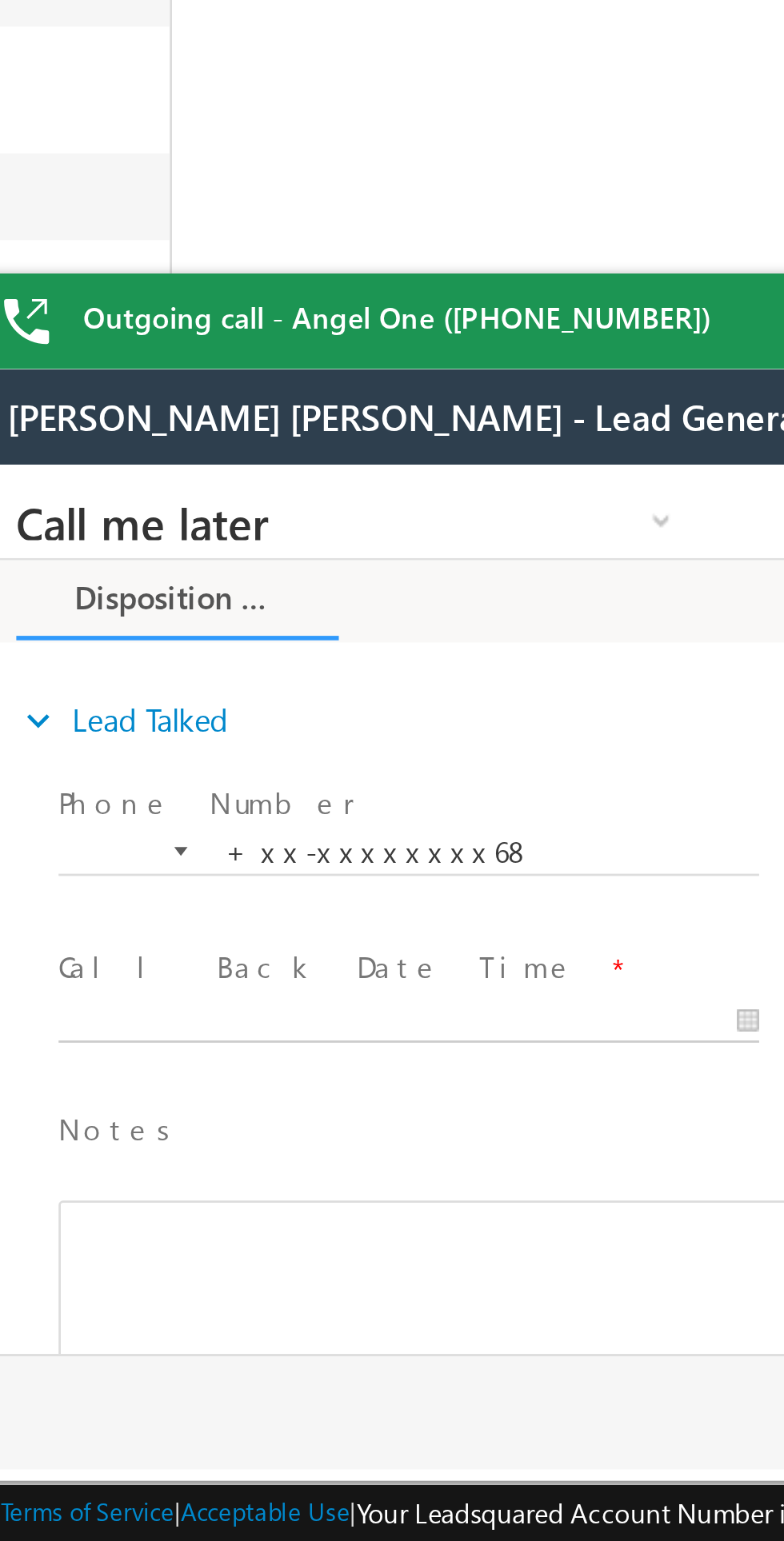
click at [113, 666] on body "Call me later Cross Sell Customer Drop-off reasons Language Barrier Not Interes…" at bounding box center [272, 625] width 600 height 320
type input "09/23/25 8:27 PM"
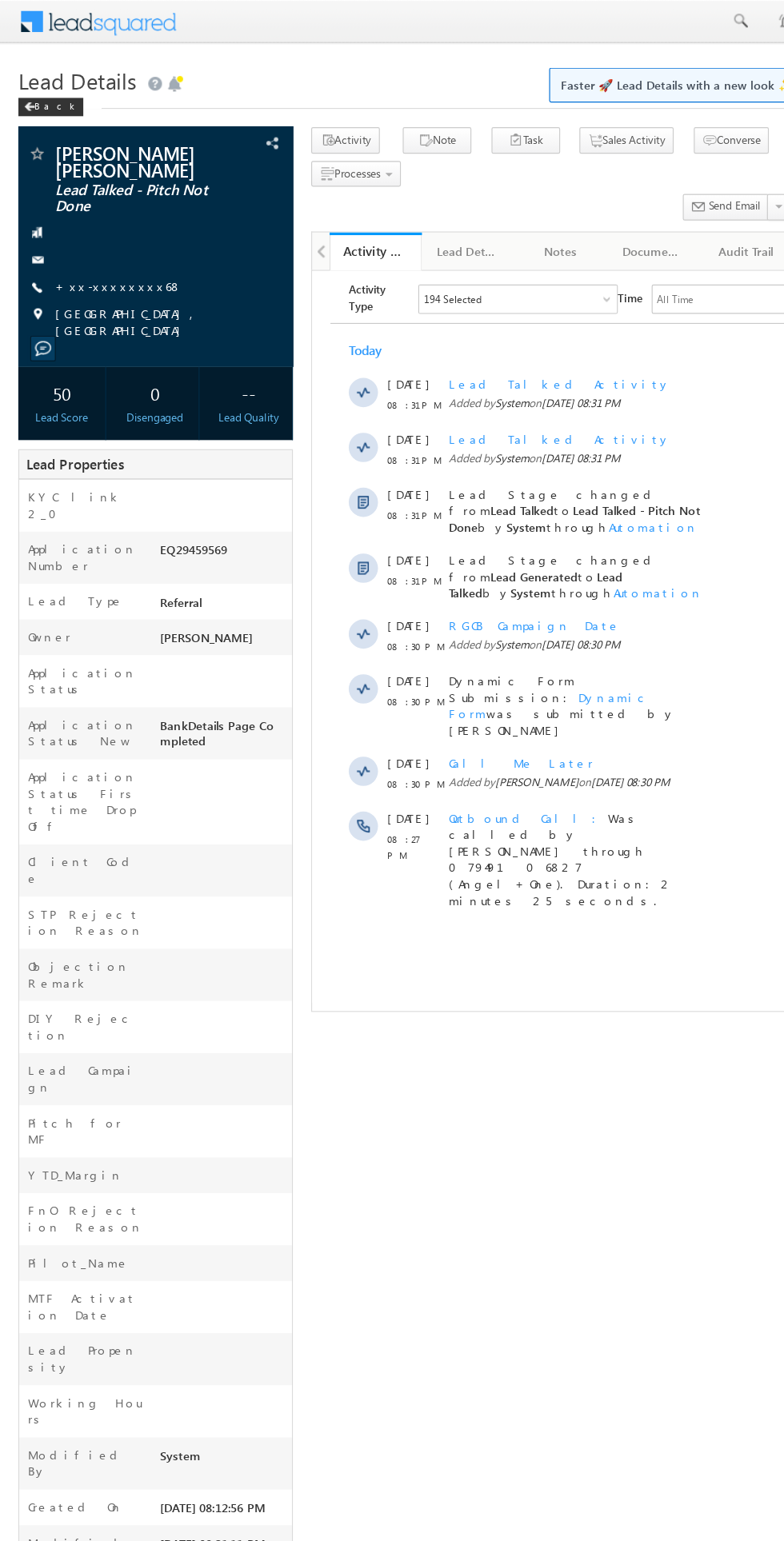
click at [107, 243] on link "+xx-xxxxxxxx68" at bounding box center [103, 249] width 111 height 14
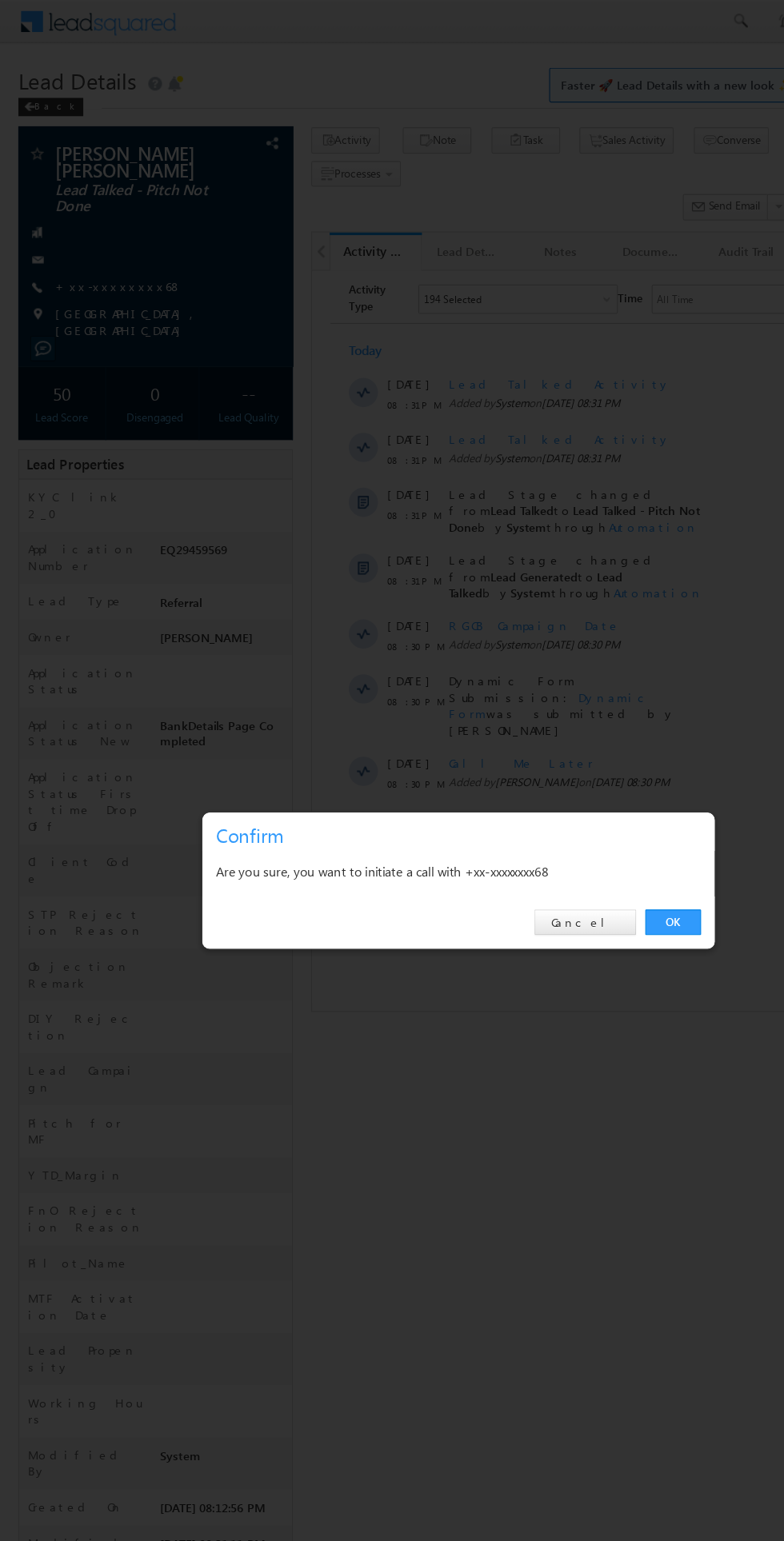
click at [587, 806] on link "OK" at bounding box center [588, 806] width 49 height 22
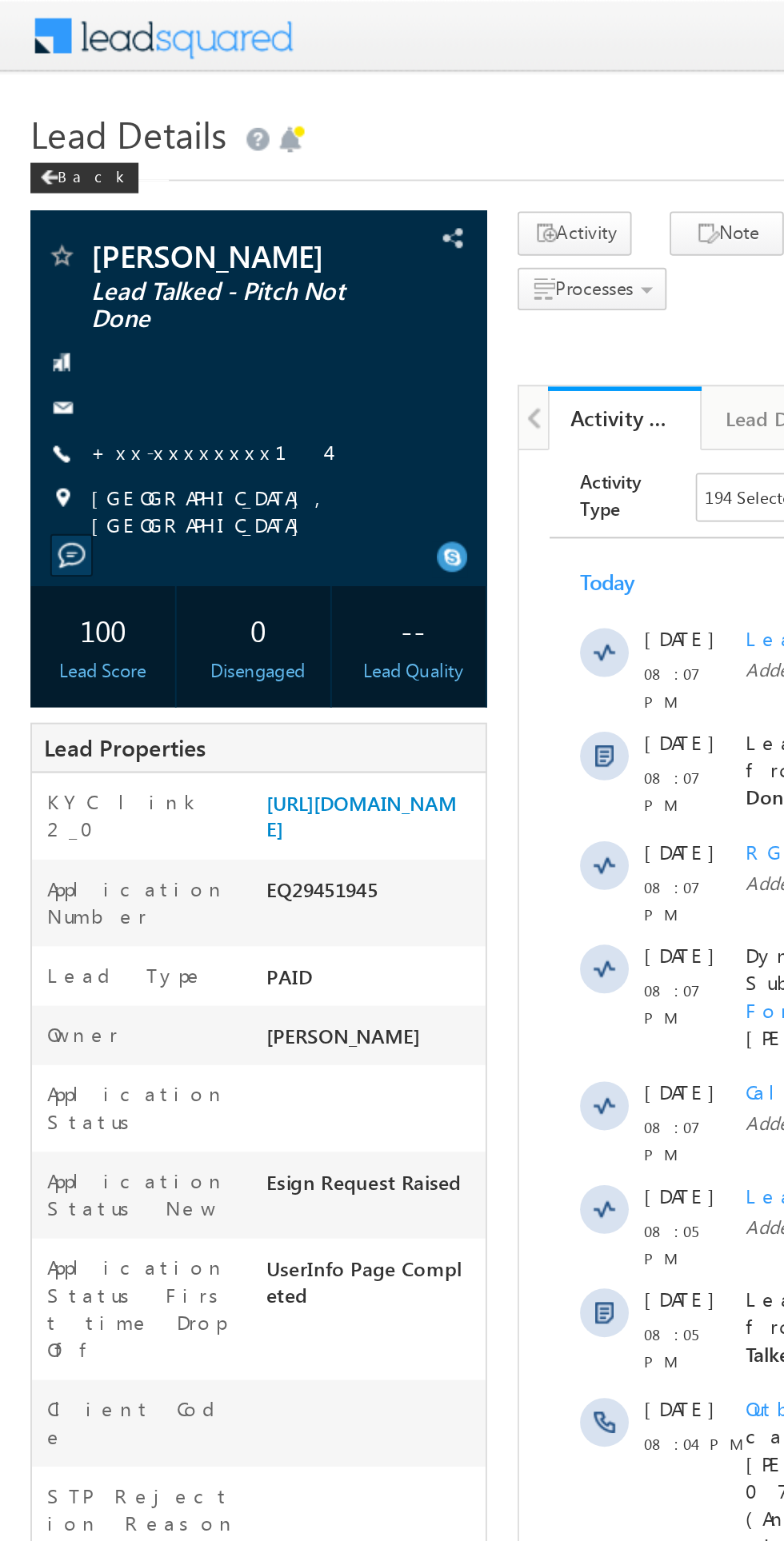
click at [101, 244] on link "+xx-xxxxxxxx14" at bounding box center [110, 237] width 124 height 14
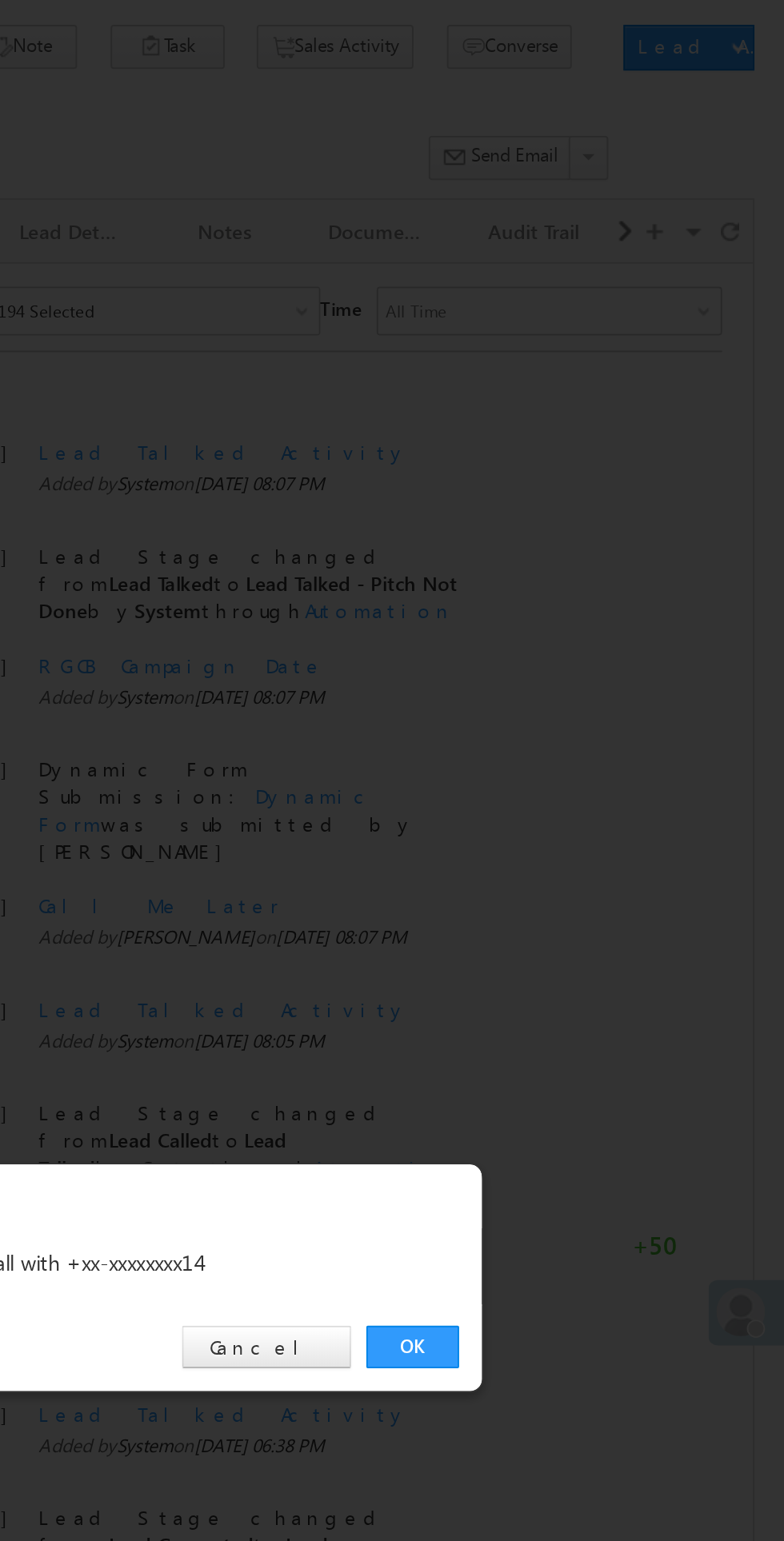
click at [587, 817] on link "OK" at bounding box center [588, 806] width 49 height 22
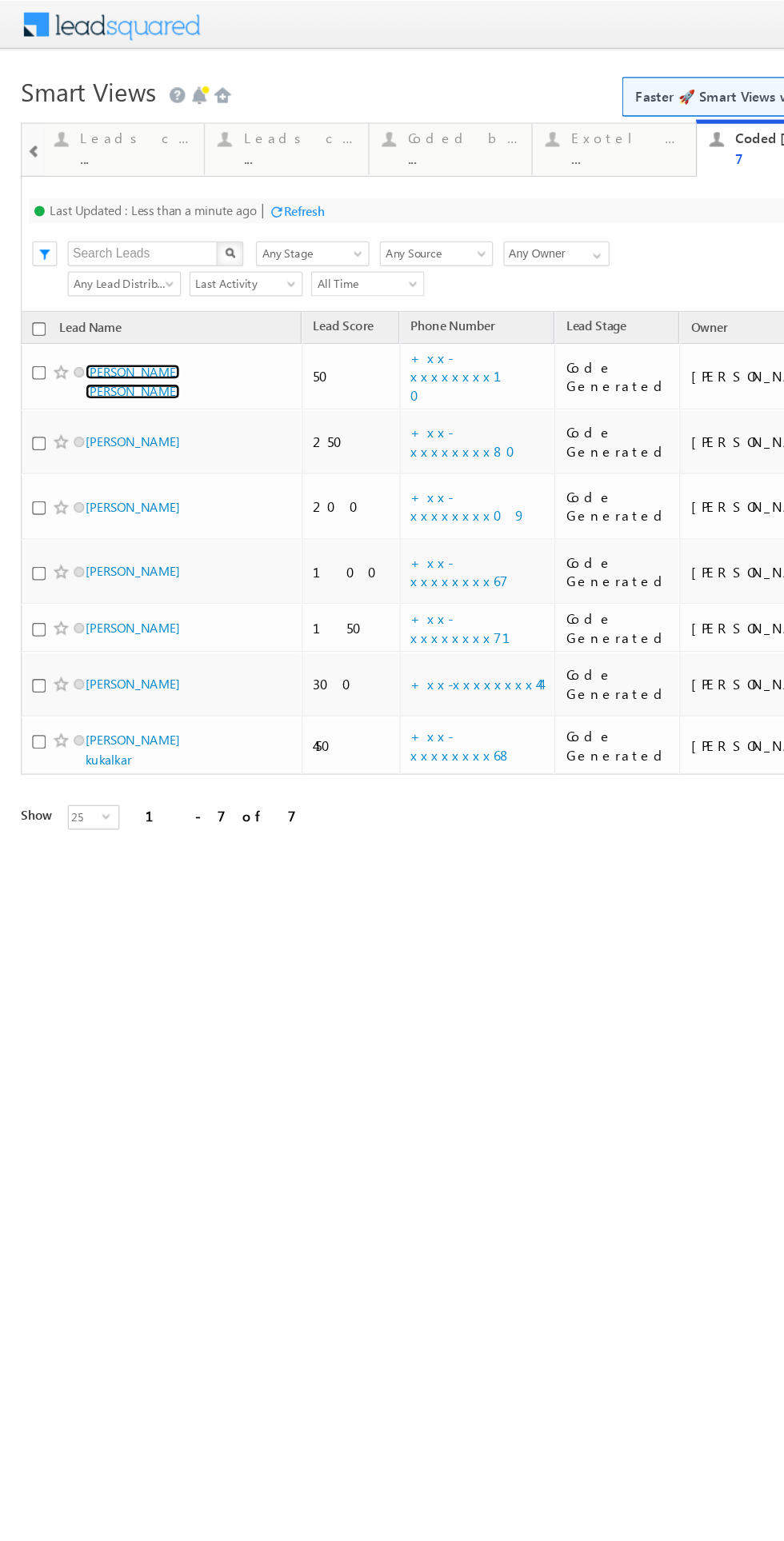
click at [138, 289] on link "[PERSON_NAME] [PERSON_NAME]" at bounding box center [101, 294] width 73 height 28
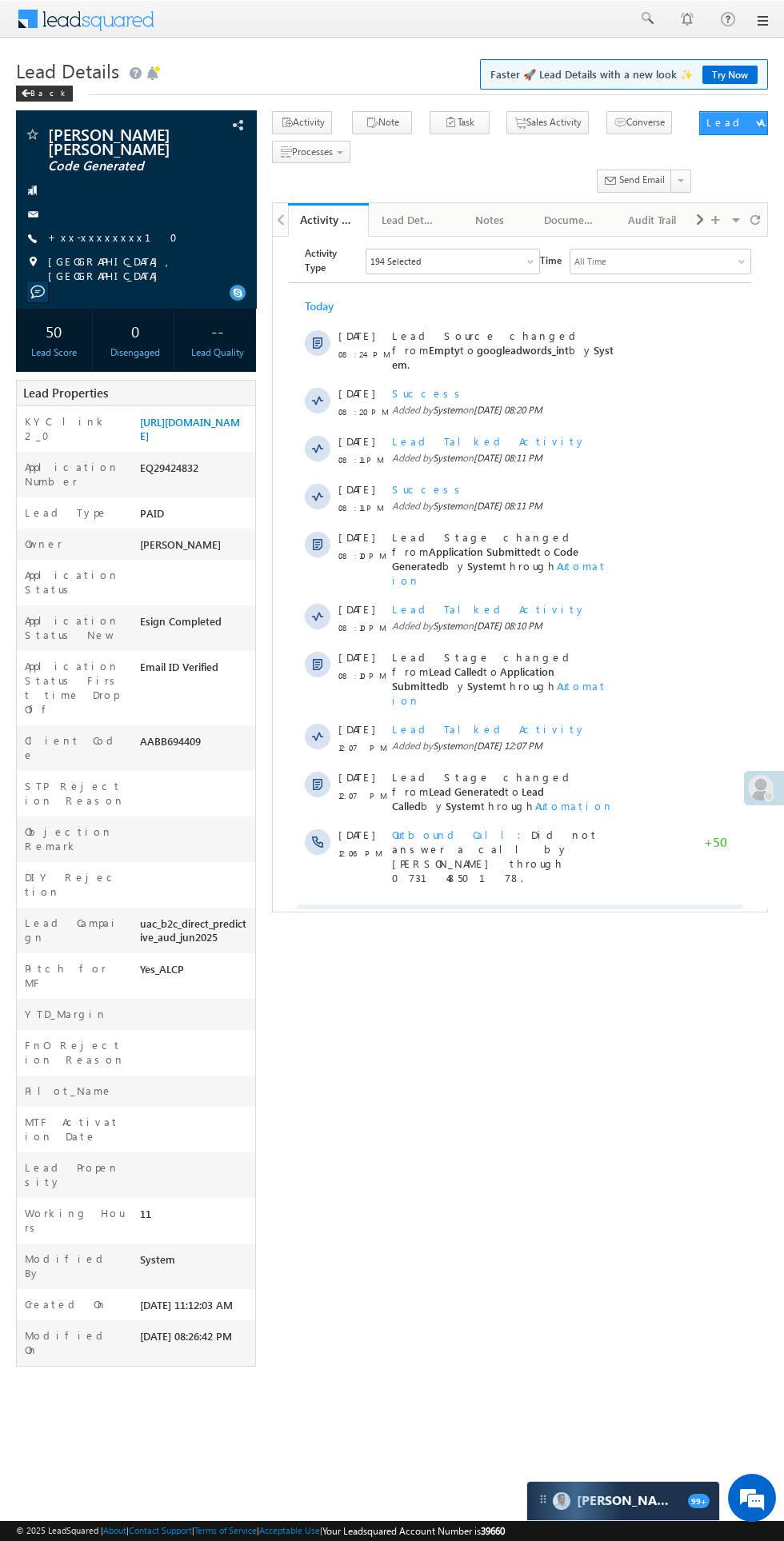
click at [515, 904] on span "Show More" at bounding box center [527, 920] width 85 height 32
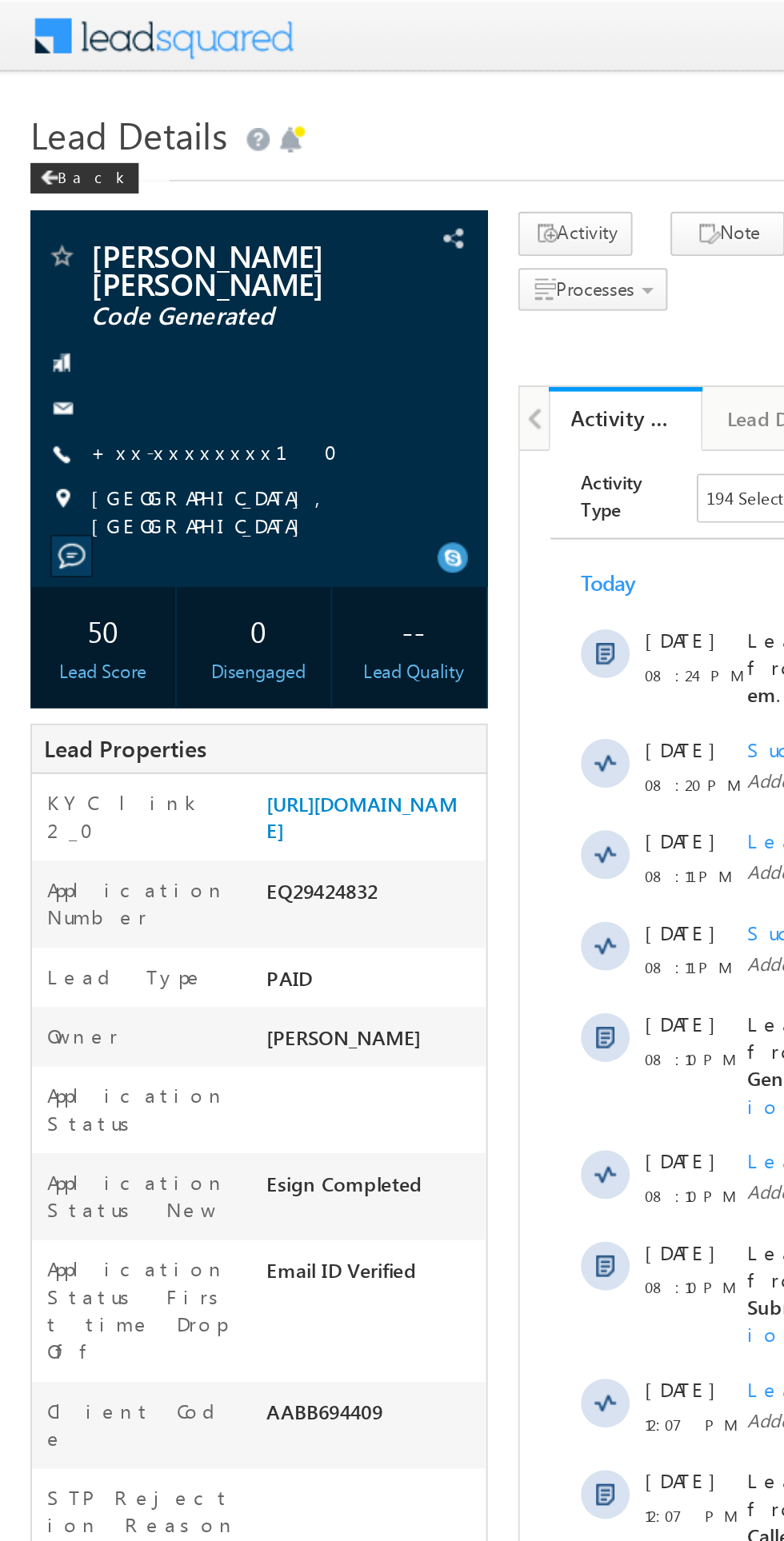
click at [82, 236] on link "+xx-xxxxxxxx10" at bounding box center [117, 237] width 139 height 14
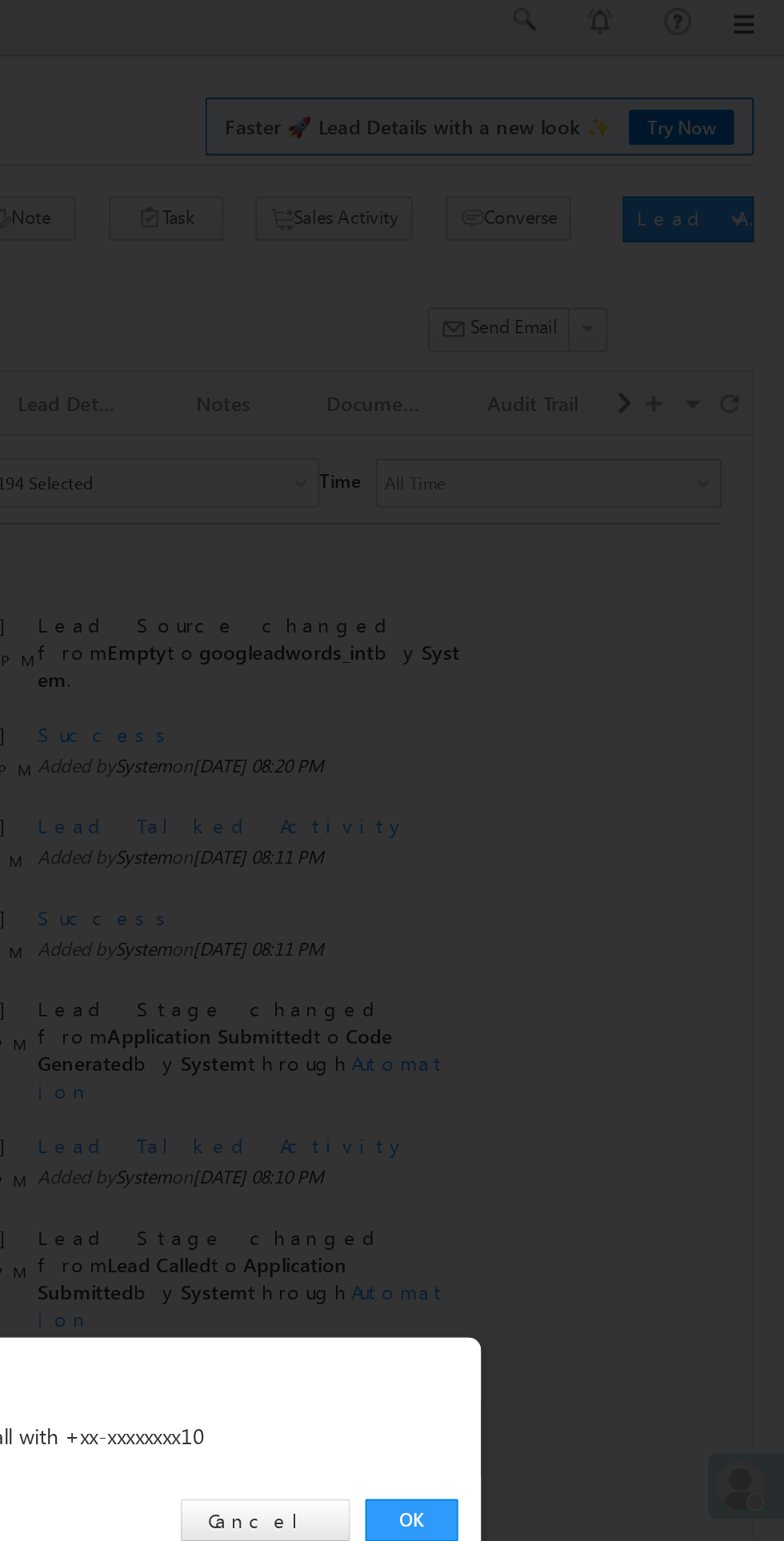
click at [587, 800] on link "OK" at bounding box center [588, 806] width 49 height 22
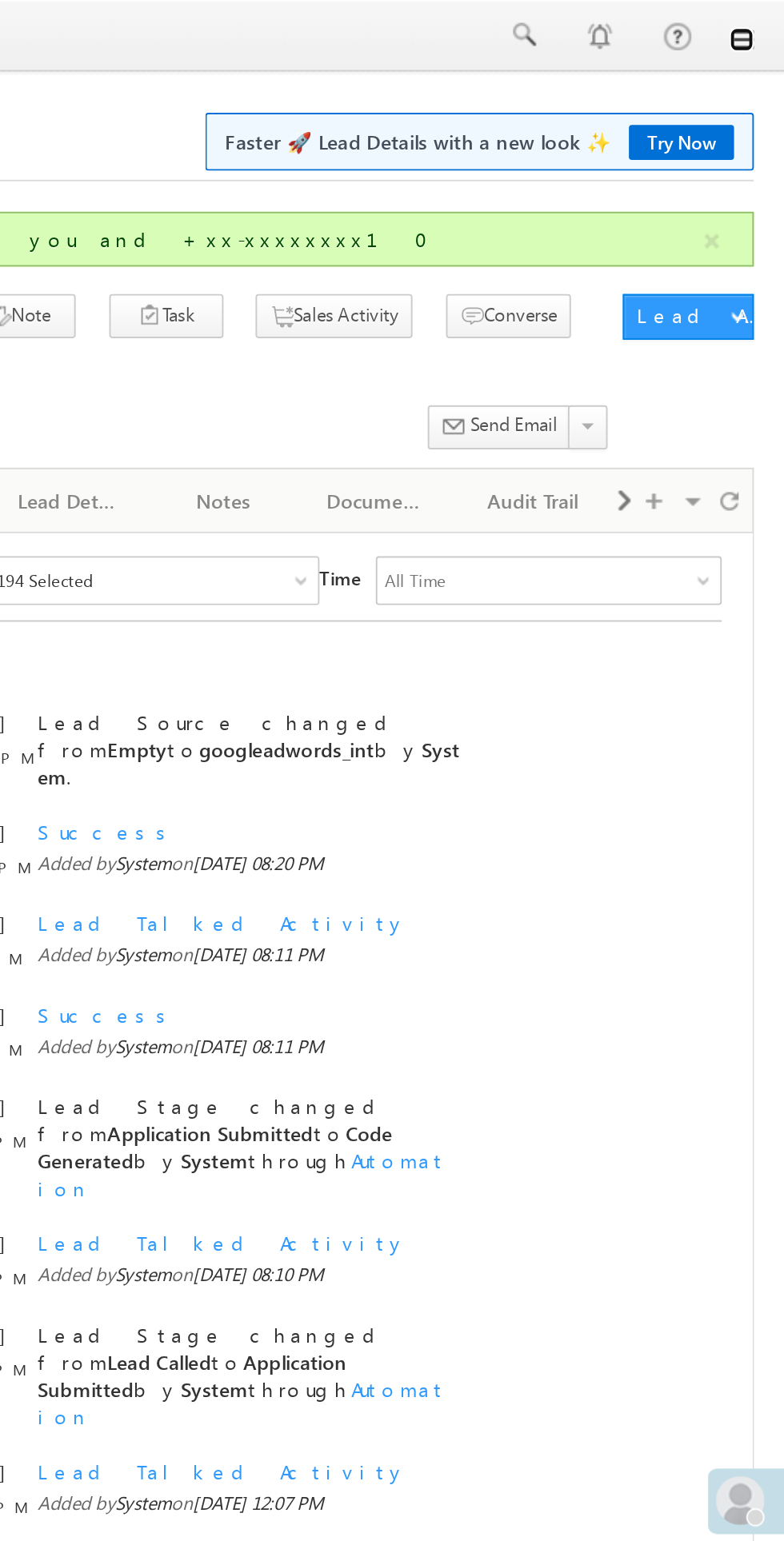
click at [762, 25] on link at bounding box center [761, 21] width 13 height 13
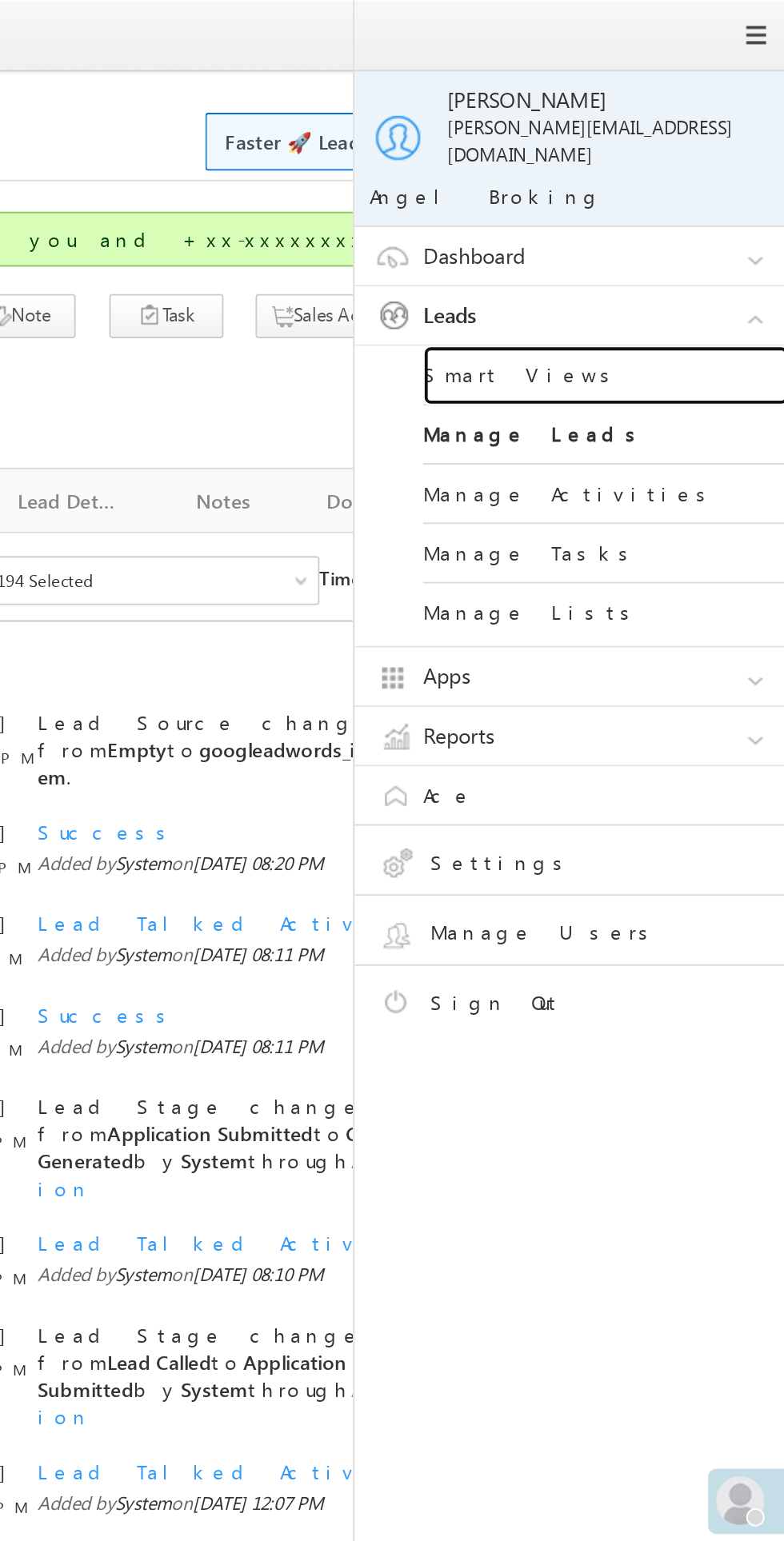
click at [653, 186] on link "Smart Views" at bounding box center [690, 197] width 192 height 31
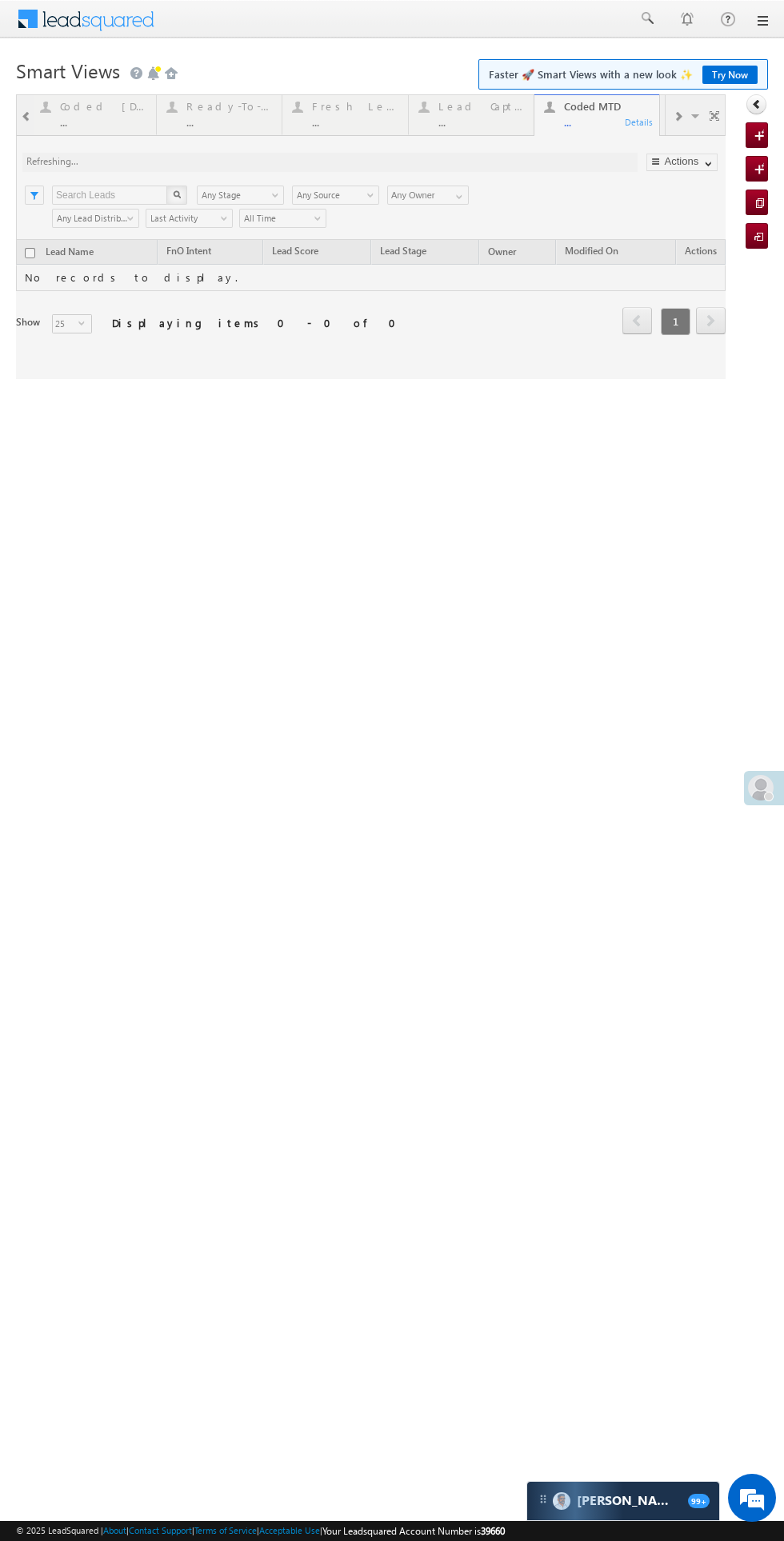
click at [346, 114] on div at bounding box center [370, 237] width 709 height 284
click at [313, 122] on div at bounding box center [370, 237] width 709 height 284
click at [332, 101] on div at bounding box center [370, 237] width 709 height 284
click at [332, 102] on div at bounding box center [370, 237] width 709 height 284
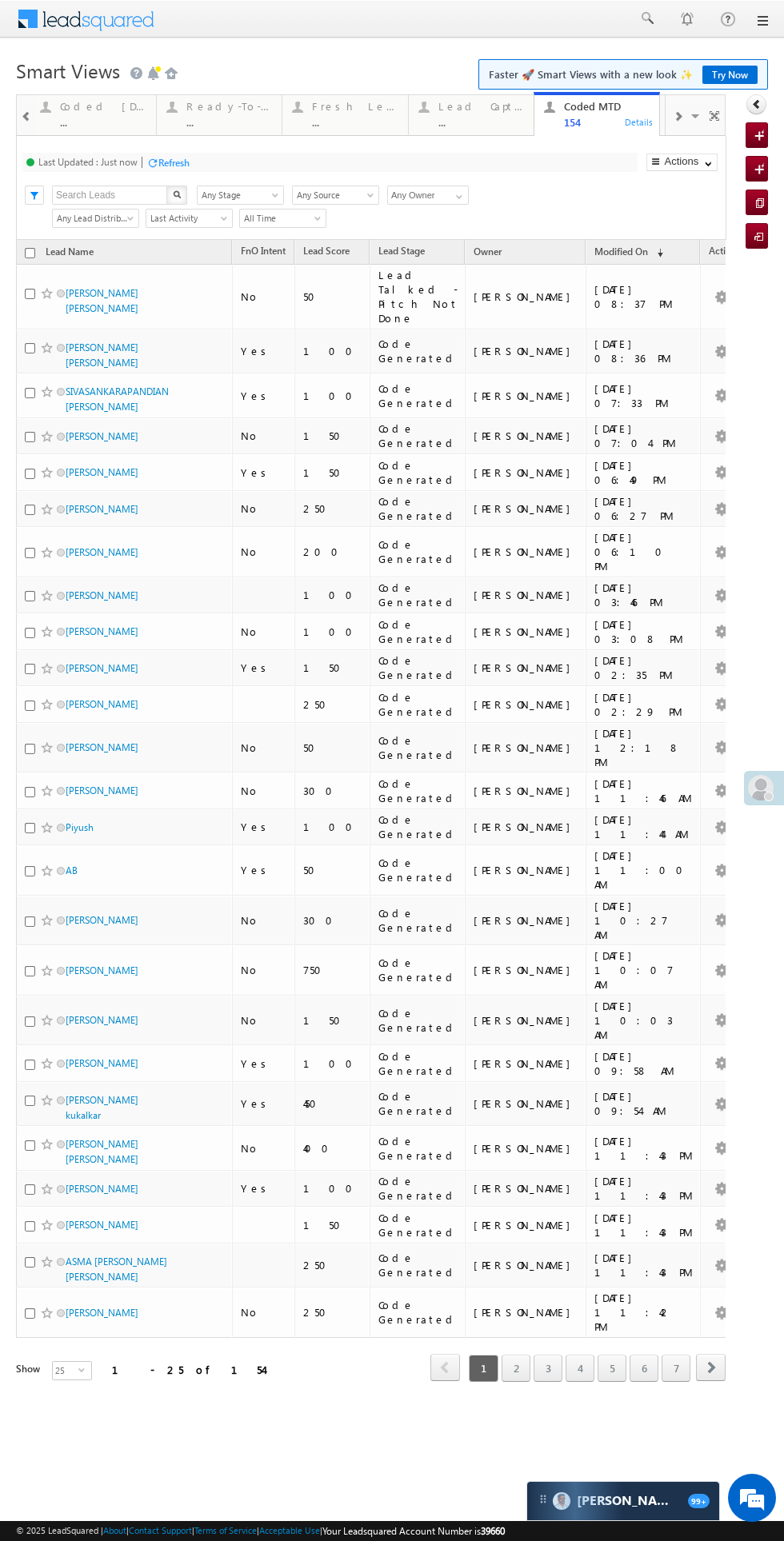
click at [360, 112] on div "Fresh Leads" at bounding box center [355, 107] width 86 height 13
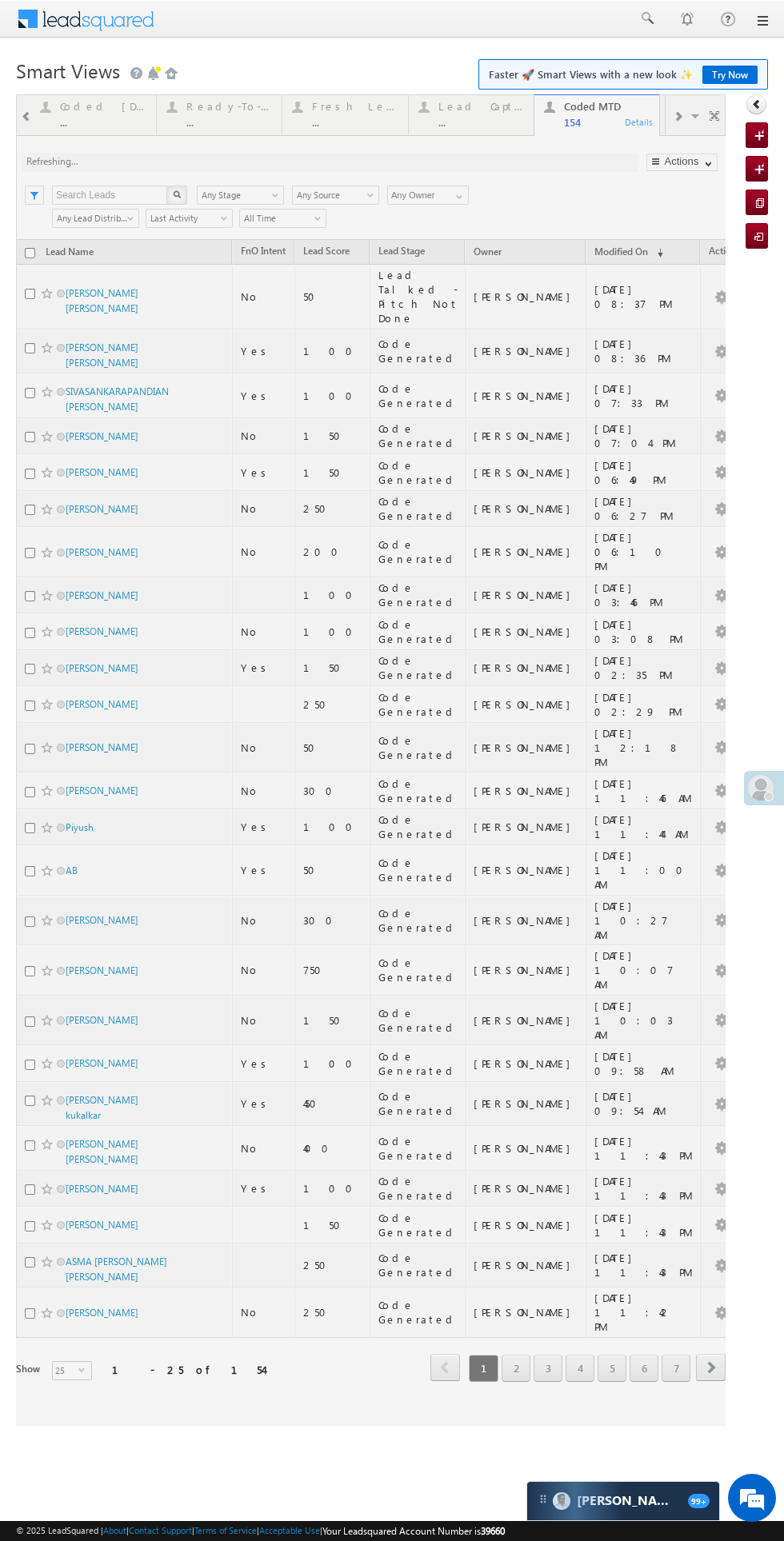
click at [358, 107] on div at bounding box center [370, 760] width 709 height 1332
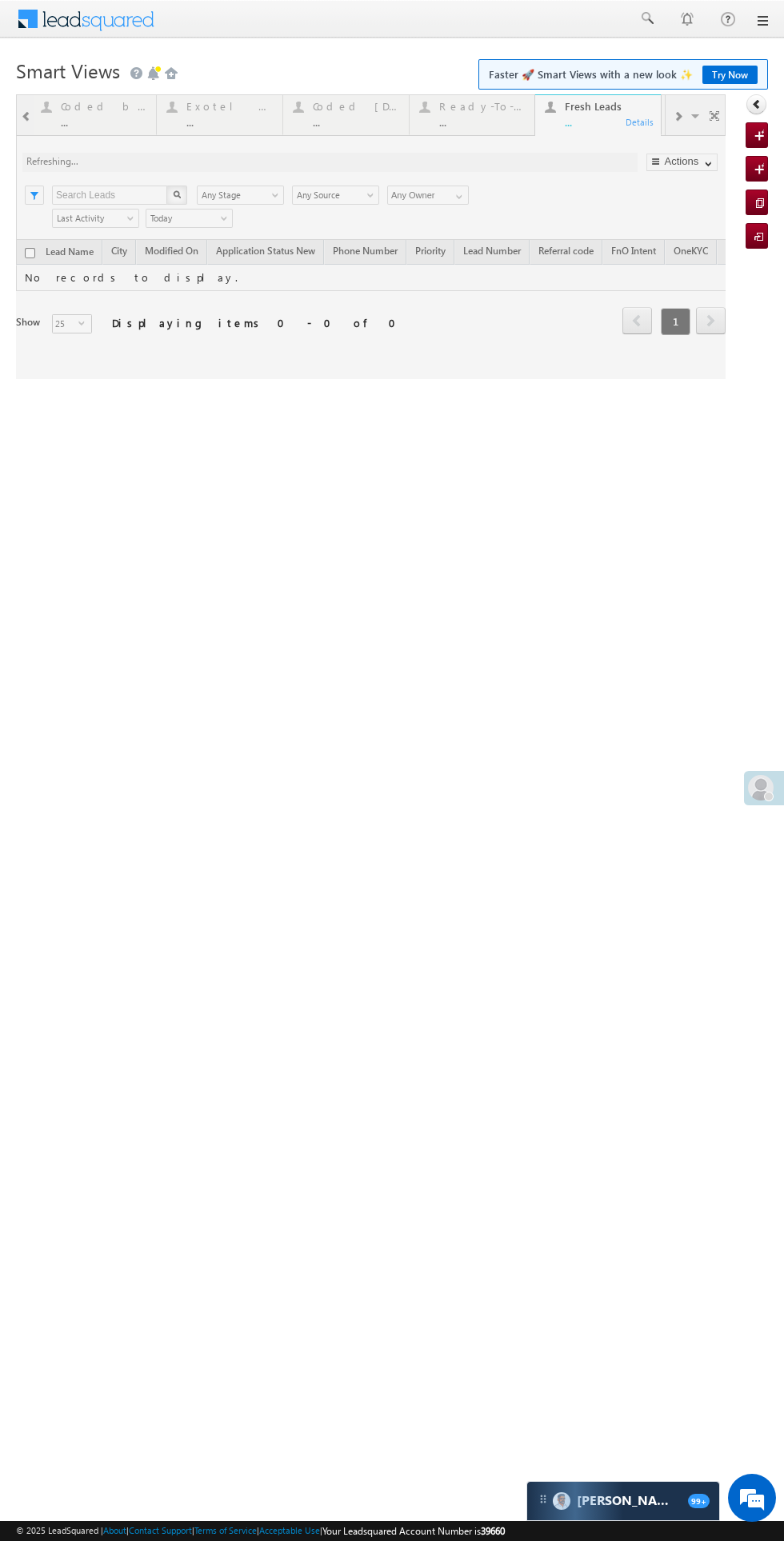
click at [357, 107] on div at bounding box center [370, 237] width 709 height 284
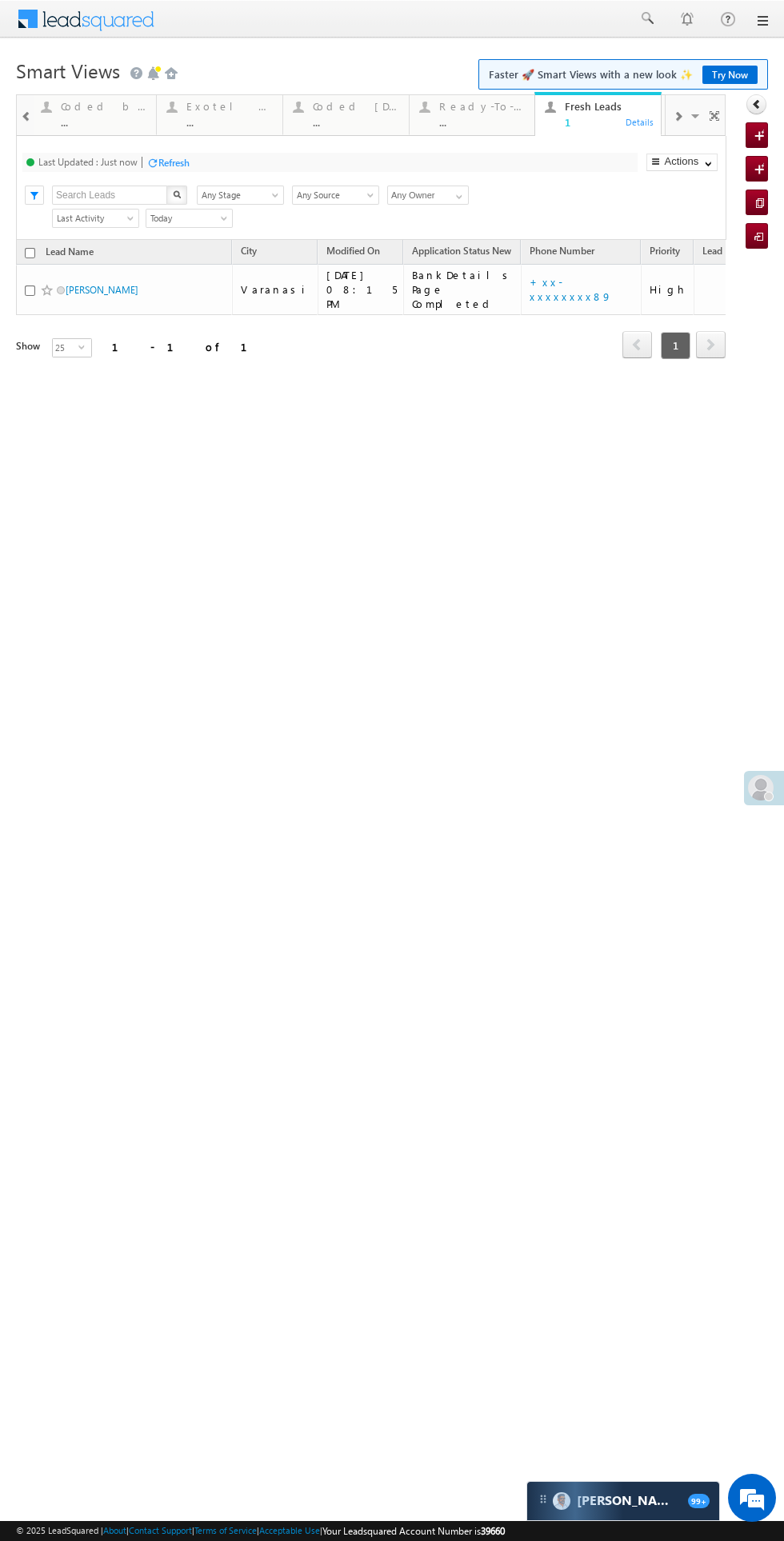
click at [356, 107] on div "Coded [DATE]" at bounding box center [356, 107] width 86 height 13
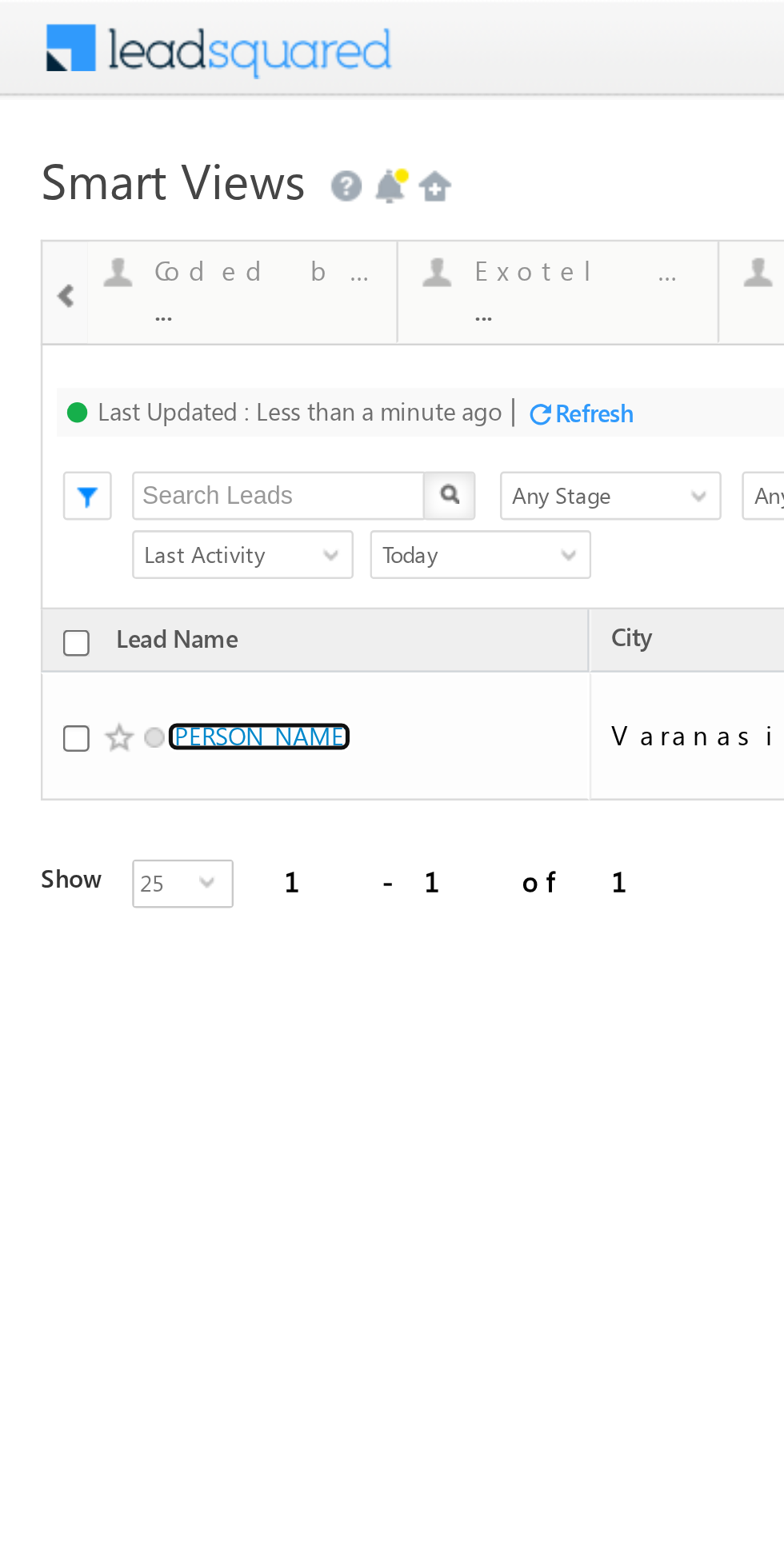
click at [107, 284] on link "Vishal Tripathi" at bounding box center [101, 289] width 73 height 12
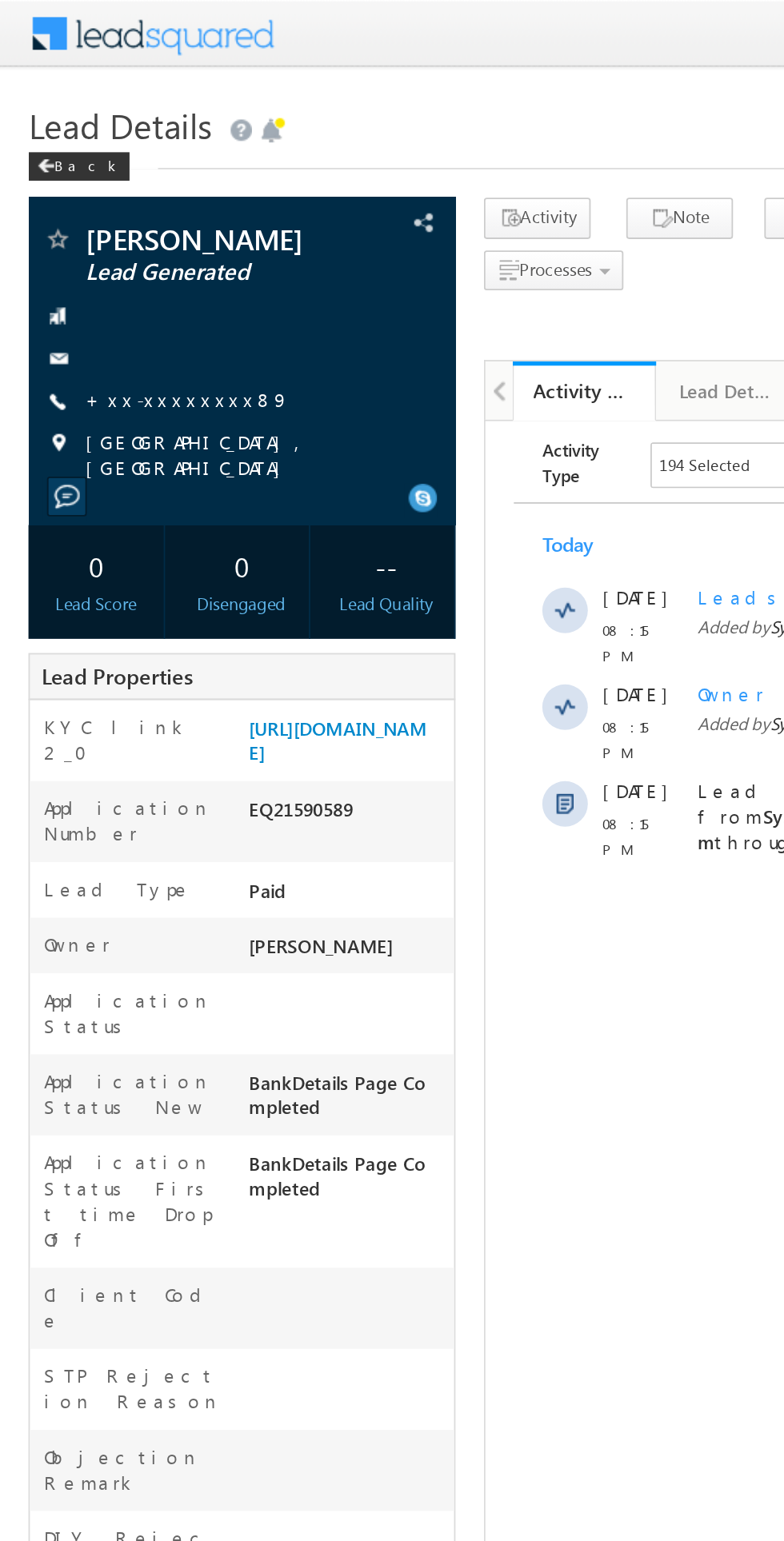
click at [99, 228] on link "+xx-xxxxxxxx89" at bounding box center [105, 224] width 115 height 14
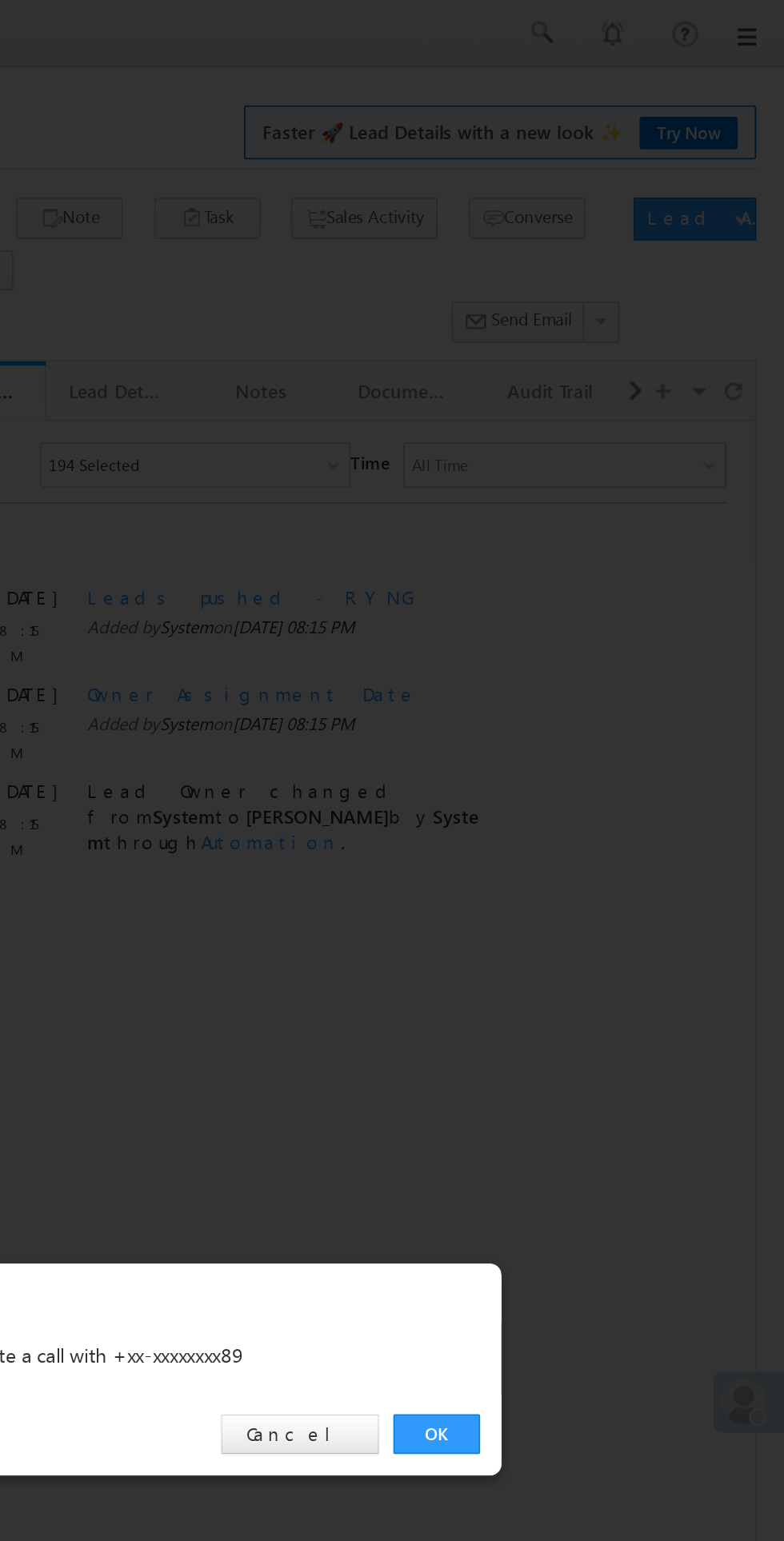
click at [576, 804] on link "OK" at bounding box center [588, 806] width 49 height 22
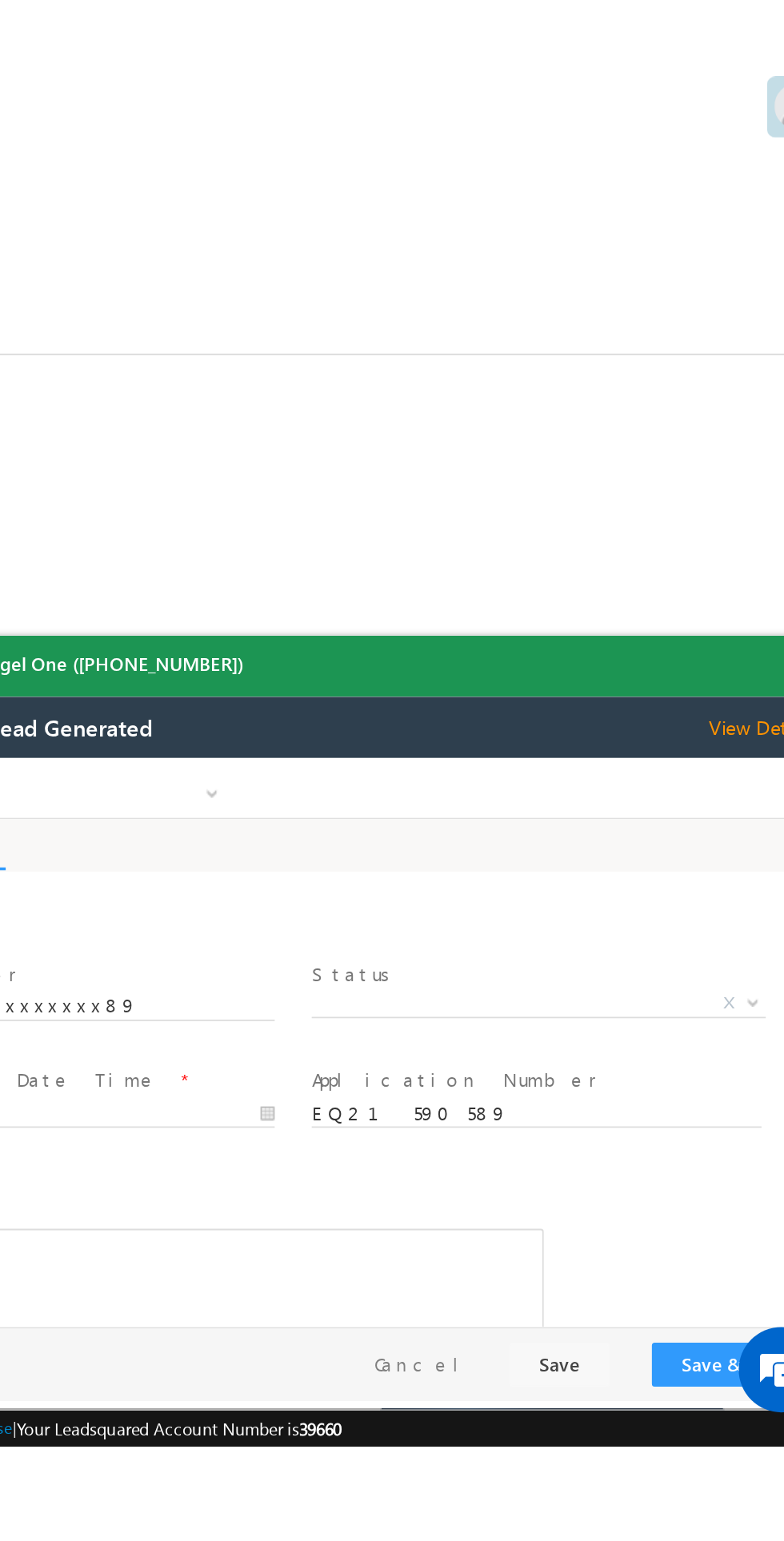
click at [171, 888] on span "X" at bounding box center [202, 895] width 254 height 16
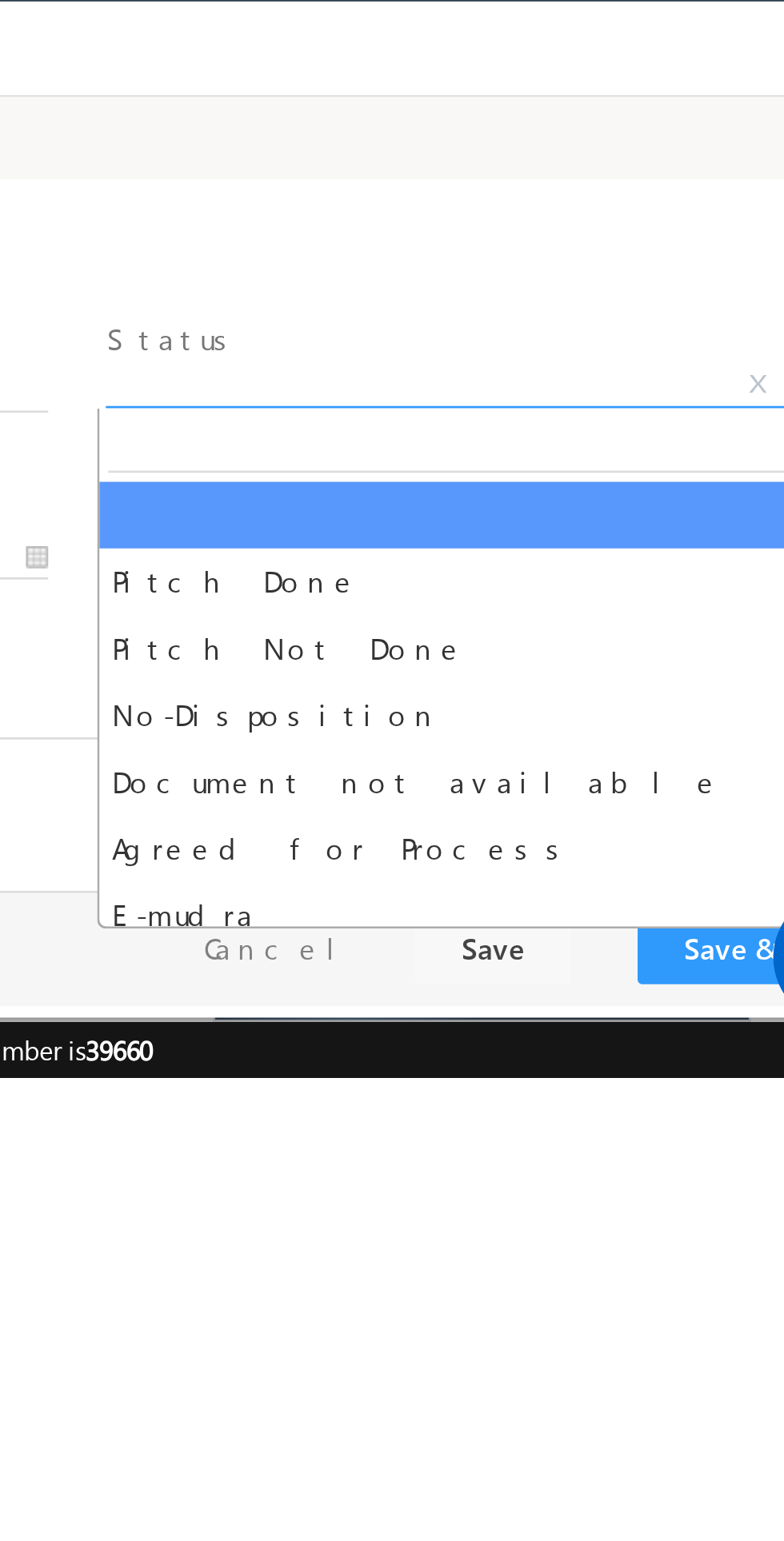
select select "Pitch Not Done"
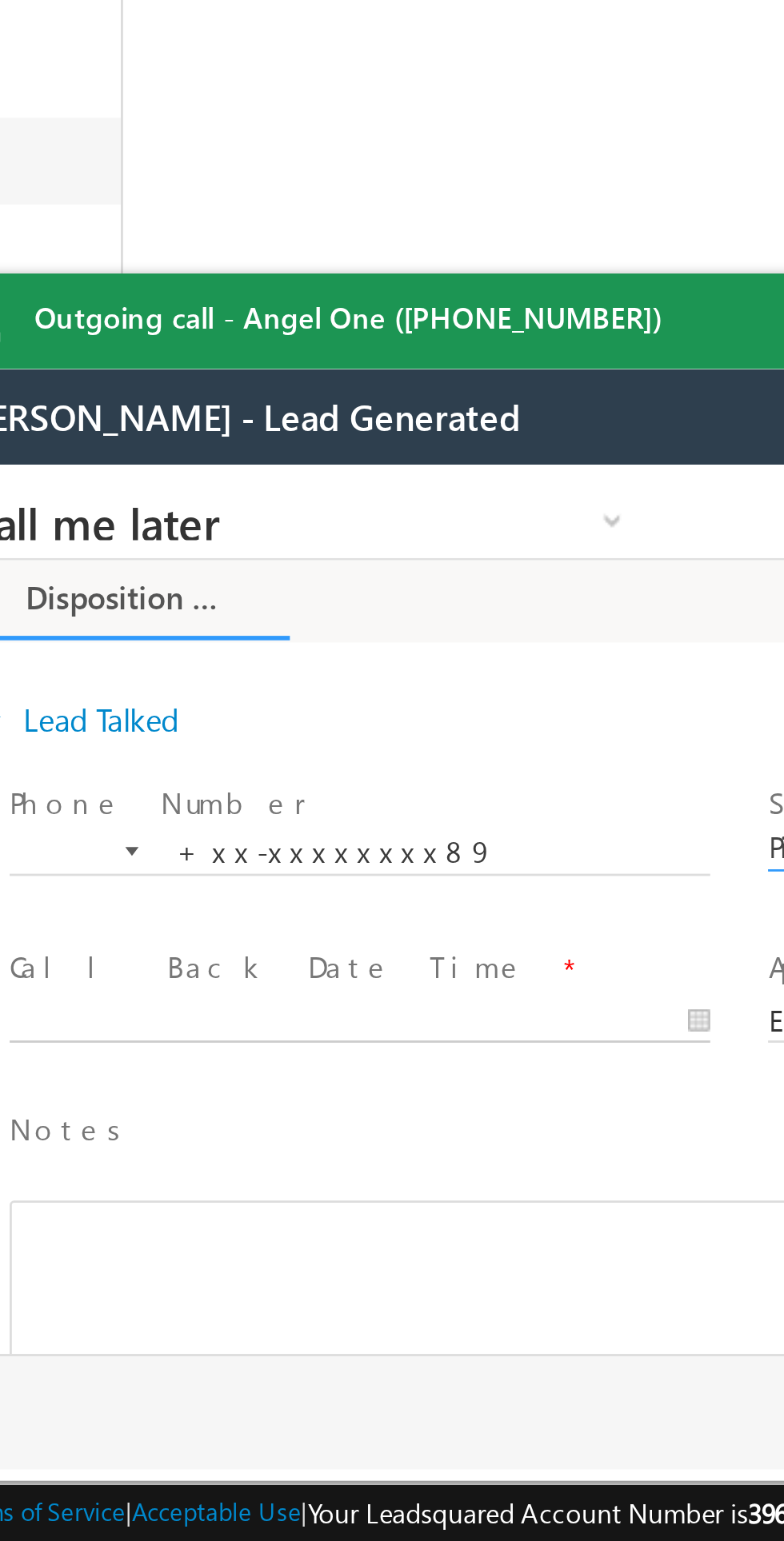
click at [80, 670] on body "Call me later Cross Sell Customer Drop-off reasons Language Barrier Not Interes…" at bounding box center [224, 625] width 600 height 320
type input "09/23/25 8:39 PM"
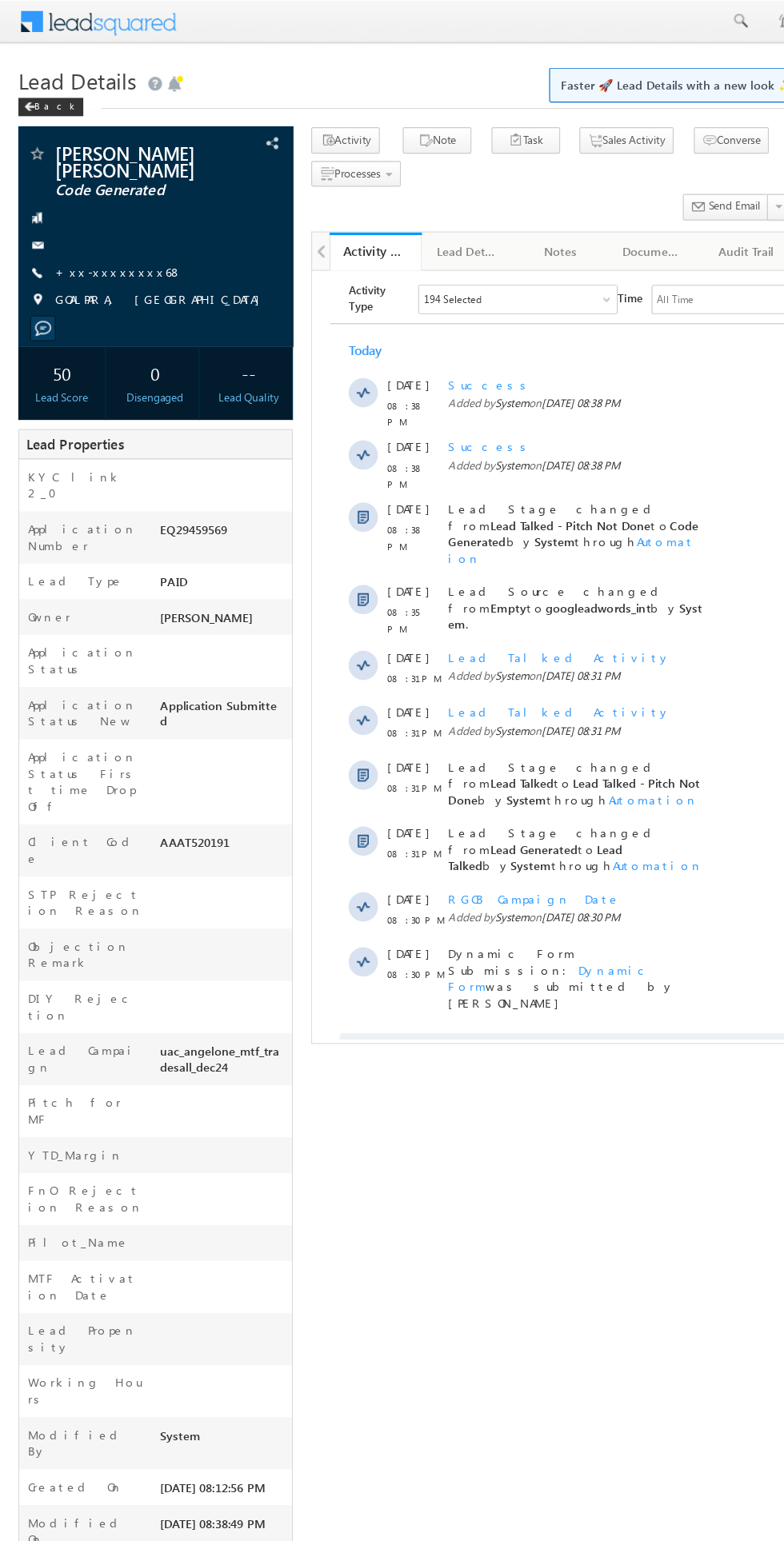
click at [95, 230] on link "+xx-xxxxxxxx68" at bounding box center [103, 237] width 111 height 14
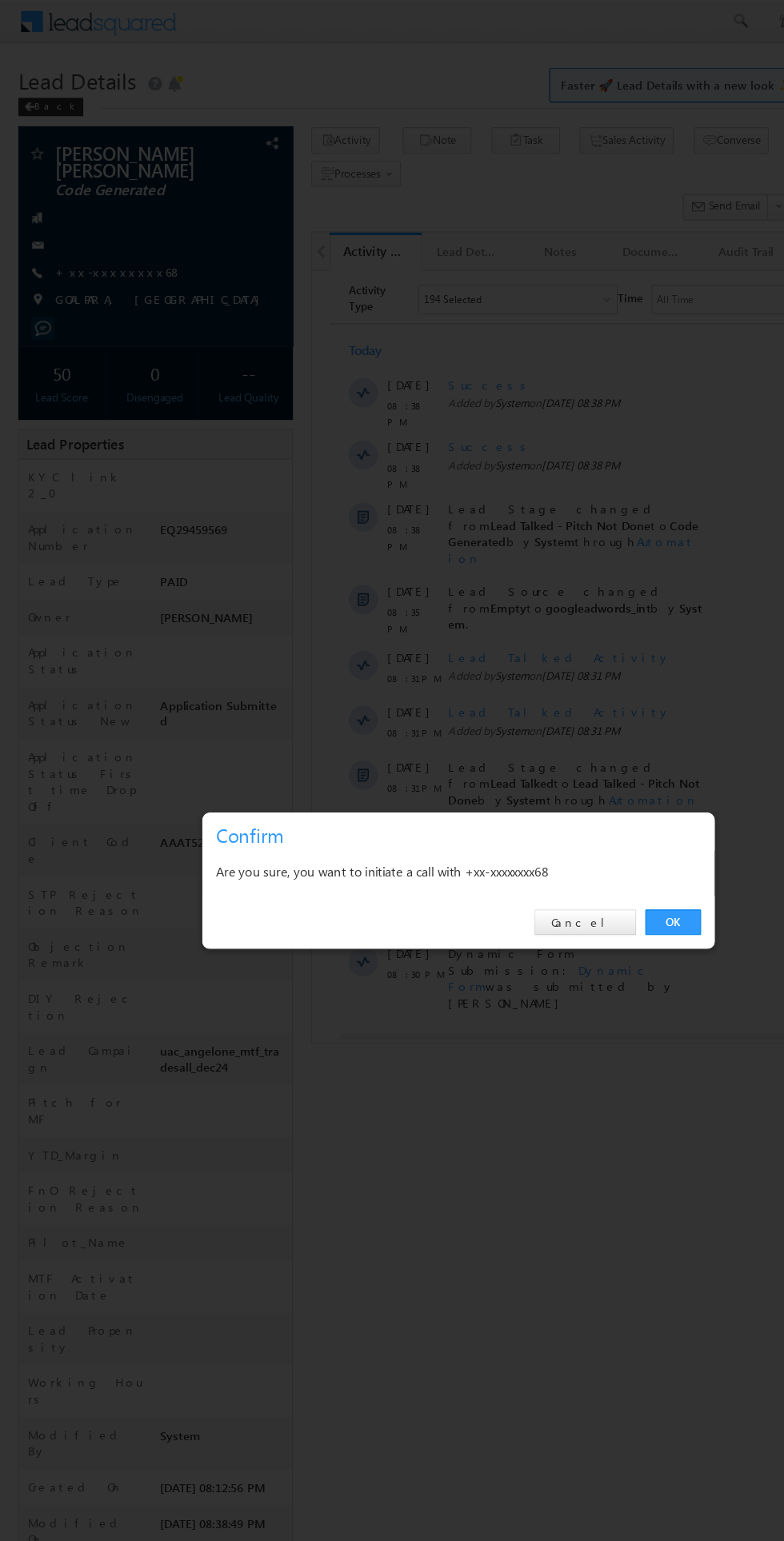
click at [588, 818] on div "OK Cancel" at bounding box center [400, 807] width 448 height 46
click at [589, 822] on div "OK Cancel" at bounding box center [400, 807] width 448 height 46
click at [588, 805] on link "OK" at bounding box center [588, 806] width 49 height 22
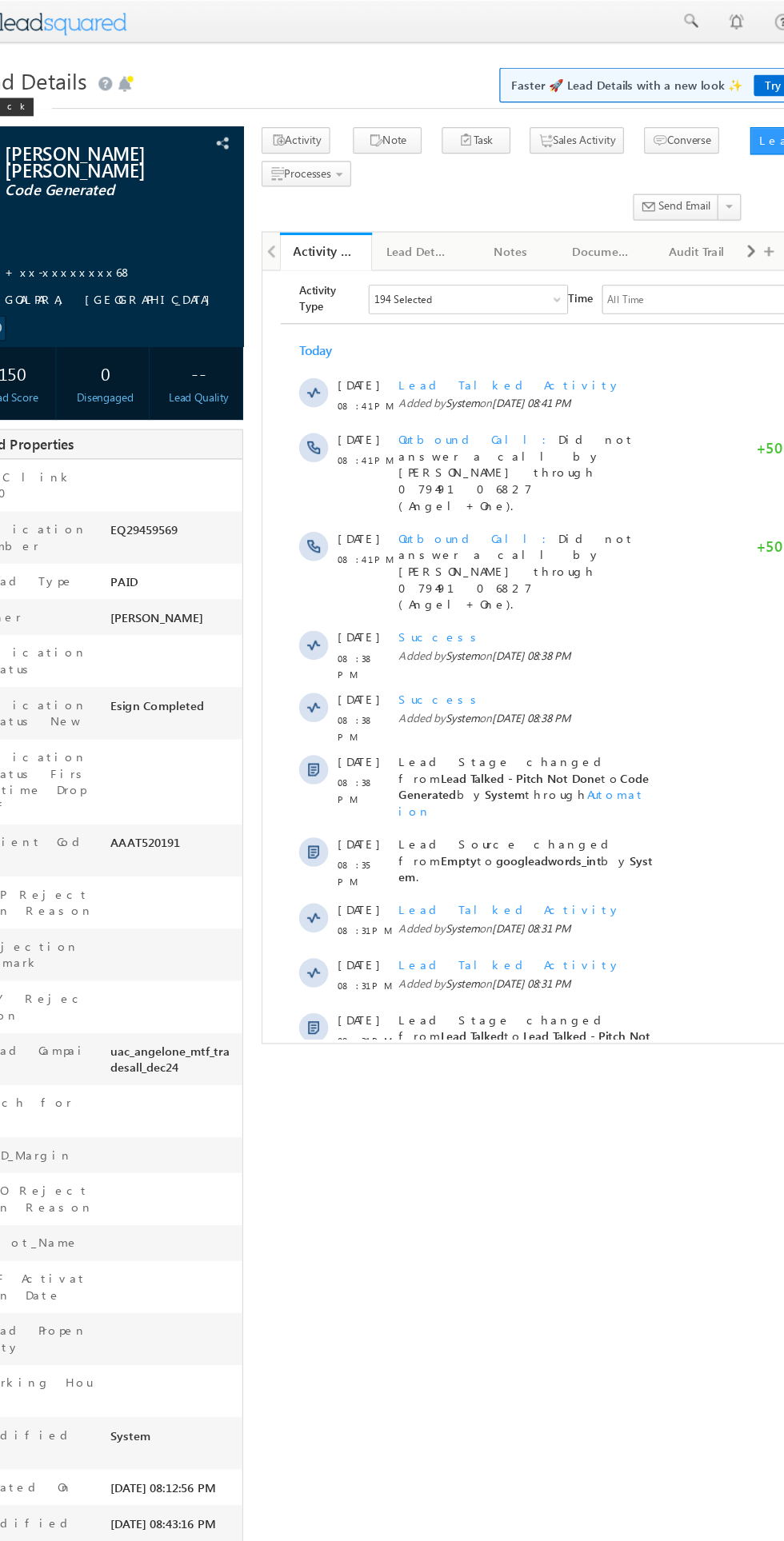
click at [109, 230] on link "+xx-xxxxxxxx68" at bounding box center [103, 237] width 111 height 14
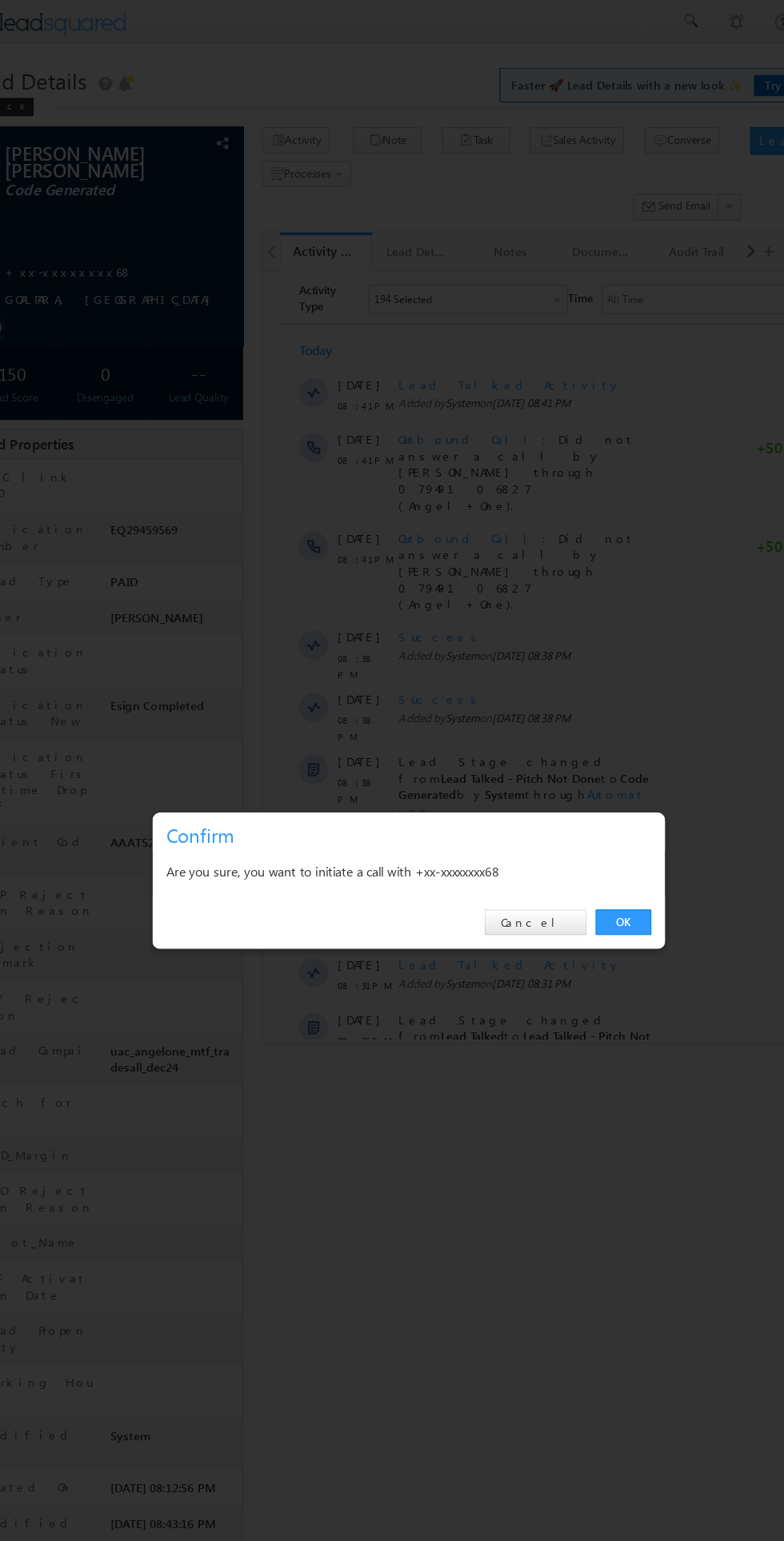
click at [595, 822] on div "OK Cancel" at bounding box center [400, 807] width 448 height 46
click at [611, 817] on div "OK Cancel" at bounding box center [400, 807] width 448 height 46
click at [582, 820] on div "OK Cancel" at bounding box center [400, 807] width 448 height 46
click at [585, 805] on link "OK" at bounding box center [588, 806] width 49 height 22
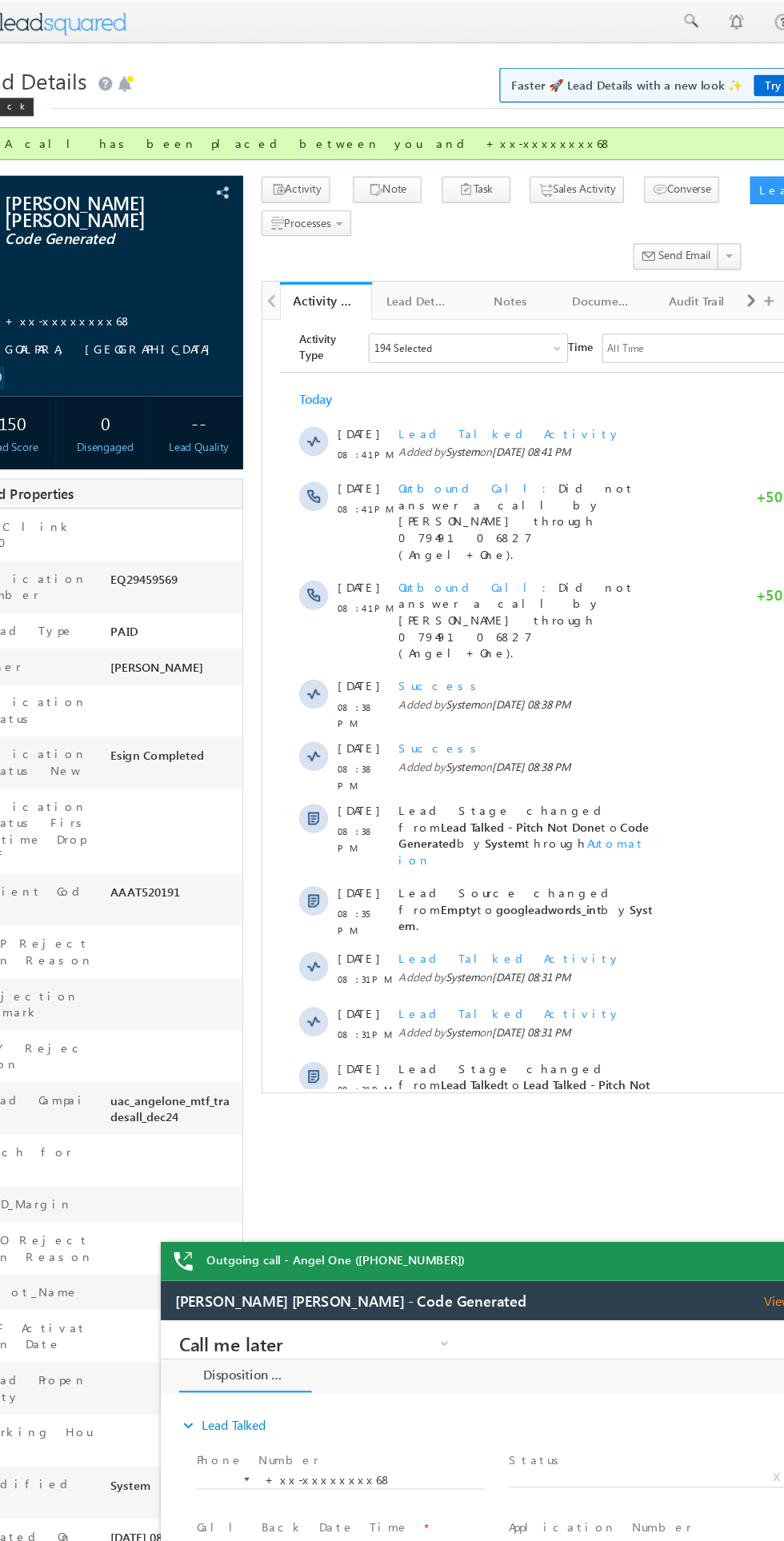
click at [100, 273] on link "+xx-xxxxxxxx68" at bounding box center [103, 280] width 111 height 14
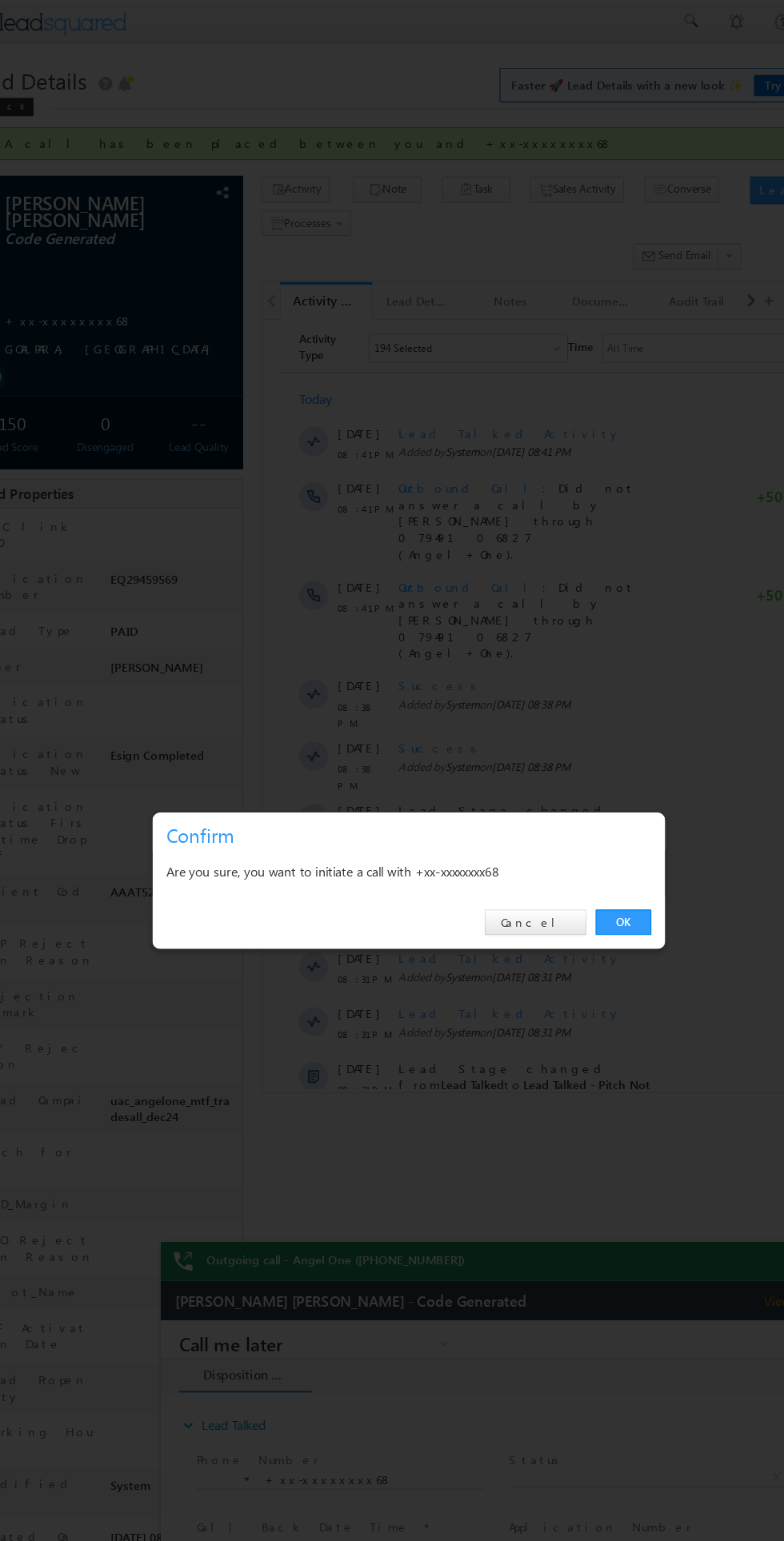
click at [582, 814] on link "OK" at bounding box center [588, 806] width 49 height 22
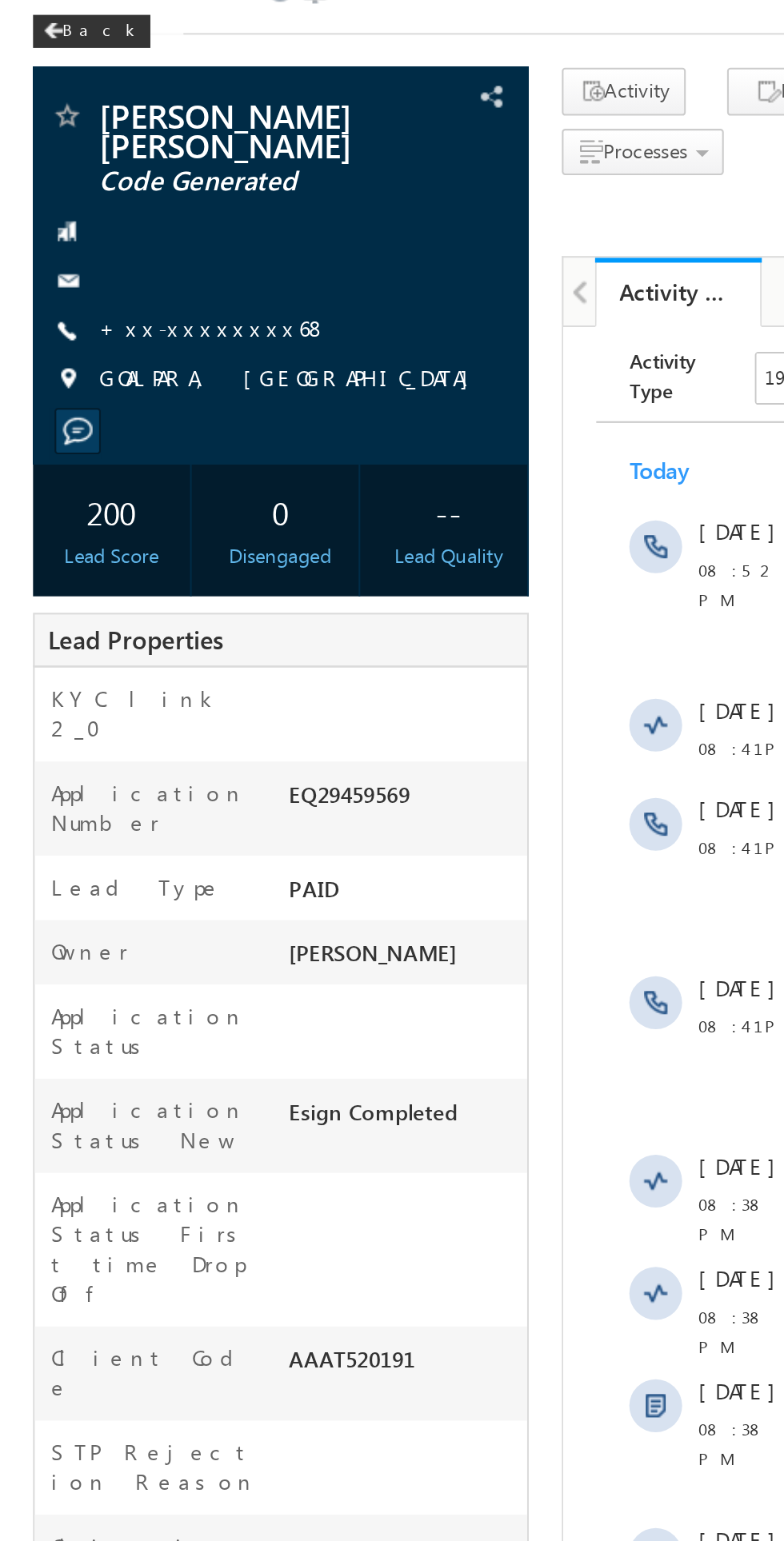
click at [106, 230] on link "+xx-xxxxxxxx68" at bounding box center [103, 237] width 111 height 14
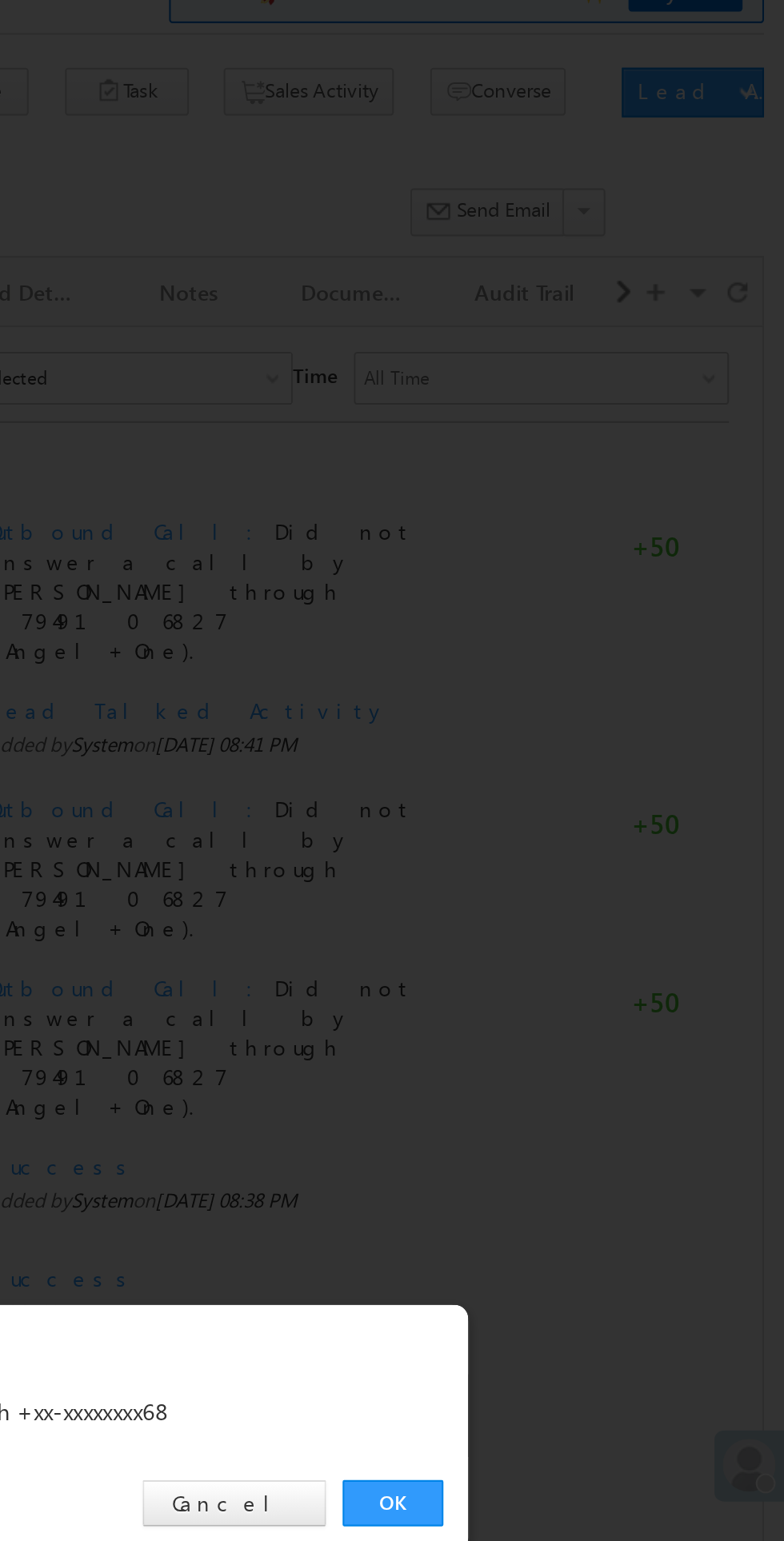
click at [590, 802] on link "OK" at bounding box center [588, 806] width 49 height 22
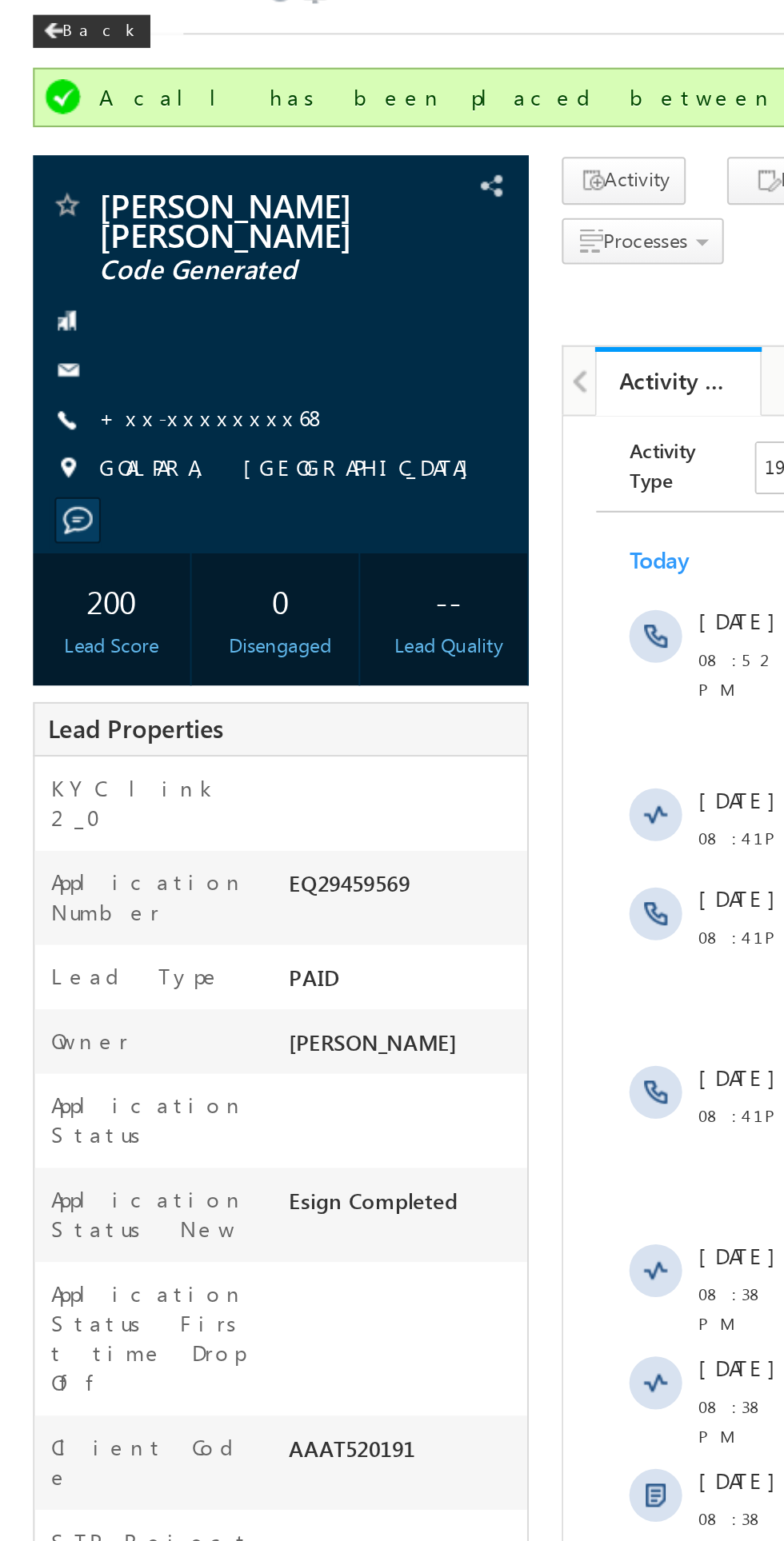
click at [105, 273] on link "+xx-xxxxxxxx68" at bounding box center [103, 280] width 111 height 14
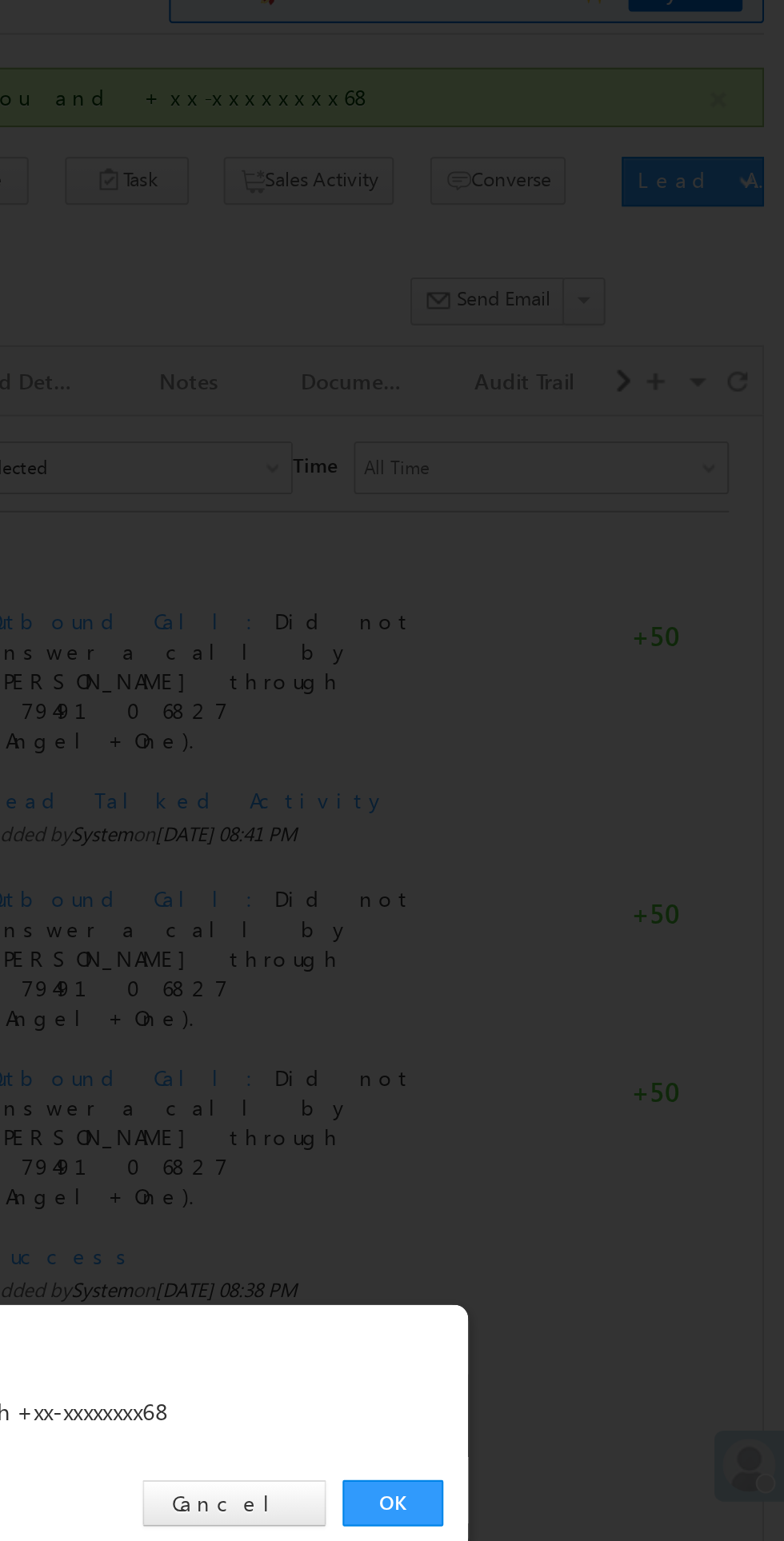
click at [593, 808] on link "OK" at bounding box center [588, 806] width 49 height 22
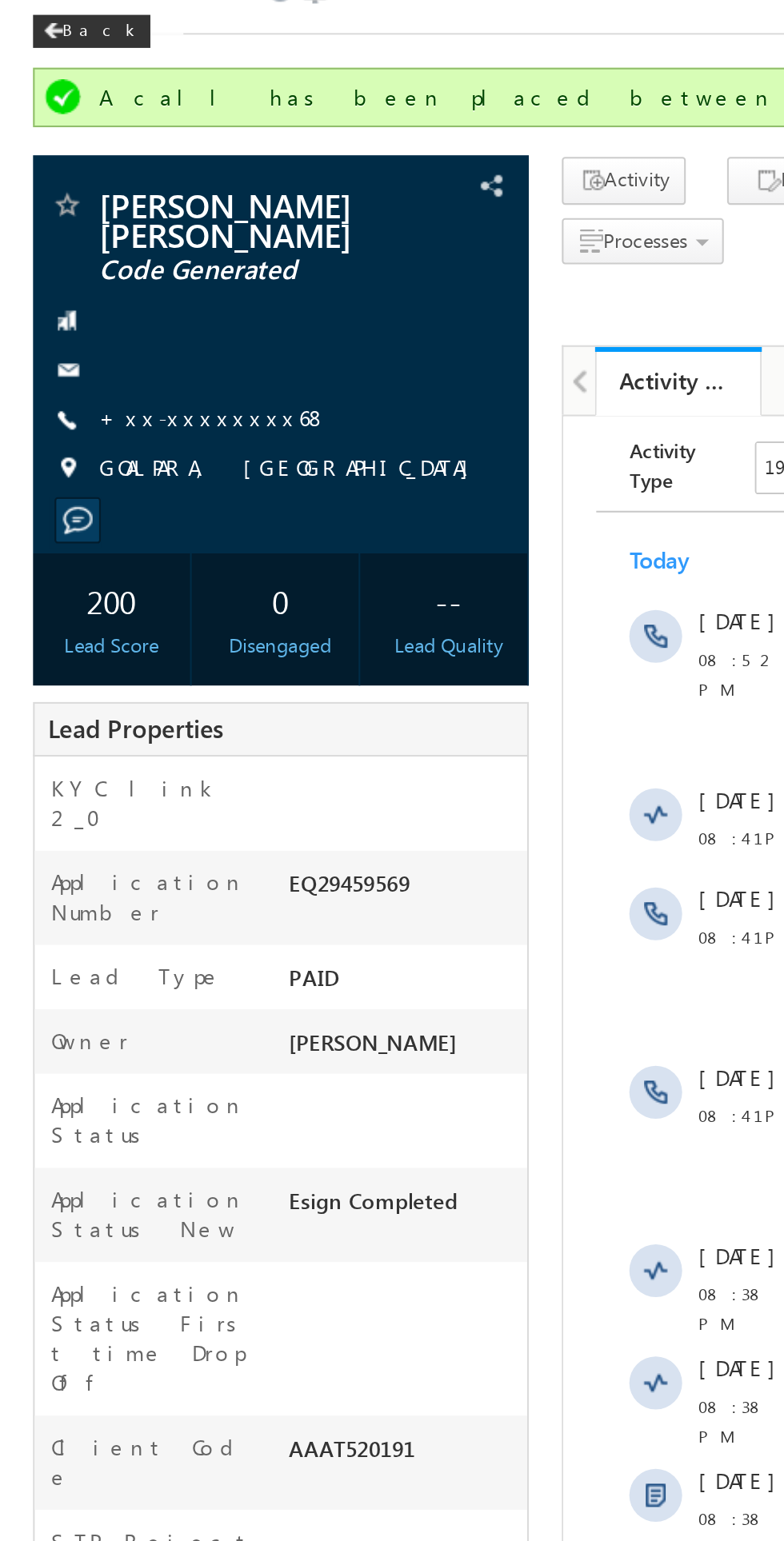
click at [108, 273] on link "+xx-xxxxxxxx68" at bounding box center [103, 280] width 111 height 14
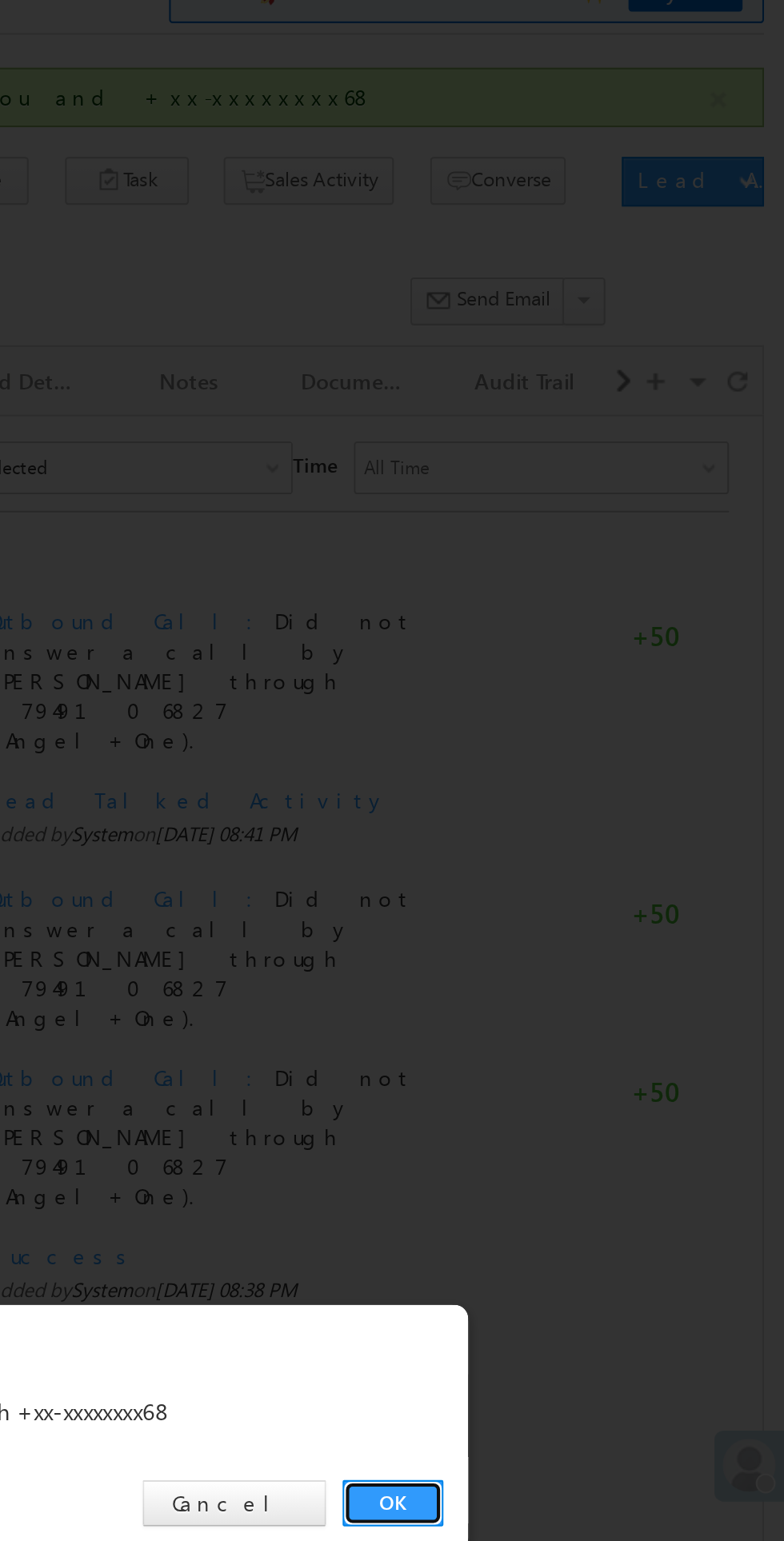
click at [592, 807] on link "OK" at bounding box center [588, 806] width 49 height 22
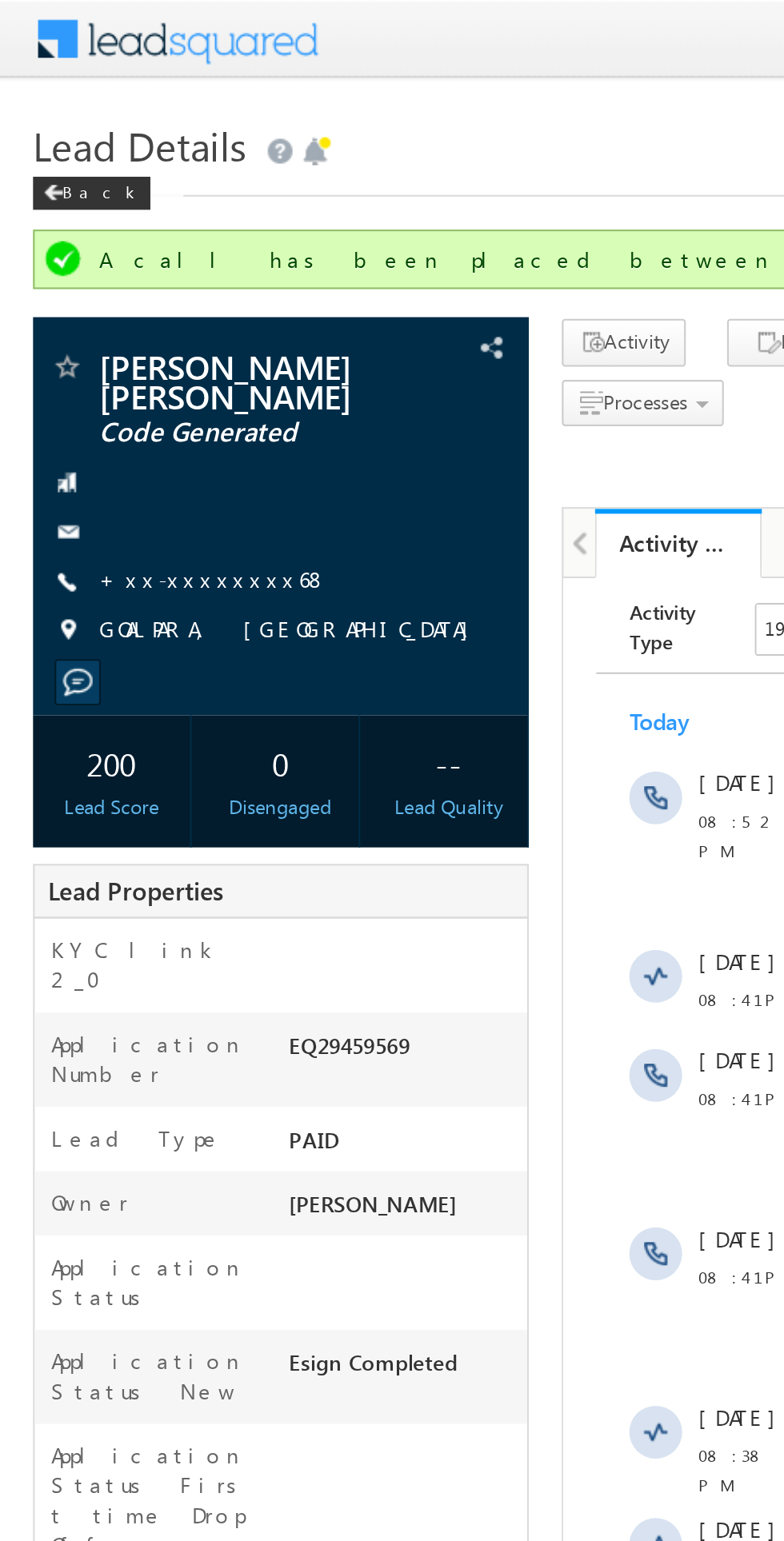
click at [111, 273] on link "+xx-xxxxxxxx68" at bounding box center [103, 280] width 111 height 14
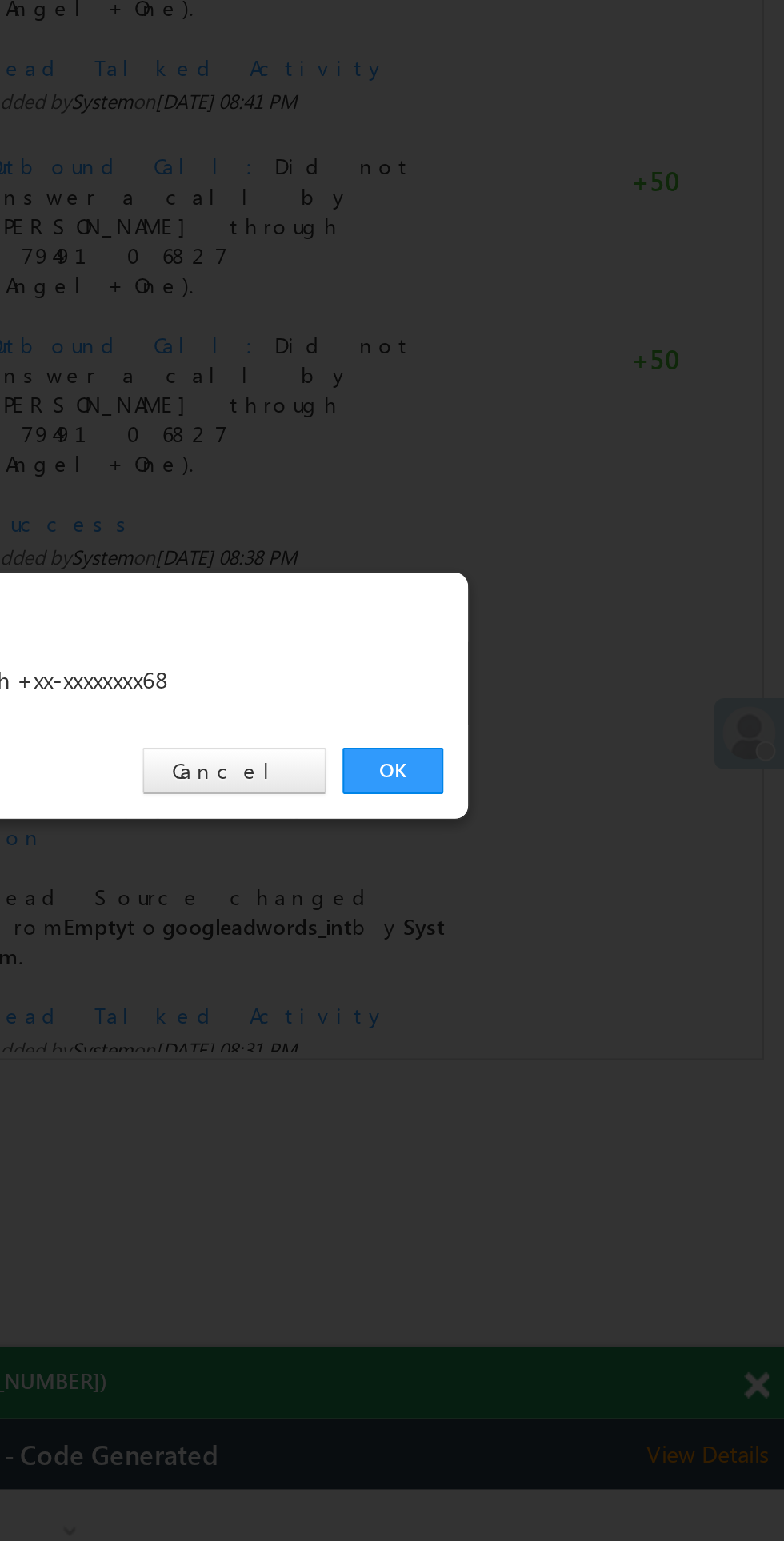
click at [591, 808] on link "OK" at bounding box center [588, 806] width 49 height 22
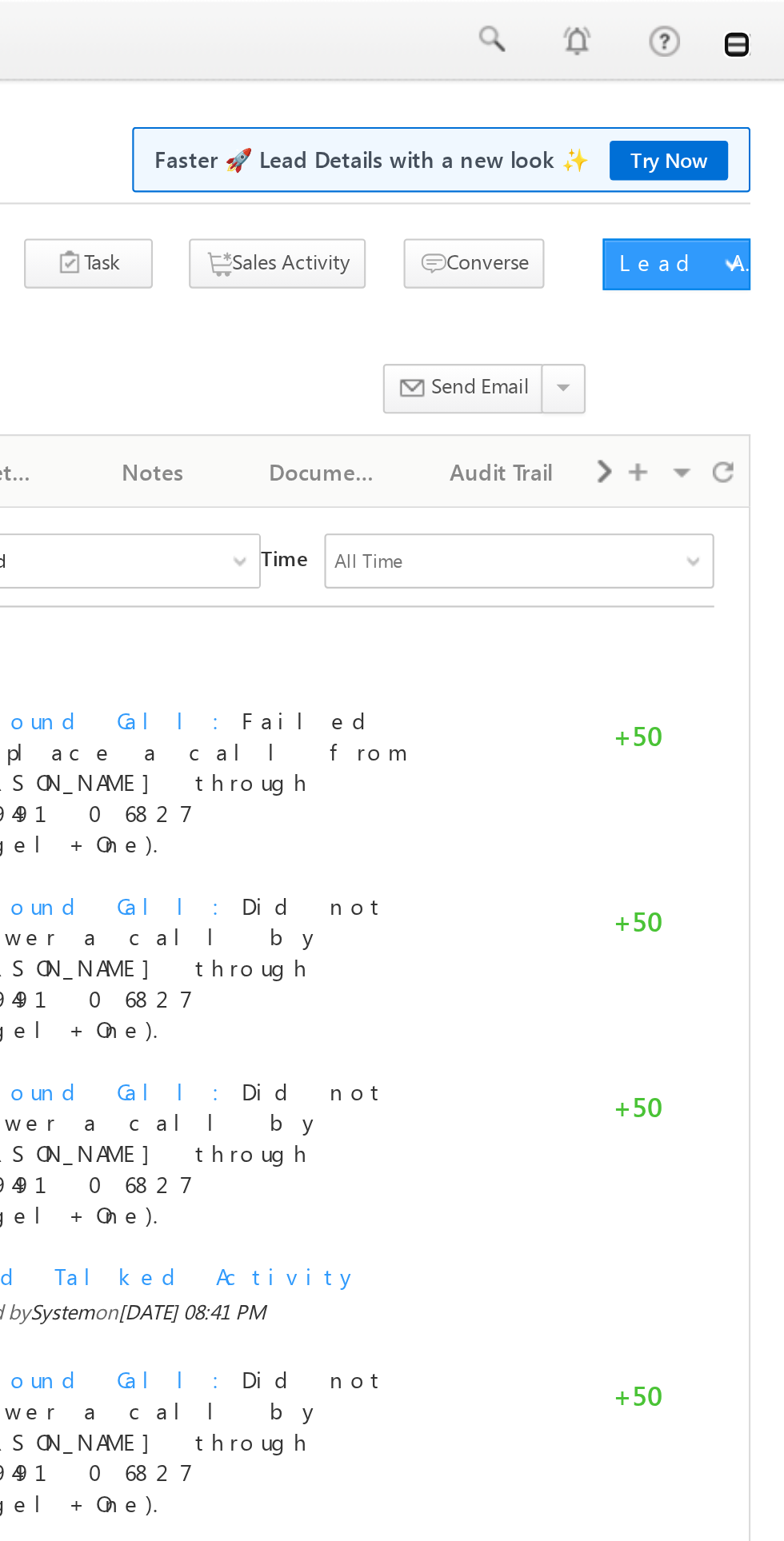
click at [766, 22] on link at bounding box center [761, 21] width 13 height 13
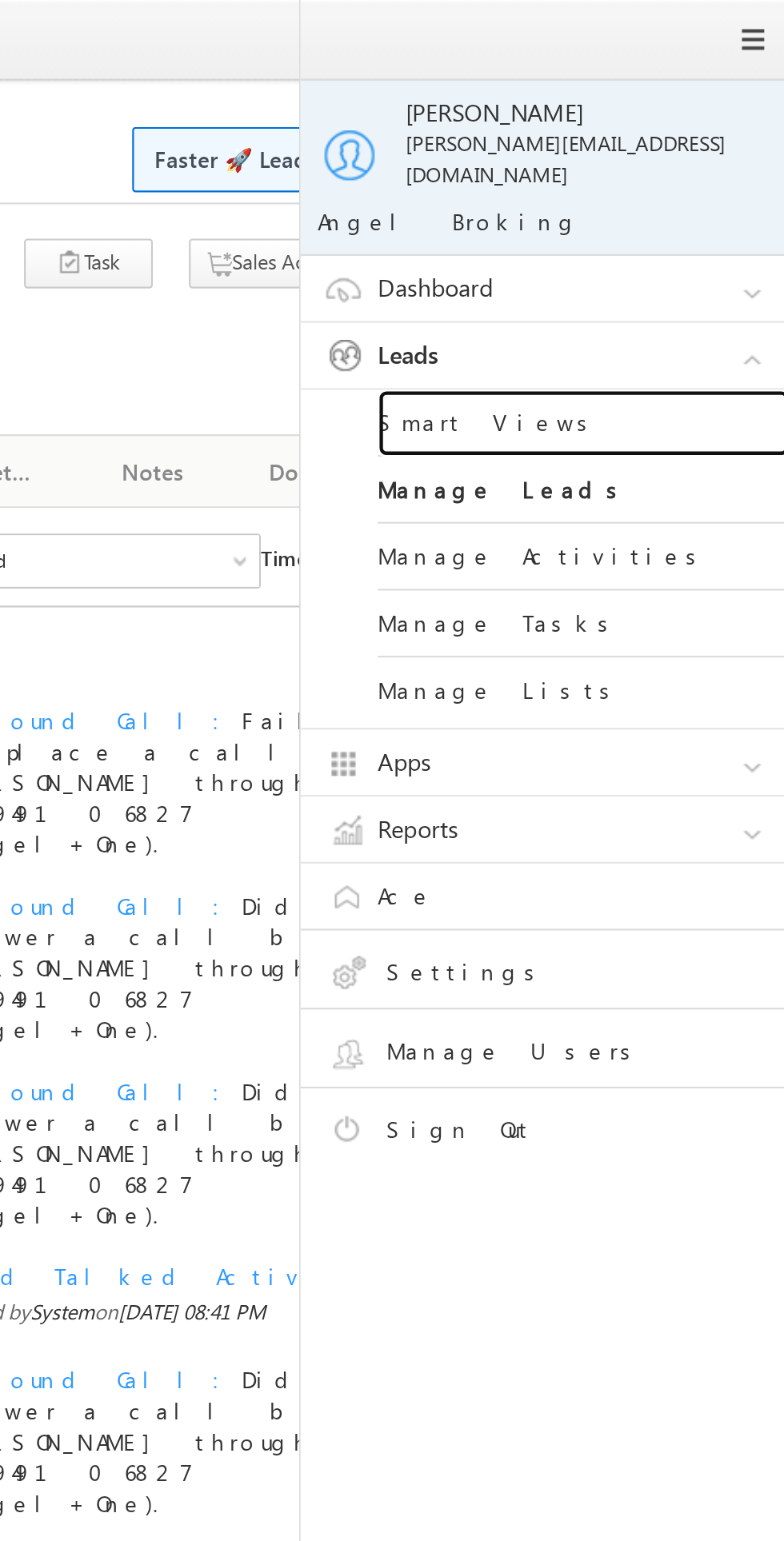
click at [653, 181] on link "Smart Views" at bounding box center [690, 197] width 192 height 31
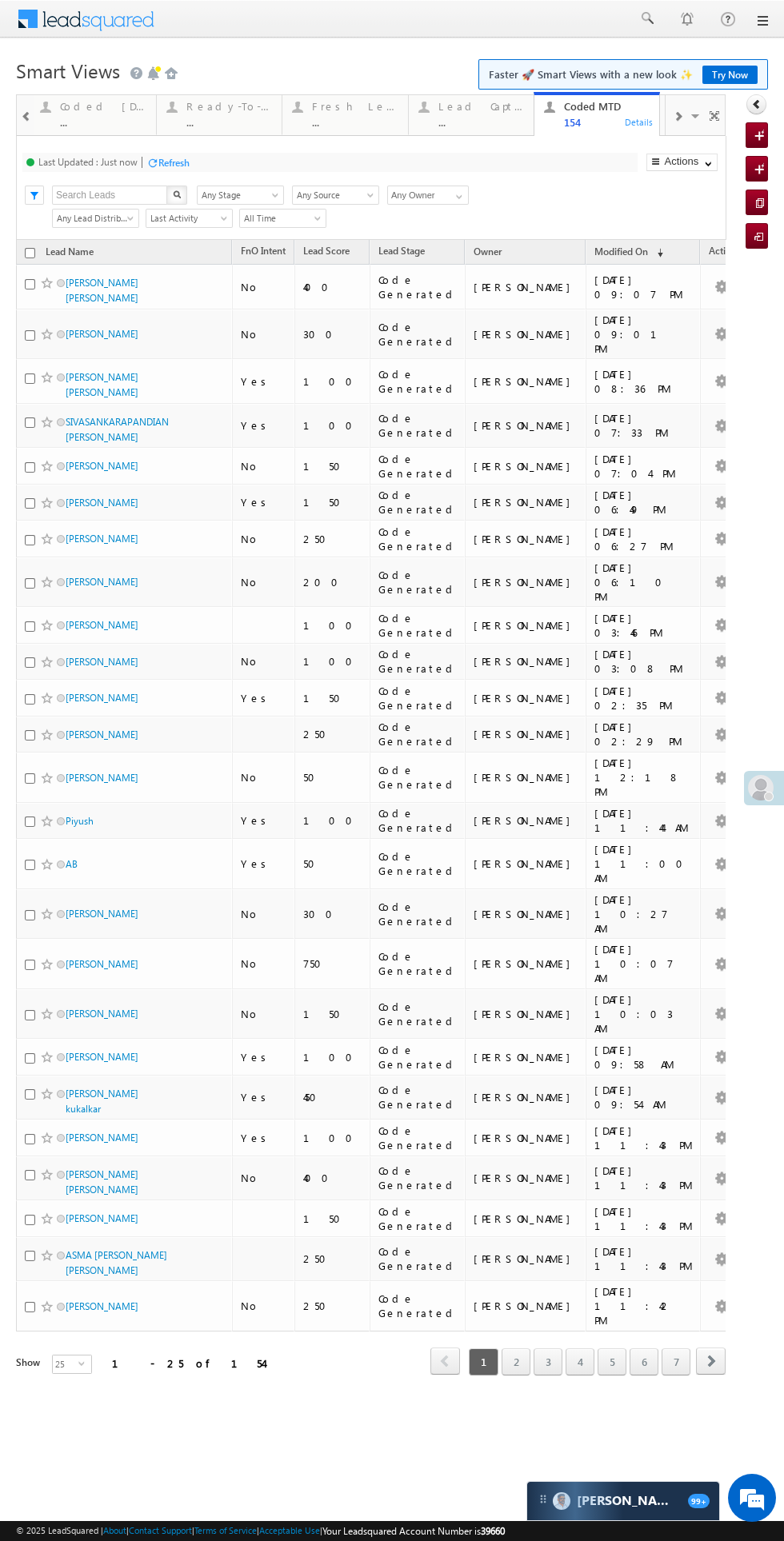
click at [355, 122] on div "..." at bounding box center [355, 122] width 86 height 12
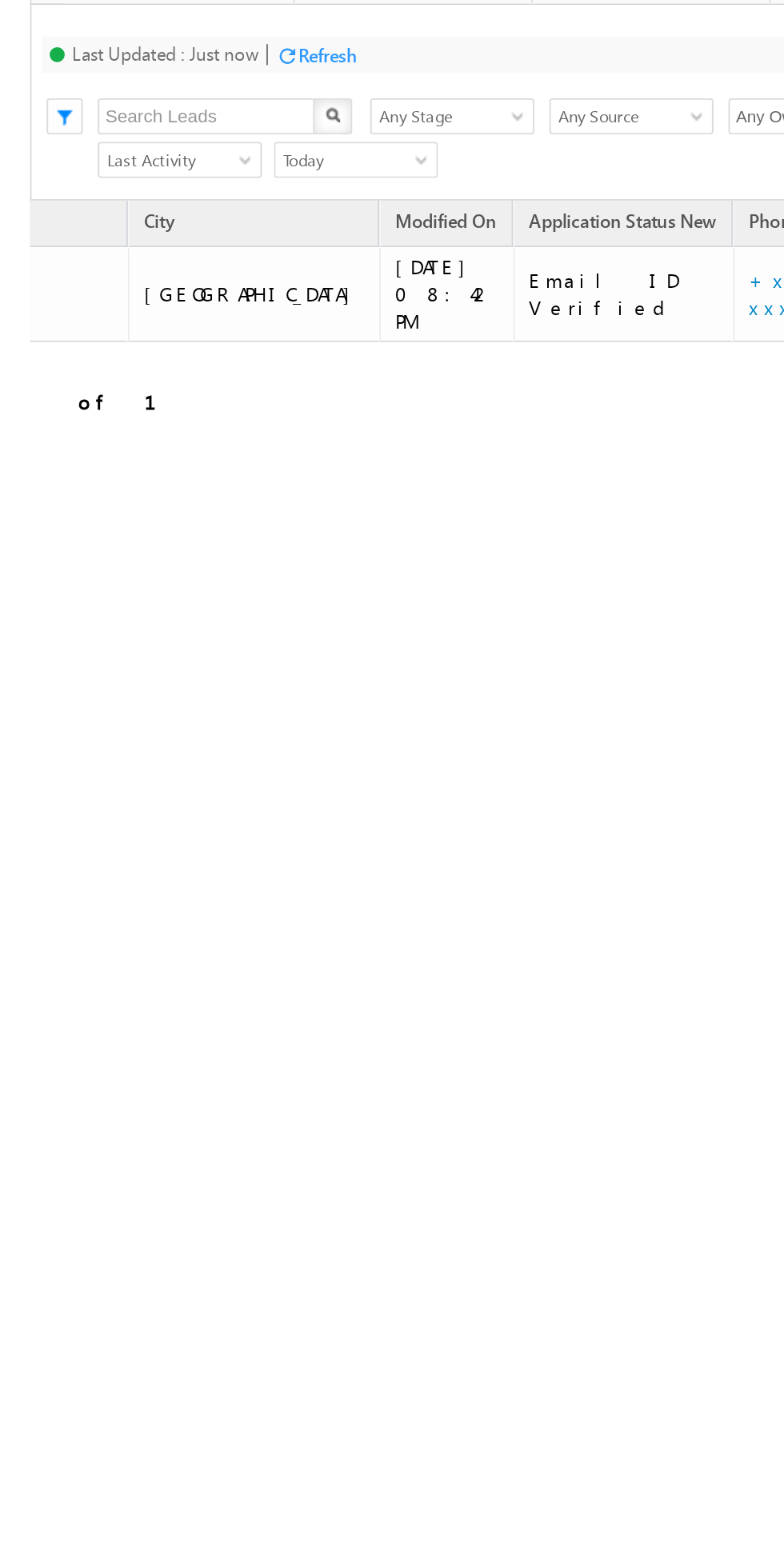
scroll to position [0, 172]
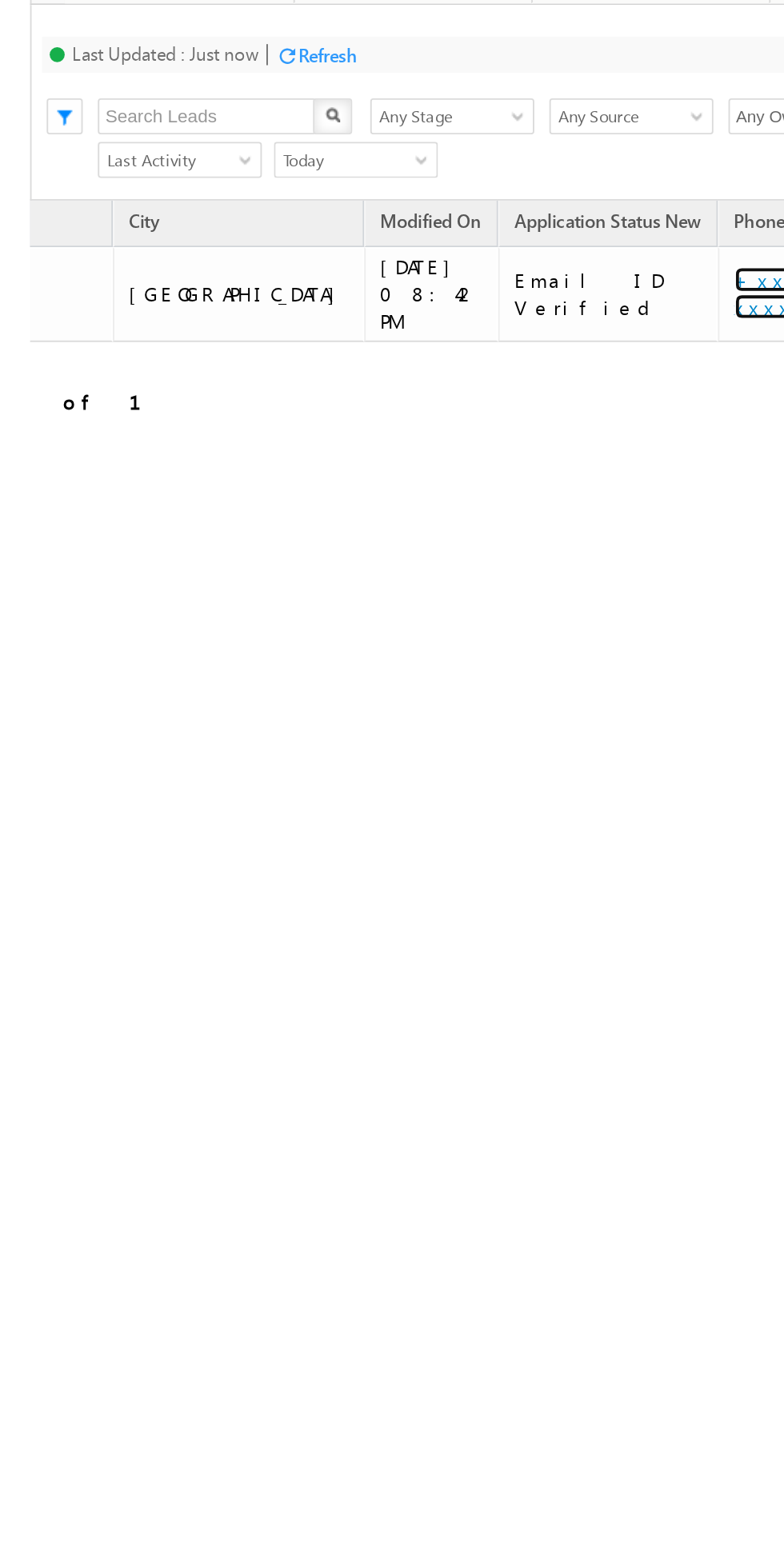
click at [390, 33] on link "+xx-xxxxxxxx14" at bounding box center [435, 39] width 91 height 28
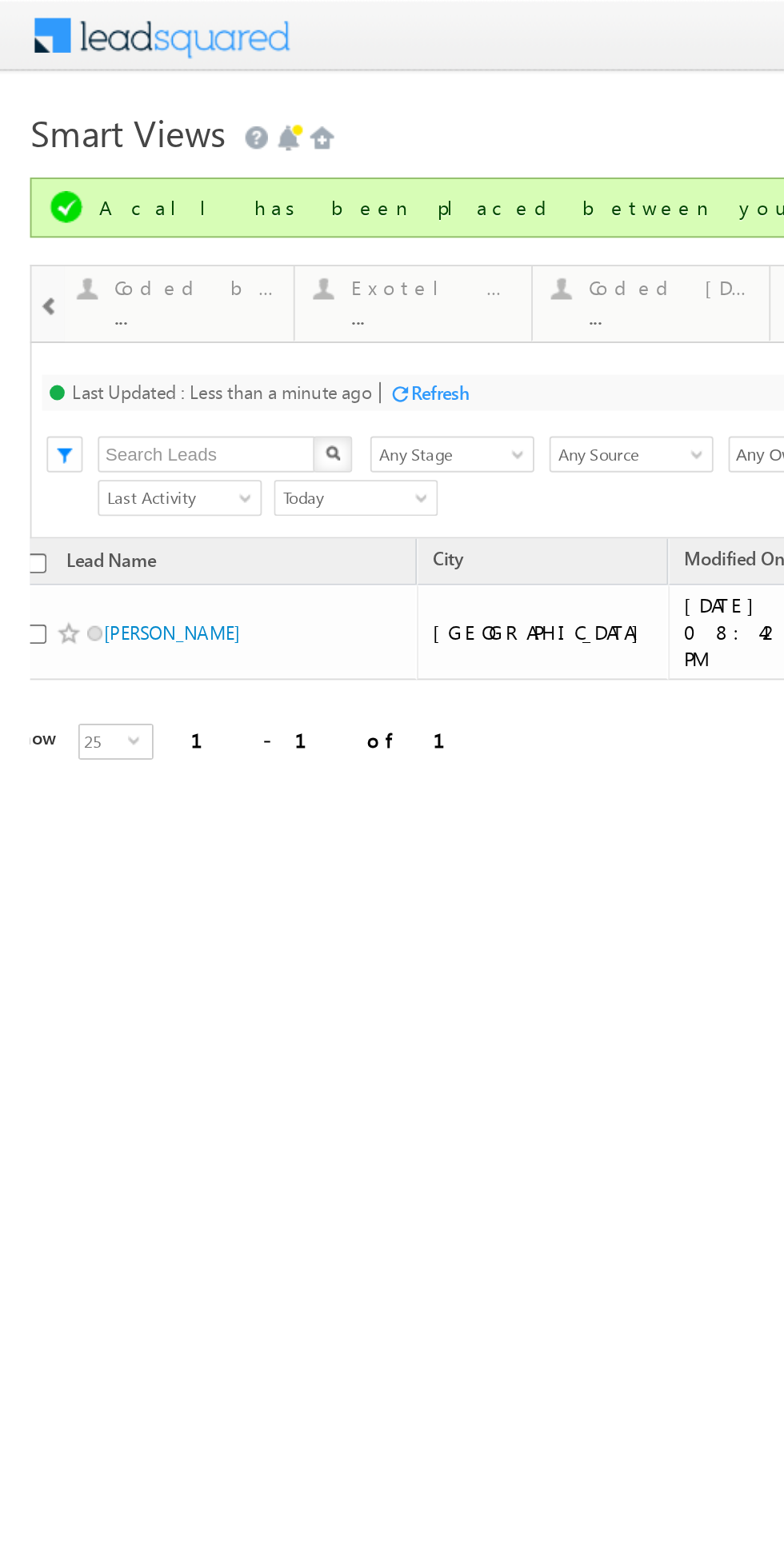
scroll to position [0, 0]
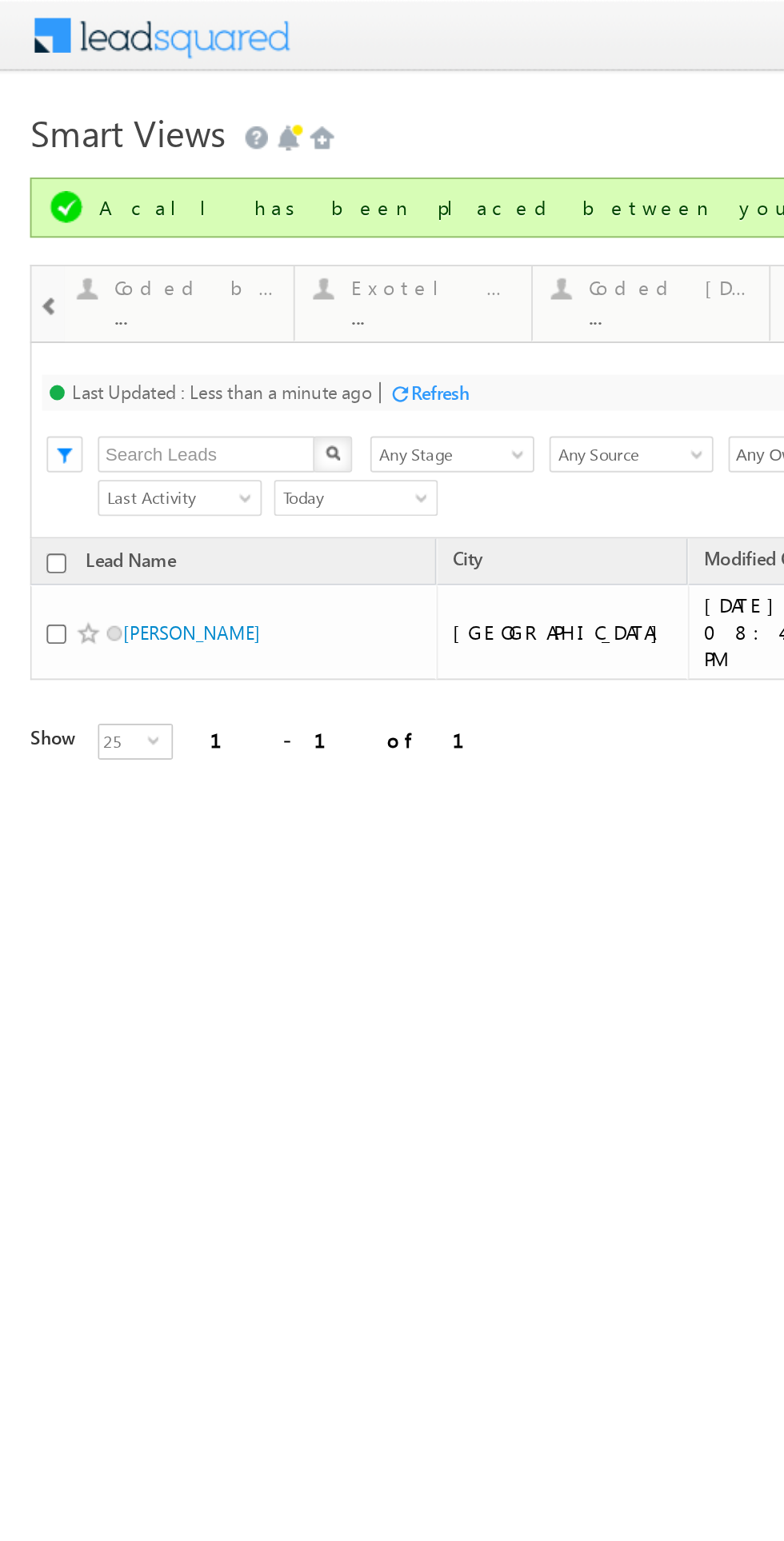
click at [351, 158] on div "Coded [DATE]" at bounding box center [356, 153] width 86 height 13
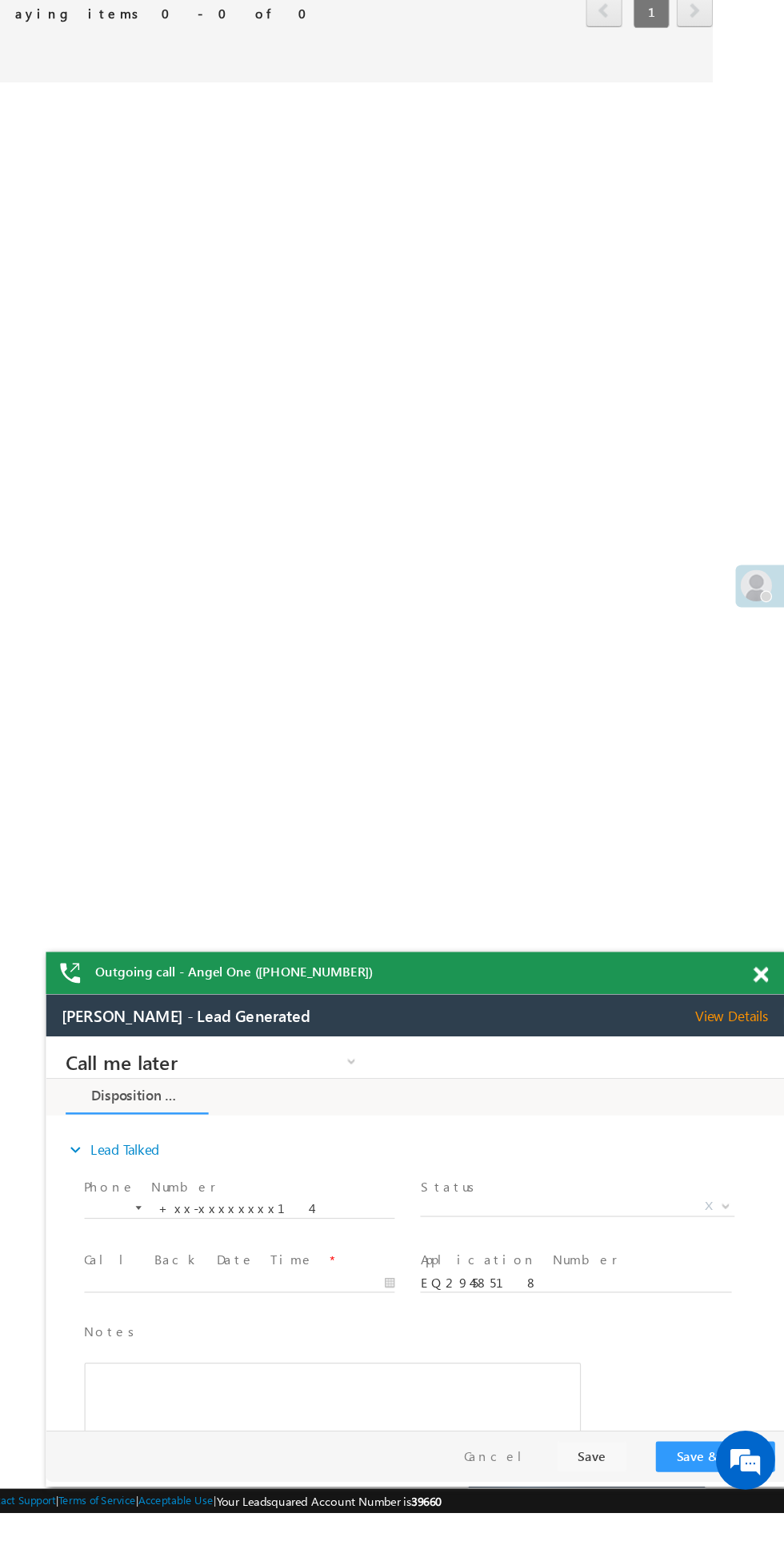
click at [455, 1175] on span "X" at bounding box center [477, 1175] width 254 height 16
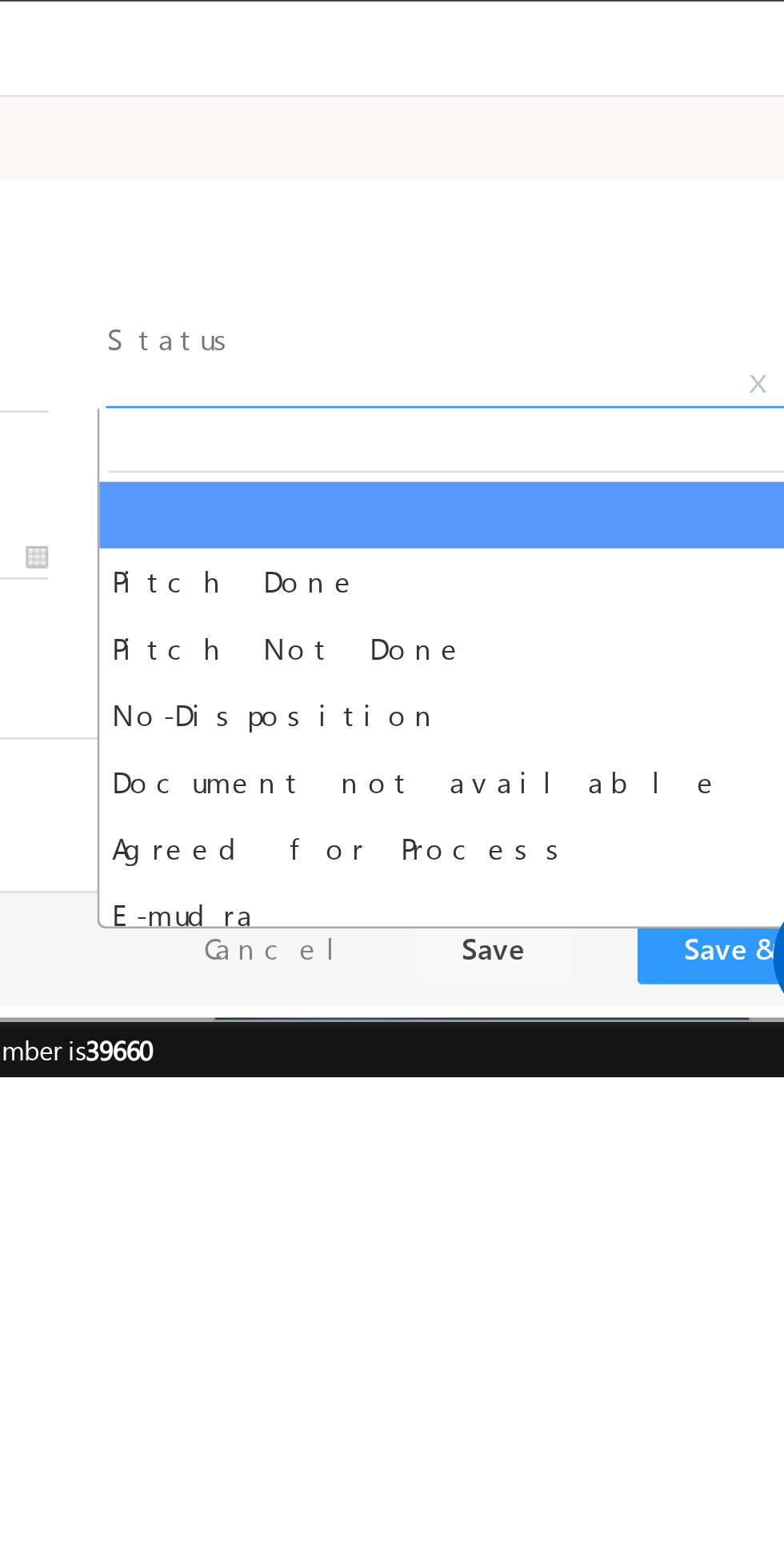
select select "Pitch Not Done"
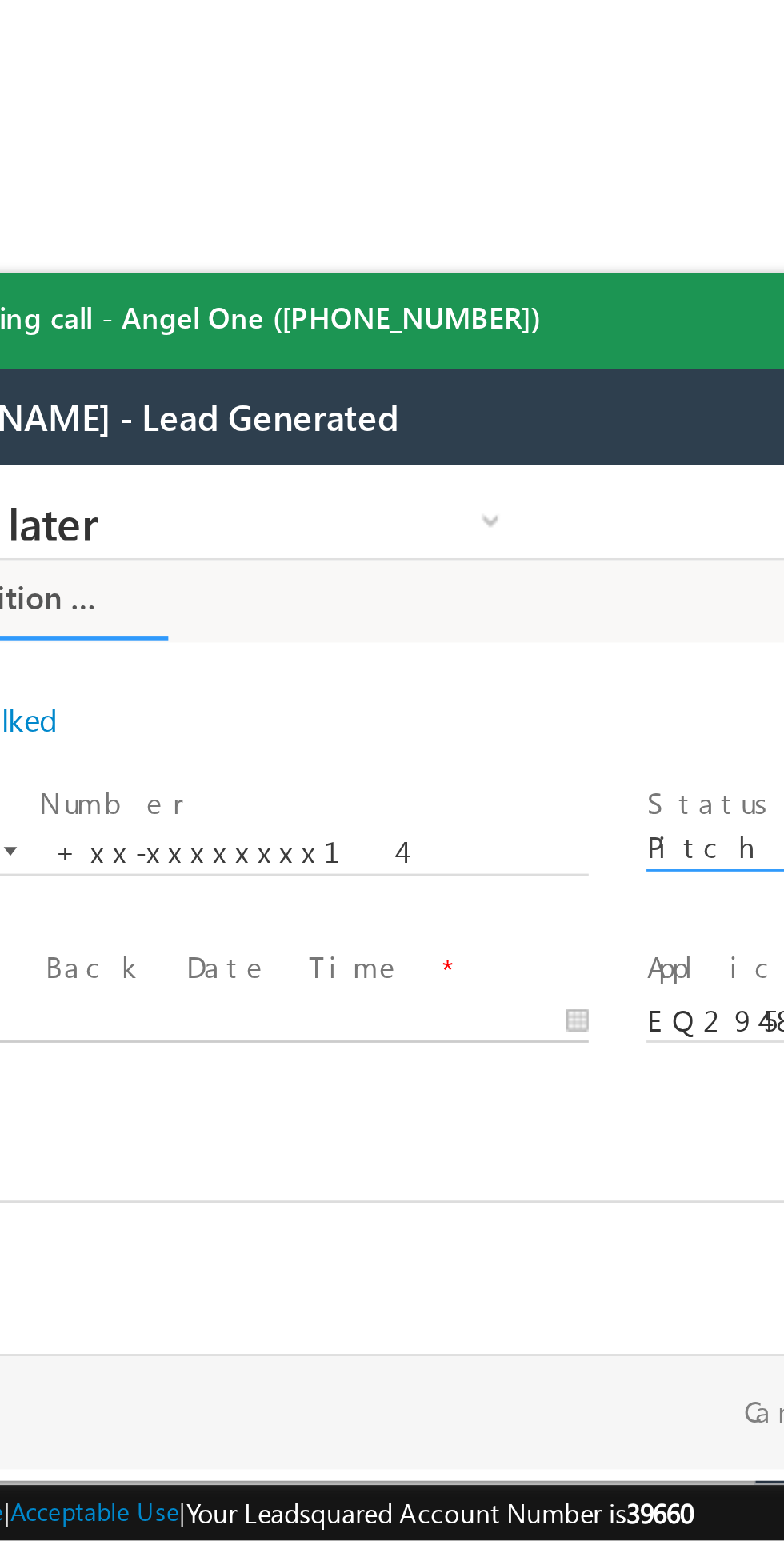
click at [0, 665] on body "Call me later Cross Sell Customer Drop-off reasons Language Barrier Not Interes…" at bounding box center [102, 625] width 600 height 320
type input "[DATE] 9:09 PM"
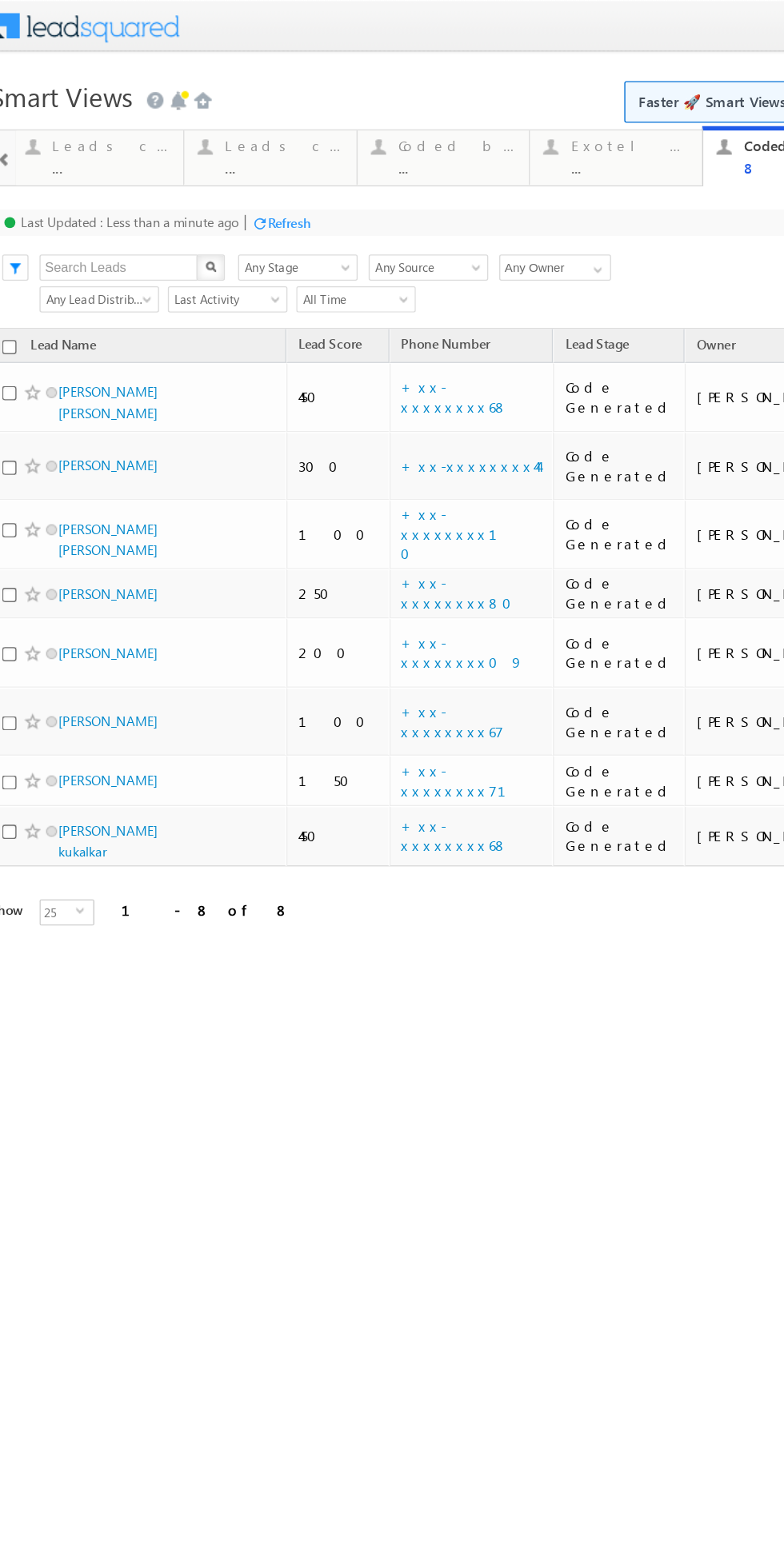
click at [208, 163] on div "Refresh" at bounding box center [202, 162] width 31 height 12
click at [149, 160] on div "Refresh" at bounding box center [143, 162] width 31 height 12
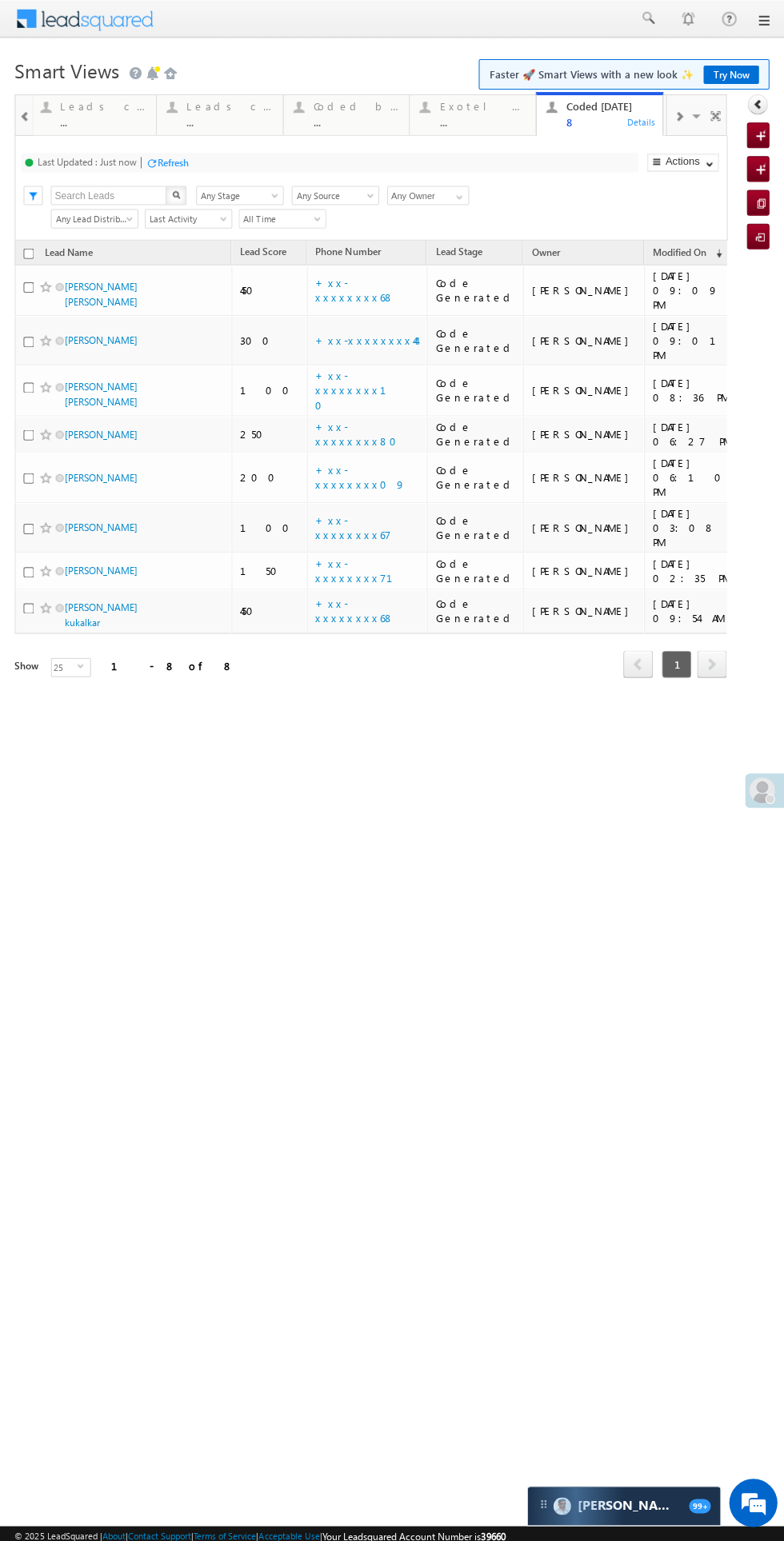
click at [171, 163] on div "Refresh" at bounding box center [173, 162] width 31 height 12
click at [172, 162] on div "Refresh" at bounding box center [173, 162] width 31 height 12
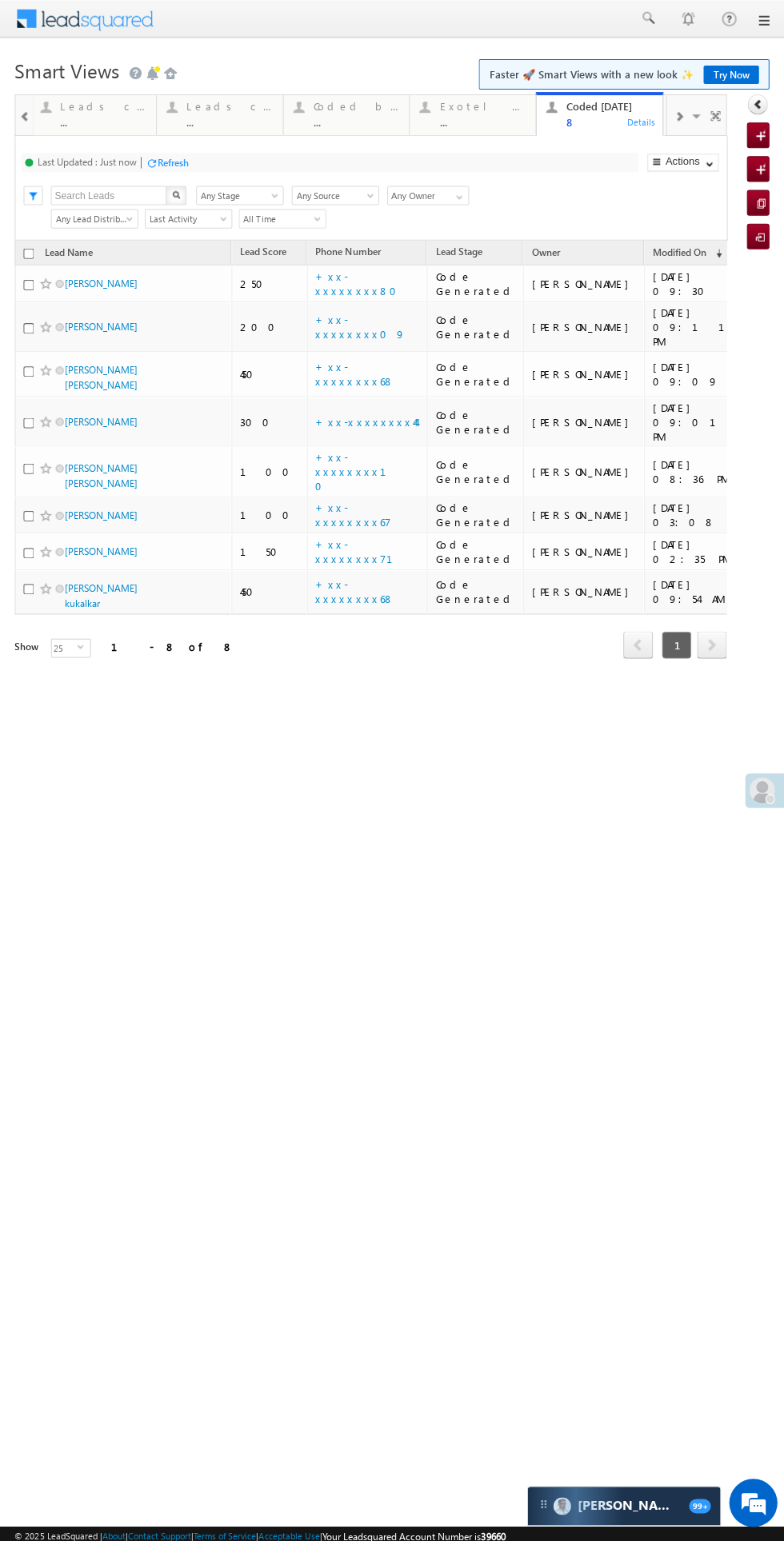
click at [173, 162] on div "Refresh" at bounding box center [173, 162] width 31 height 12
click at [174, 162] on div "Refresh" at bounding box center [173, 162] width 31 height 12
